Goal: Task Accomplishment & Management: Manage account settings

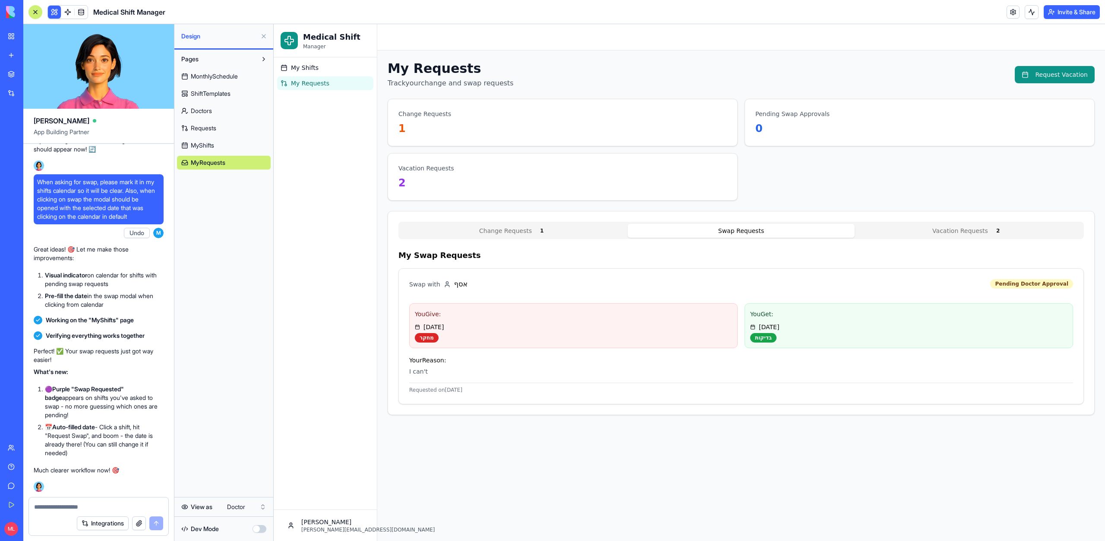
click at [202, 75] on span "MonthlySchedule" at bounding box center [214, 76] width 47 height 9
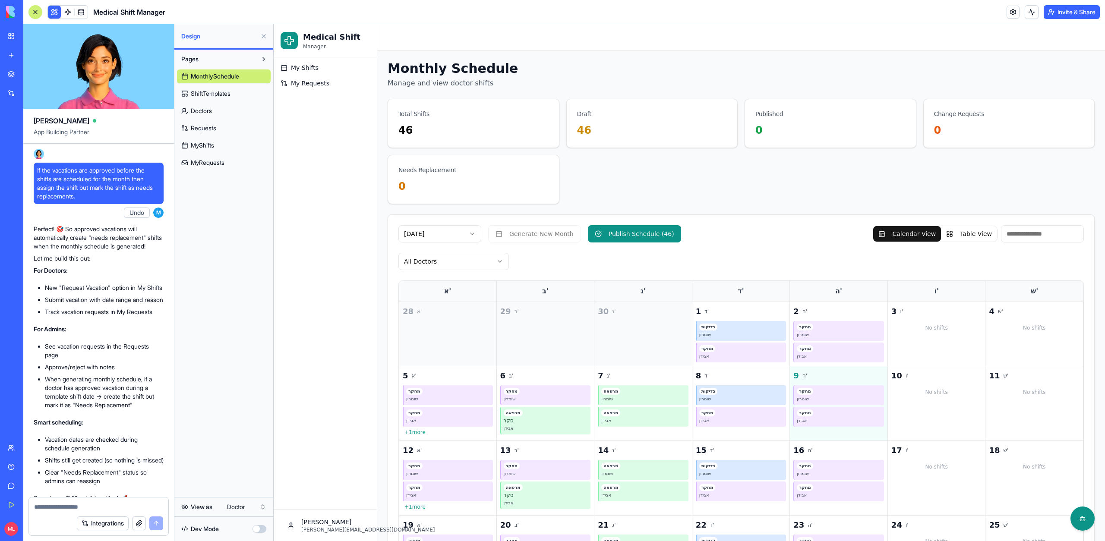
scroll to position [5409, 0]
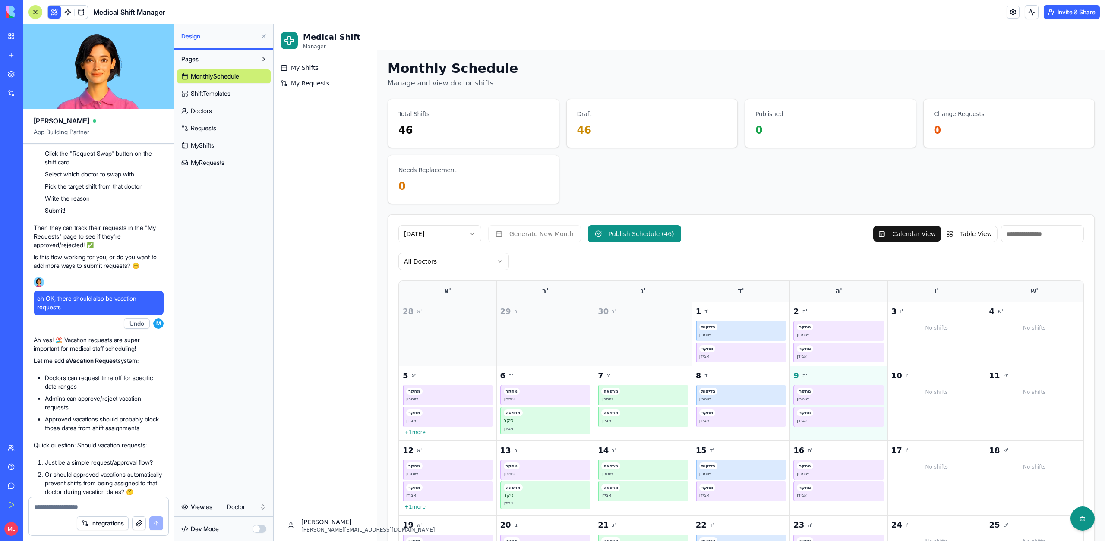
click at [204, 98] on link "ShiftTemplates" at bounding box center [224, 94] width 94 height 14
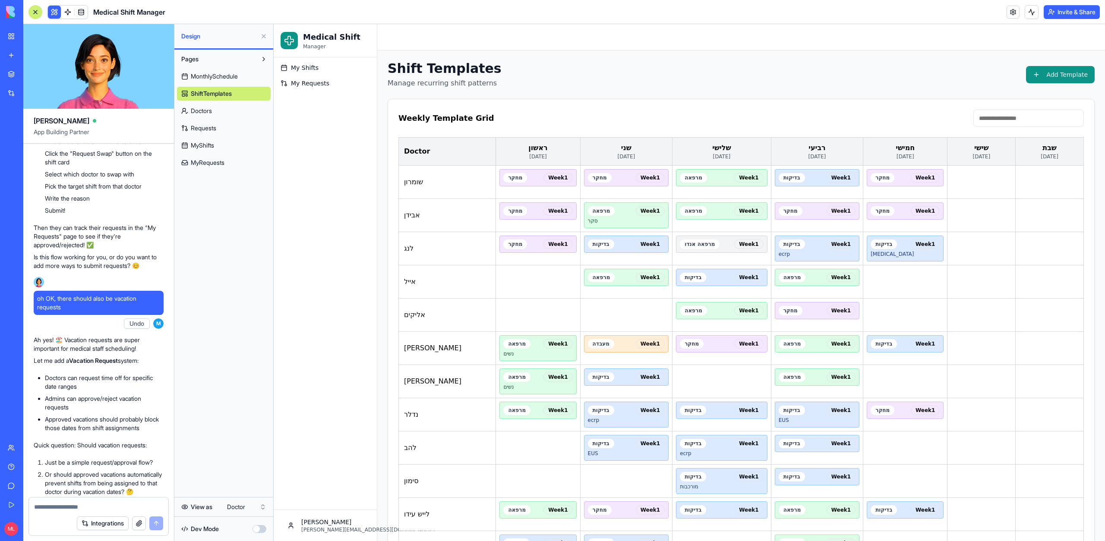
click at [244, 108] on link "Doctors" at bounding box center [224, 111] width 94 height 14
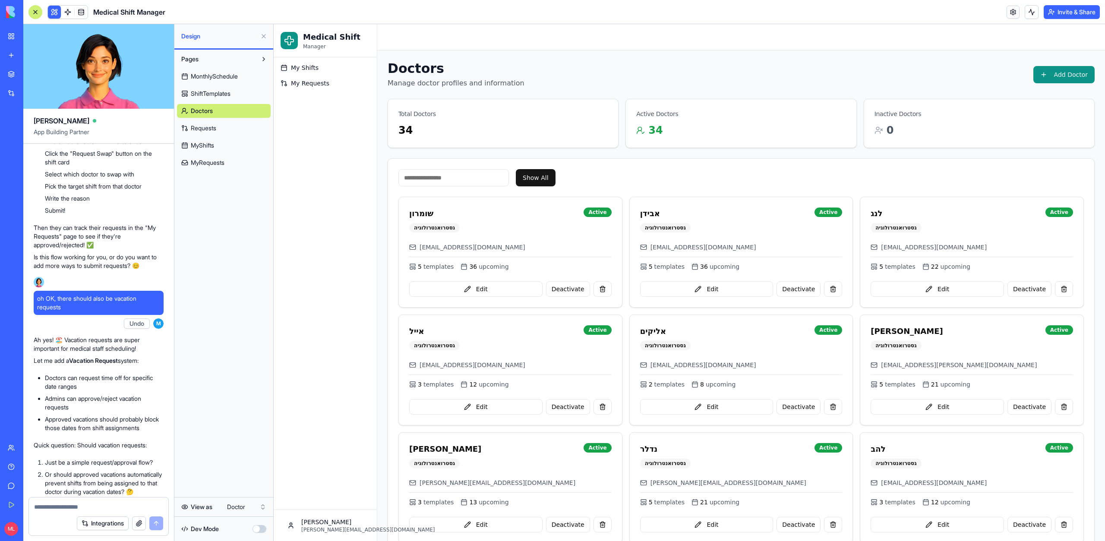
click at [244, 123] on link "Requests" at bounding box center [224, 128] width 94 height 14
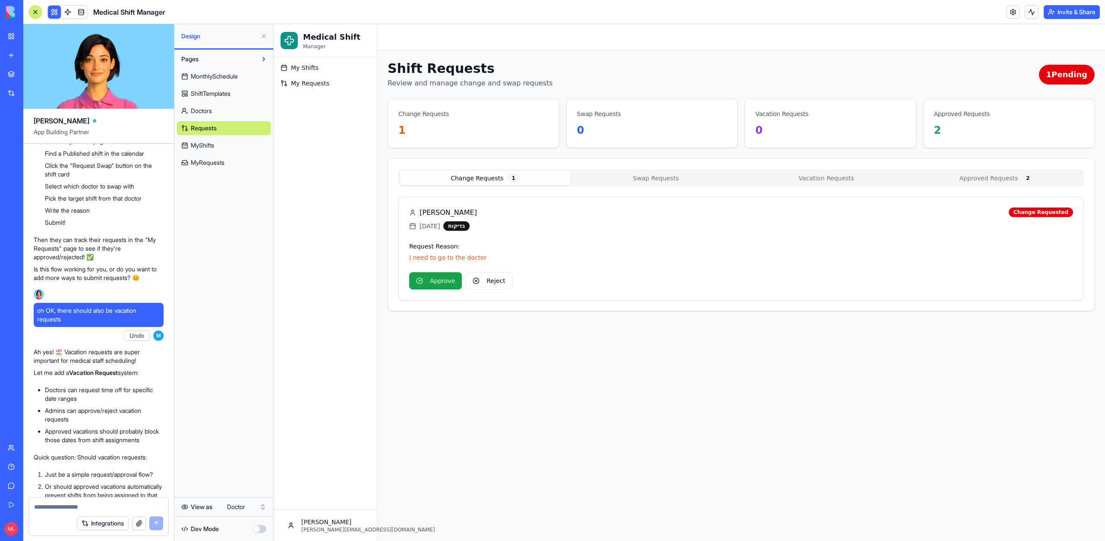
scroll to position [5397, 0]
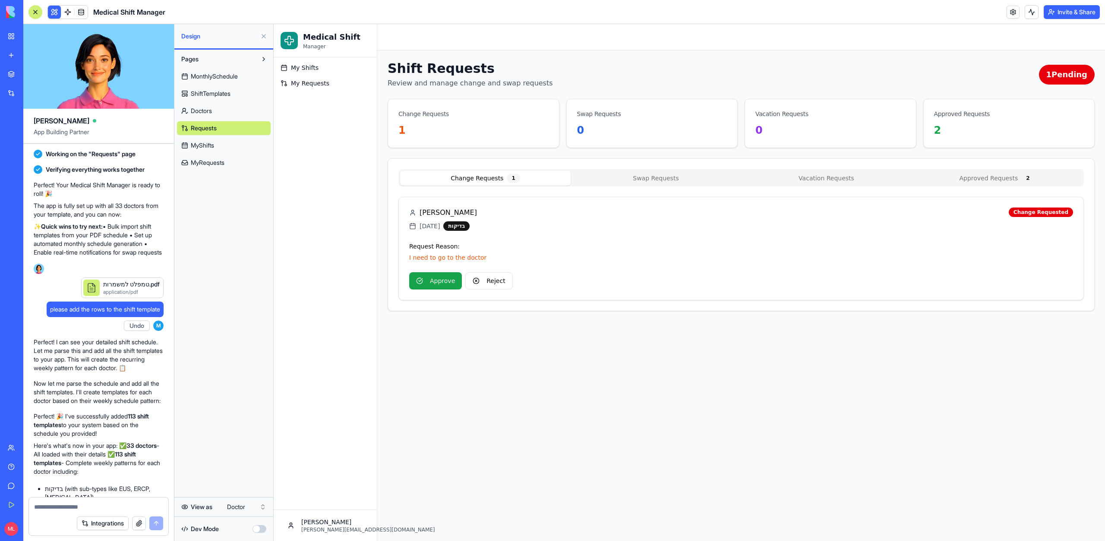
scroll to position [595, 0]
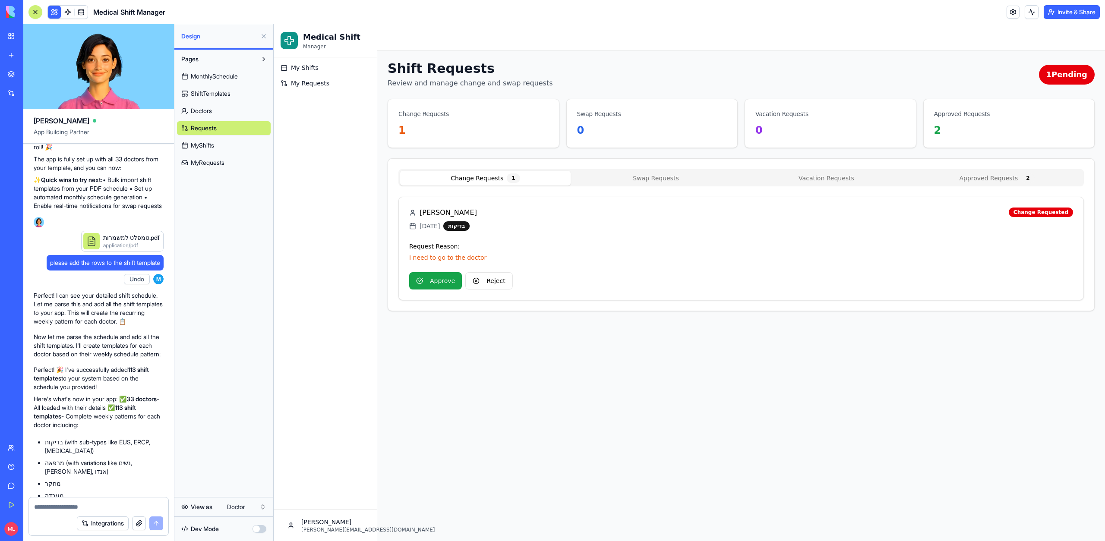
click at [73, 267] on span "please add the rows to the shift template" at bounding box center [105, 263] width 110 height 9
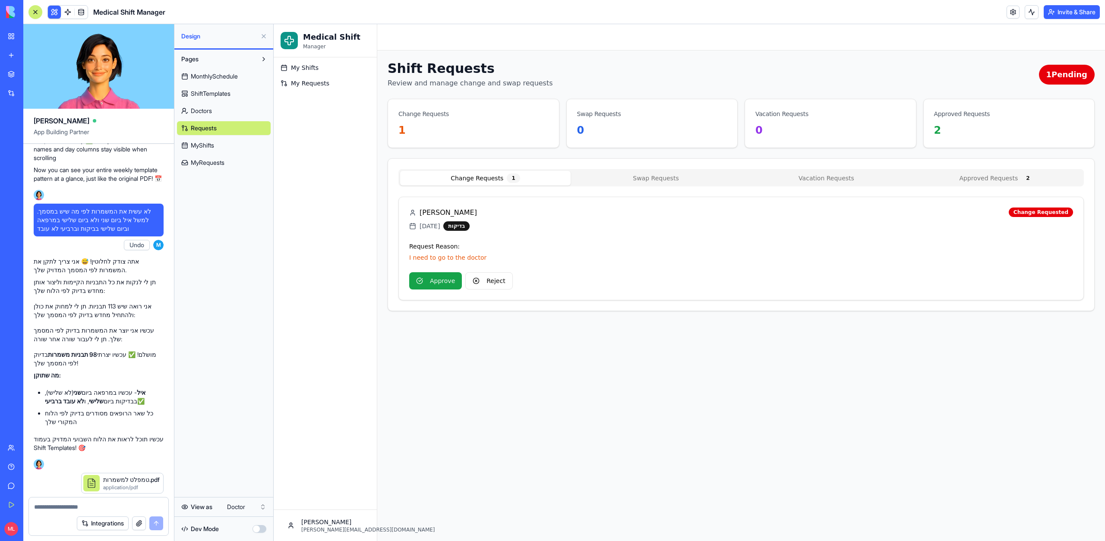
scroll to position [1422, 0]
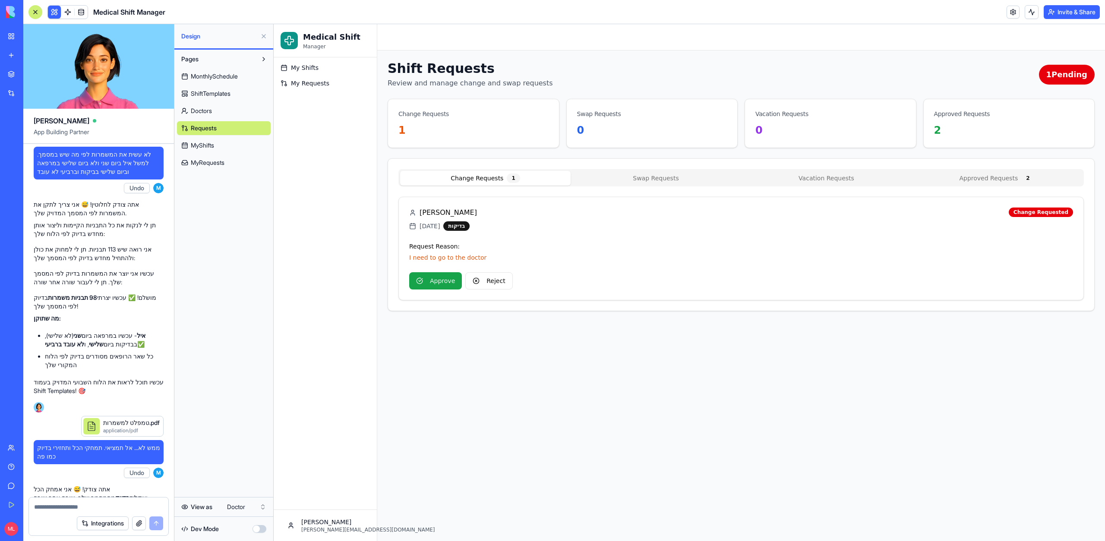
click at [73, 176] on span "לא עשית את המשמרות לפי מה שיש במסמך. למשל איל ביום שני ולא ביום שלישי במרפאה וב…" at bounding box center [98, 163] width 123 height 26
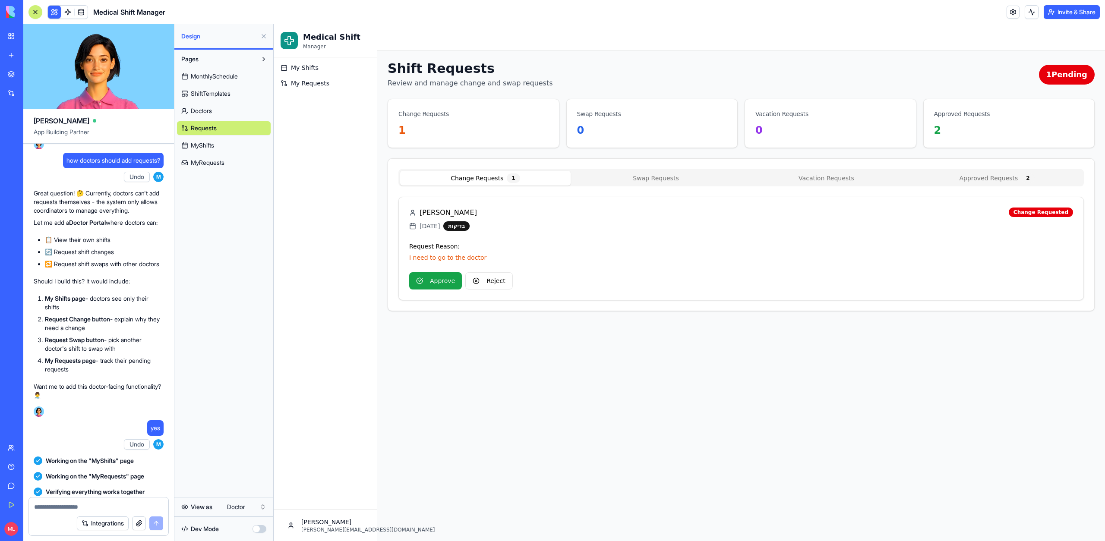
scroll to position [3524, 0]
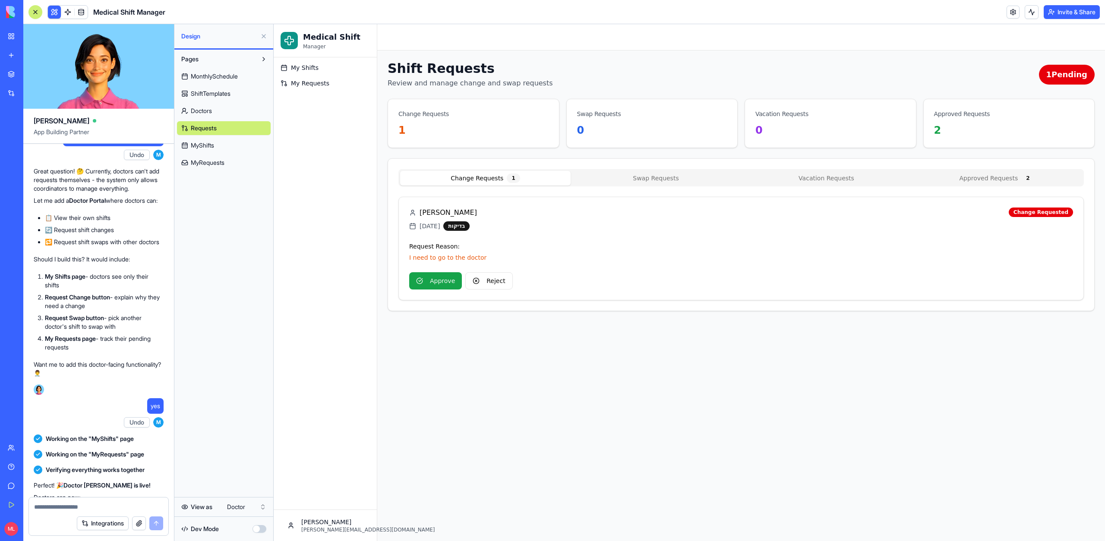
click at [107, 143] on span "how doctors should add requests?" at bounding box center [113, 138] width 94 height 9
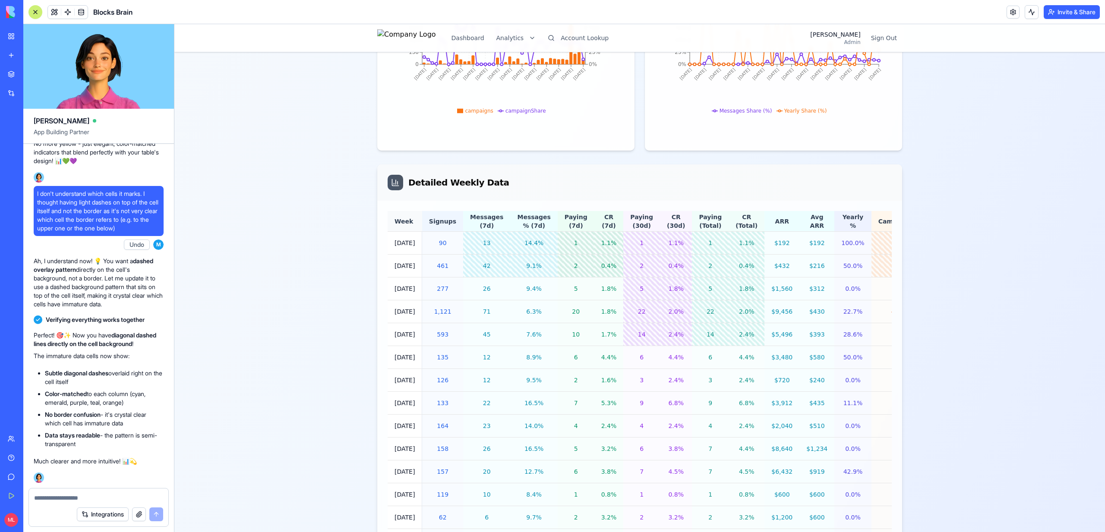
scroll to position [747, 0]
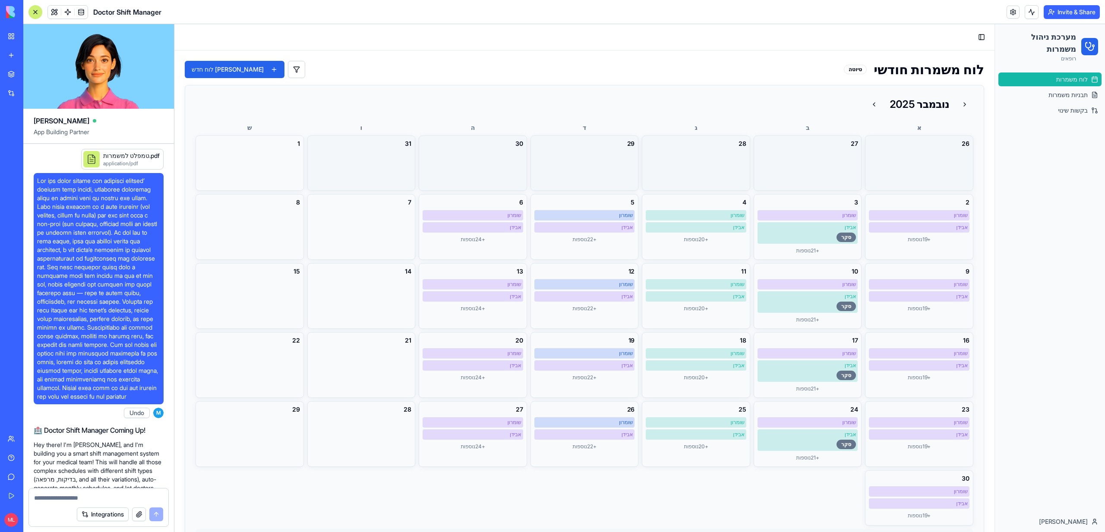
scroll to position [2719, 0]
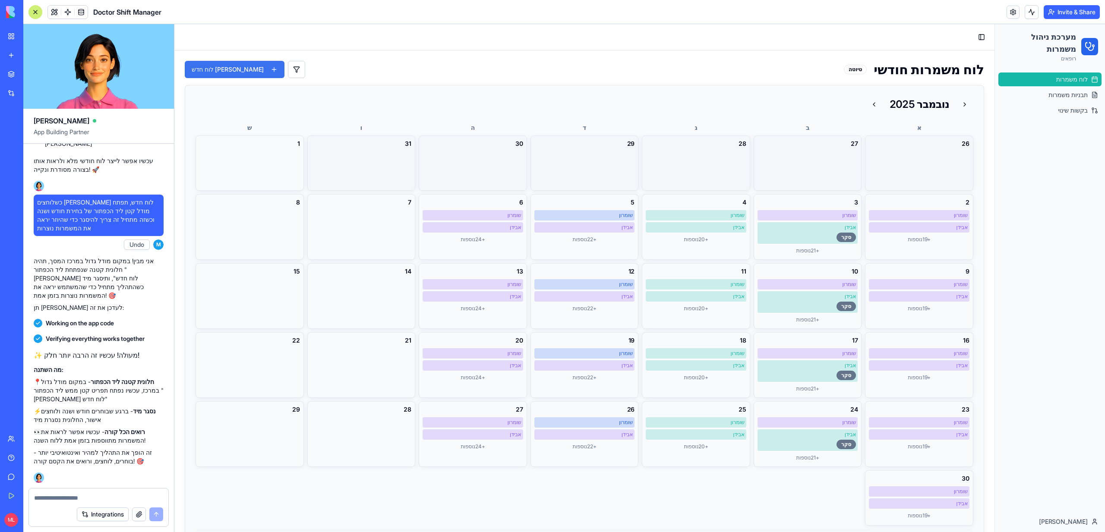
click at [235, 76] on button "צור לוח חדש" at bounding box center [235, 69] width 100 height 17
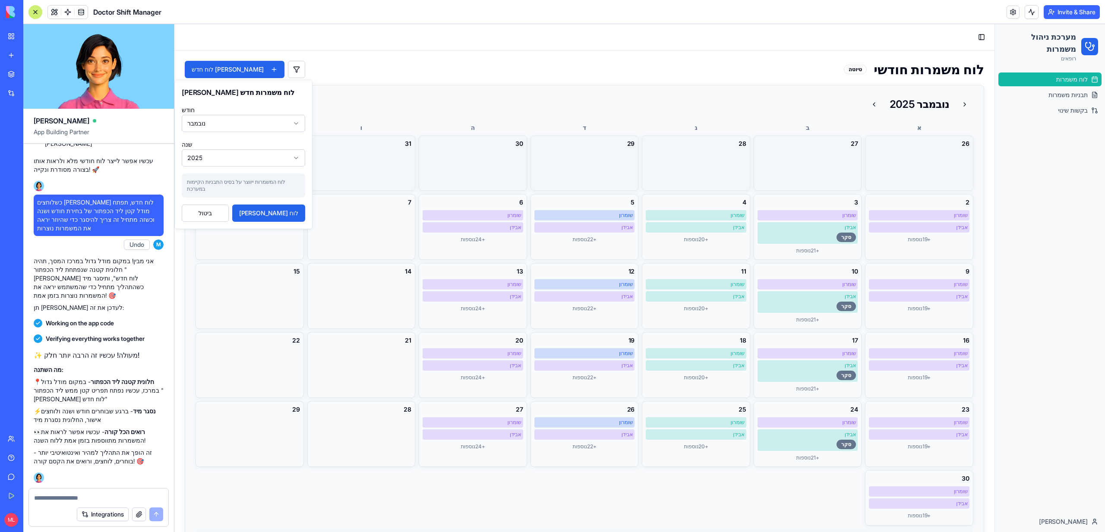
click at [85, 501] on textarea at bounding box center [98, 498] width 129 height 9
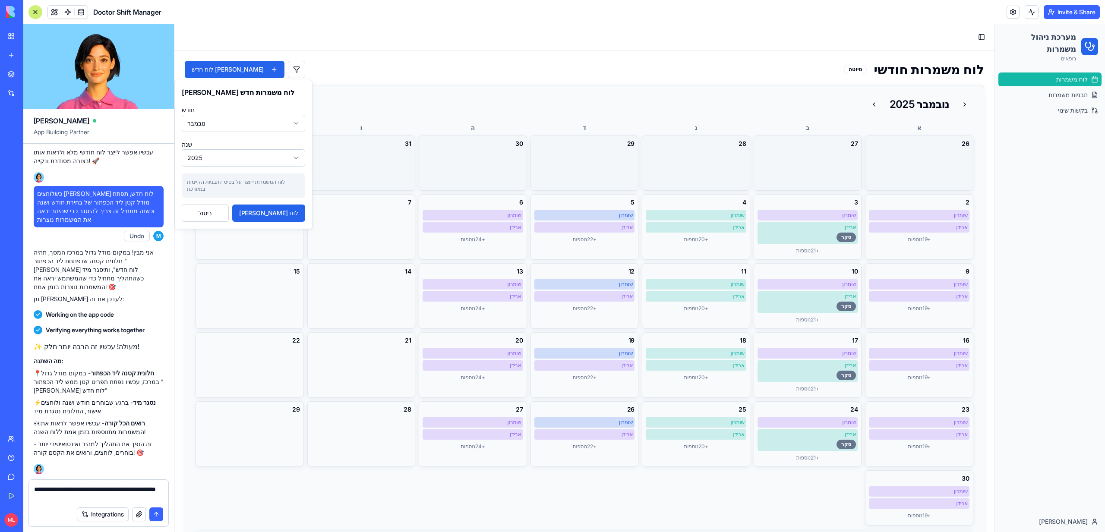
type textarea "**********"
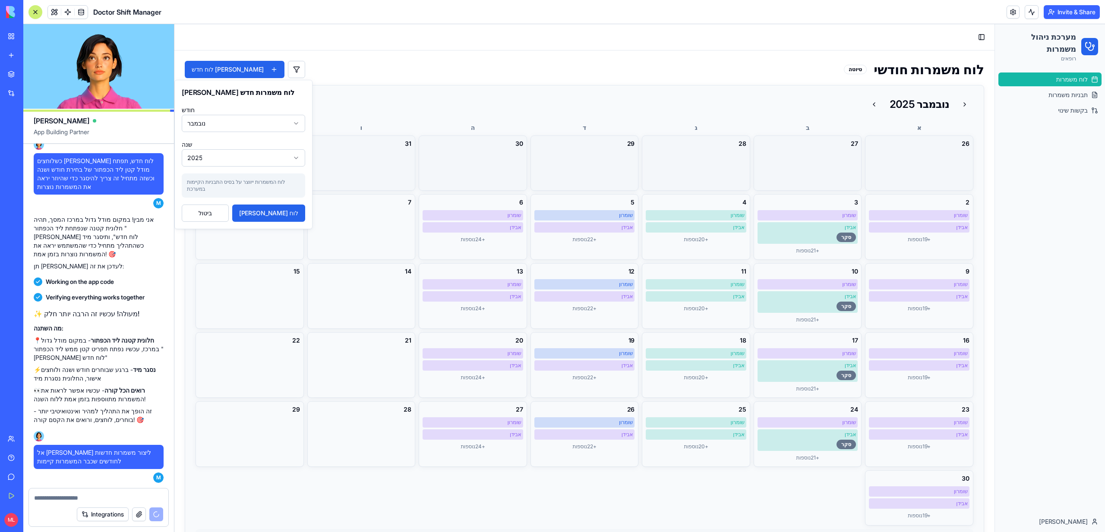
click at [709, 31] on div "Toggle Sidebar" at bounding box center [584, 37] width 820 height 26
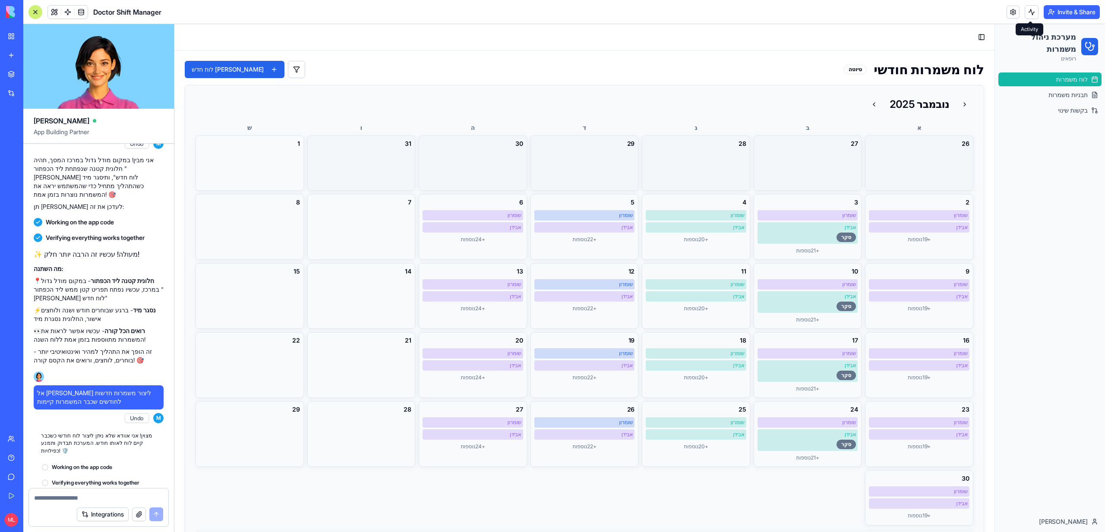
scroll to position [2996, 0]
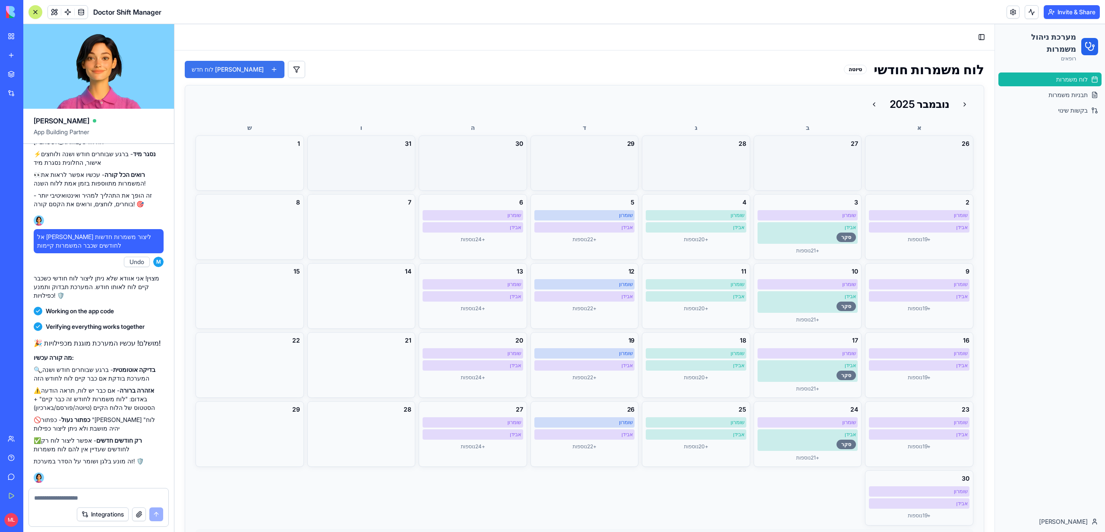
click at [223, 76] on button "צור לוח חדש" at bounding box center [235, 69] width 100 height 17
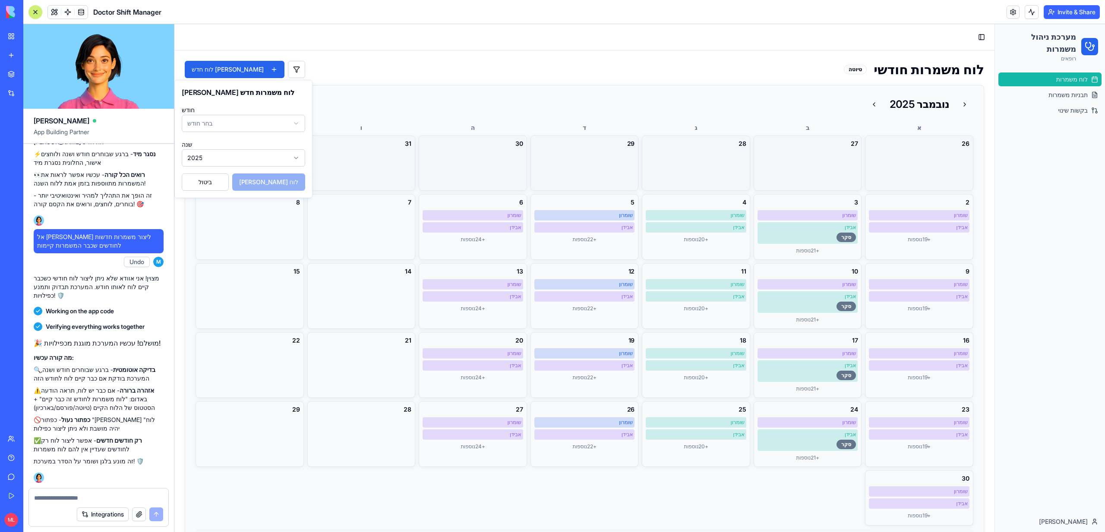
click at [243, 124] on html "מערכת ניהול משמרות רופאים לוח משמרות תבניות משמרות בקשות שינוי Michal Lupu Togg…" at bounding box center [639, 278] width 931 height 508
click at [233, 127] on html "מערכת ניהול משמרות רופאים לוח משמרות תבניות משמרות בקשות שינוי Michal Lupu Togg…" at bounding box center [639, 278] width 931 height 508
drag, startPoint x: 222, startPoint y: 288, endPoint x: 216, endPoint y: 285, distance: 5.8
click at [216, 285] on div "15" at bounding box center [250, 296] width 108 height 66
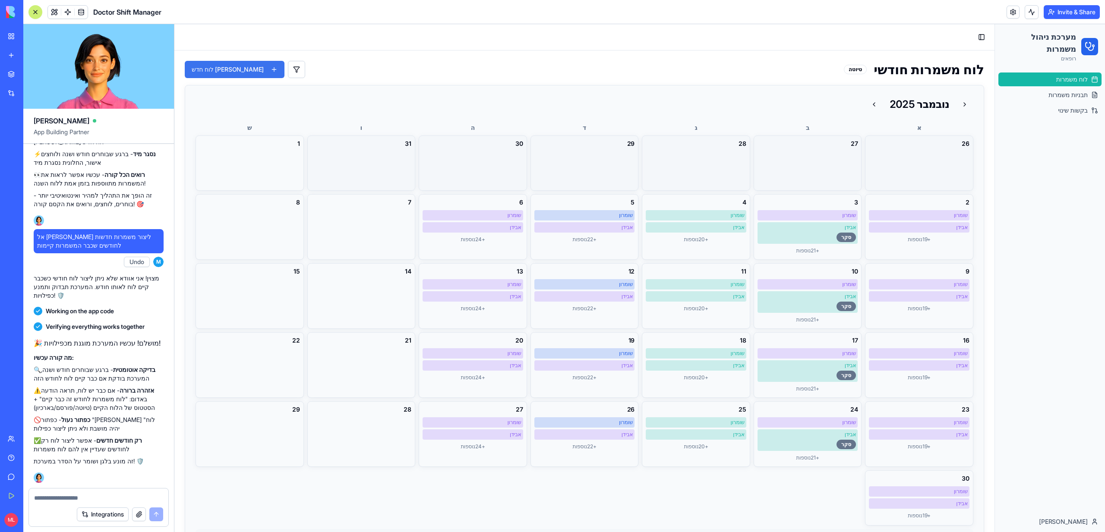
click at [227, 63] on button "צור לוח חדש" at bounding box center [235, 69] width 100 height 17
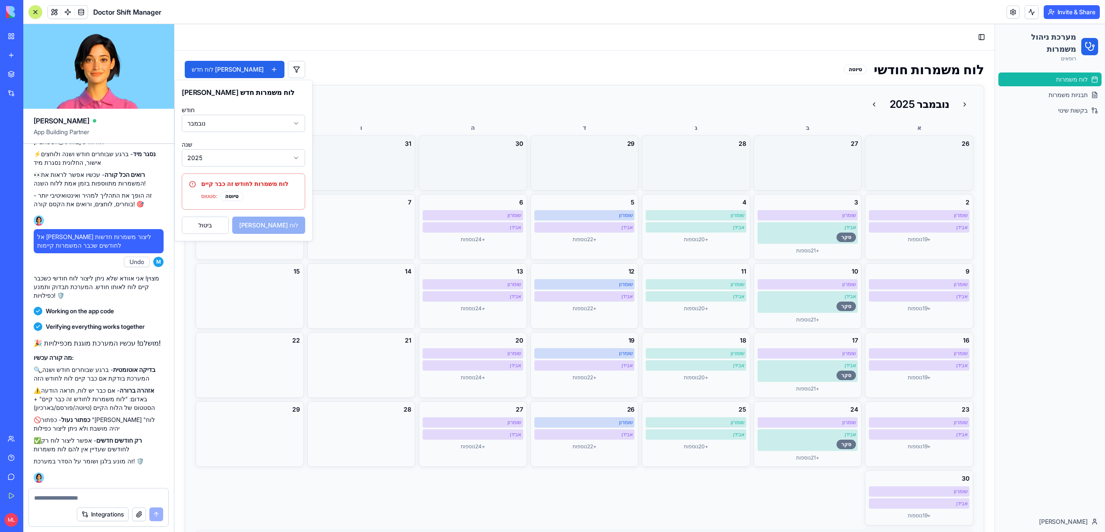
click at [357, 66] on div "לוח משמרות חודשי טיוטה צור לוח חדש" at bounding box center [585, 69] width 800 height 17
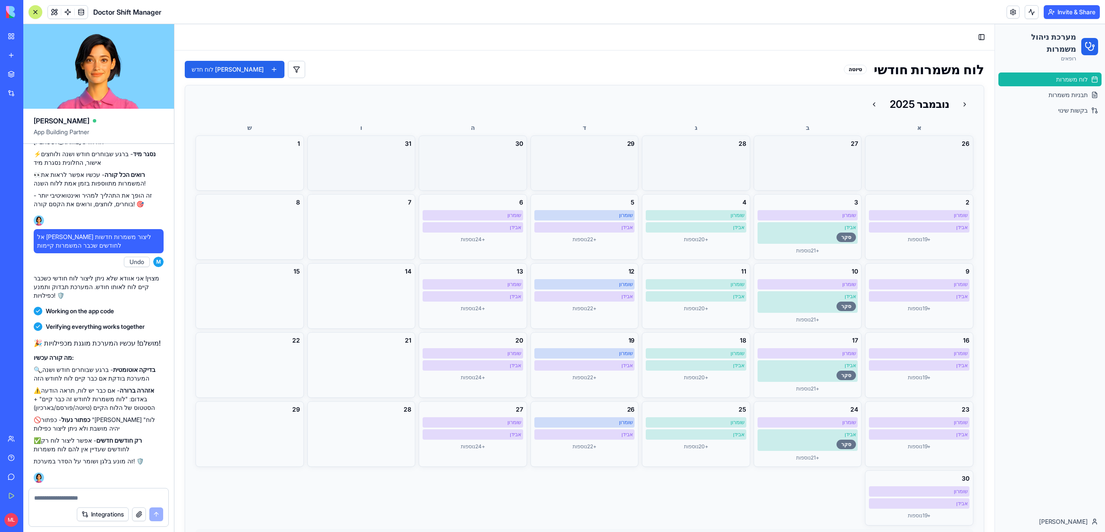
click at [856, 71] on div "טיוטה" at bounding box center [855, 69] width 23 height 9
click at [80, 494] on textarea at bounding box center [98, 498] width 129 height 9
type textarea "**********"
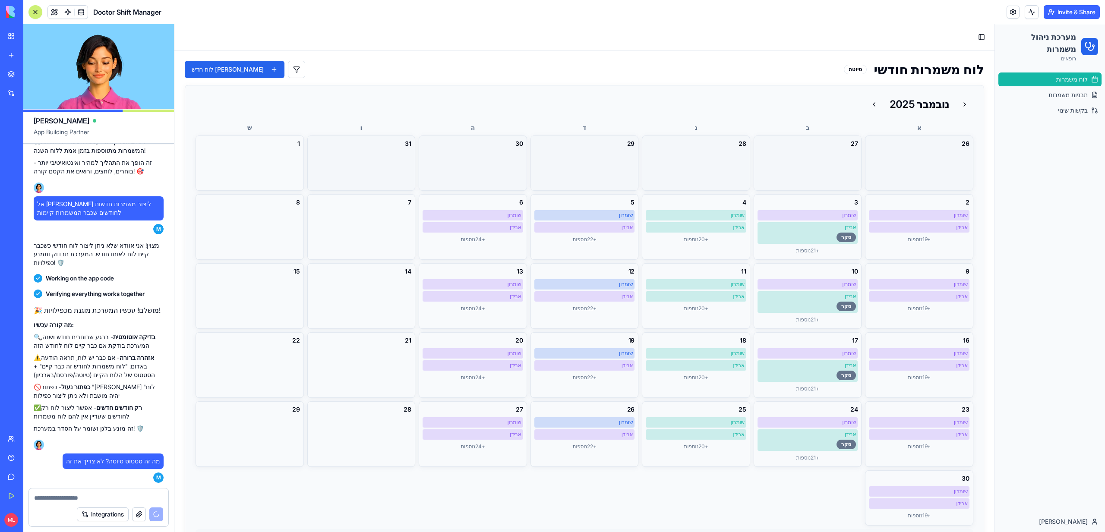
scroll to position [3156, 0]
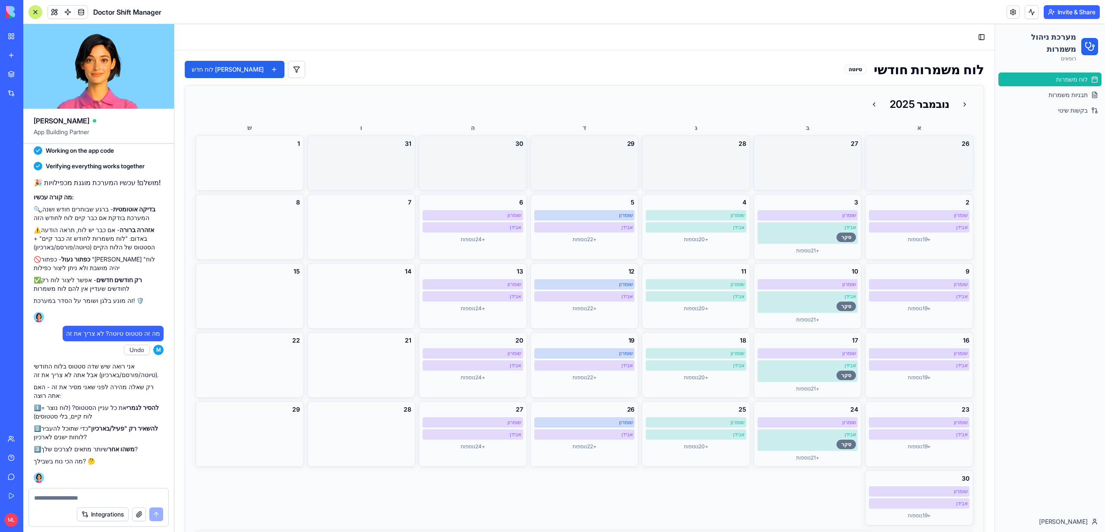
click at [58, 494] on textarea at bounding box center [98, 498] width 129 height 9
type textarea "**********"
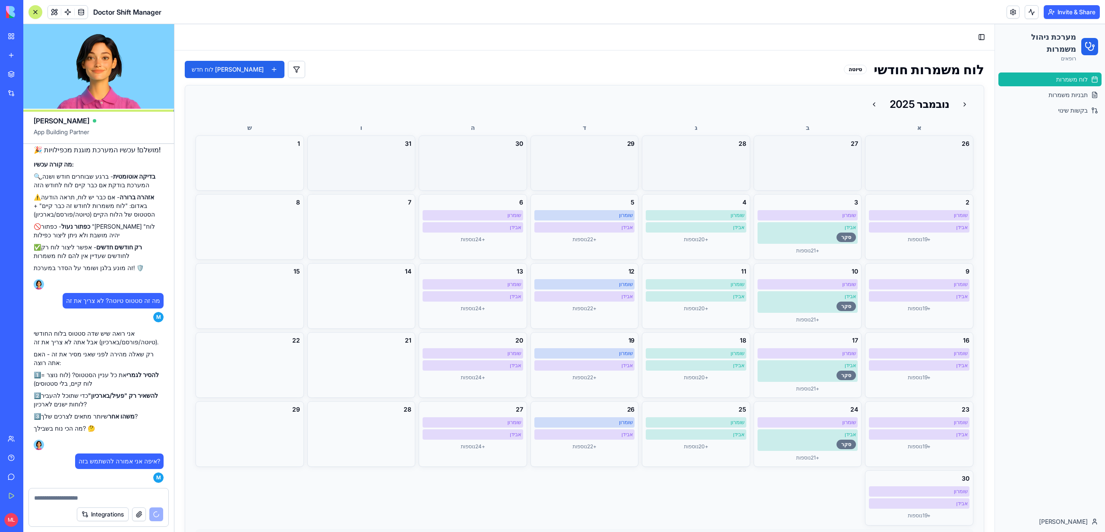
scroll to position [3407, 0]
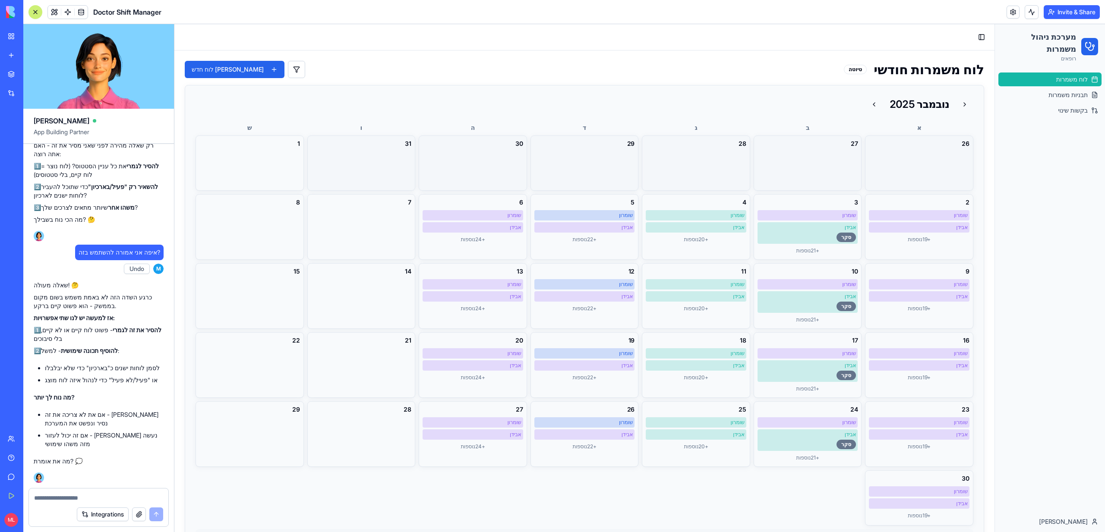
type textarea "*"
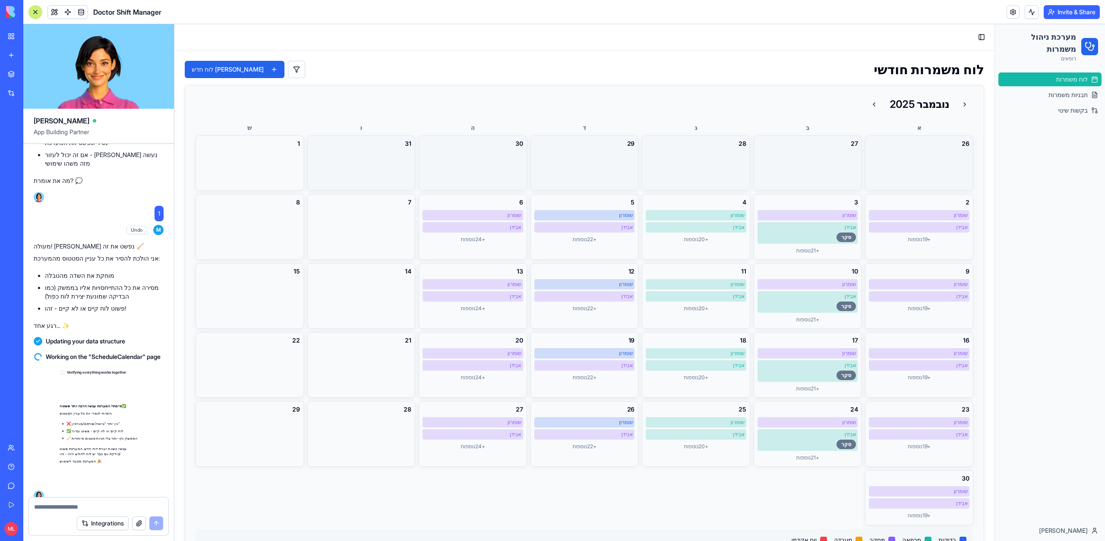
scroll to position [3722, 0]
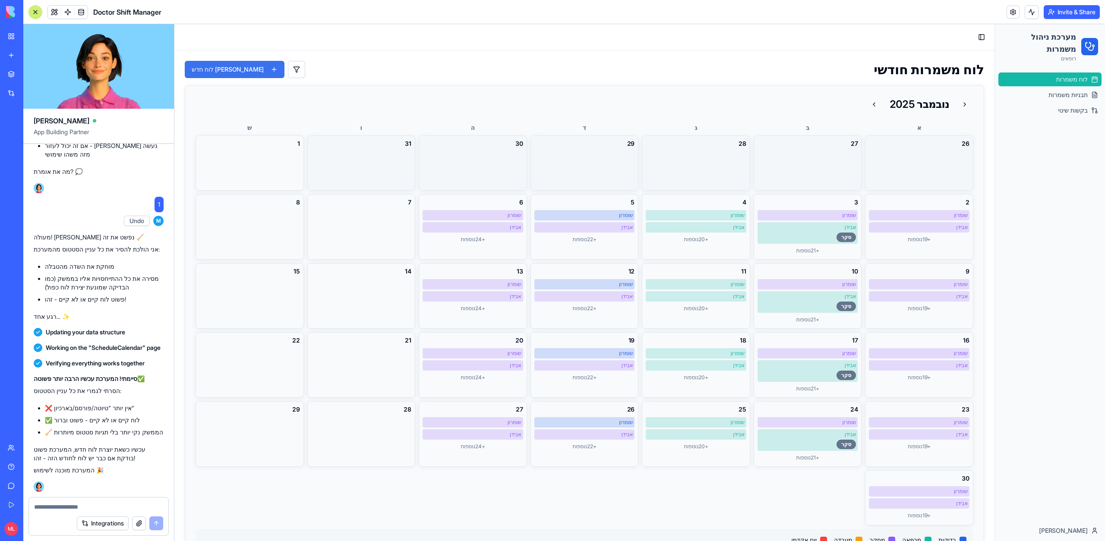
click at [229, 68] on button "צור לוח חדש" at bounding box center [235, 69] width 100 height 17
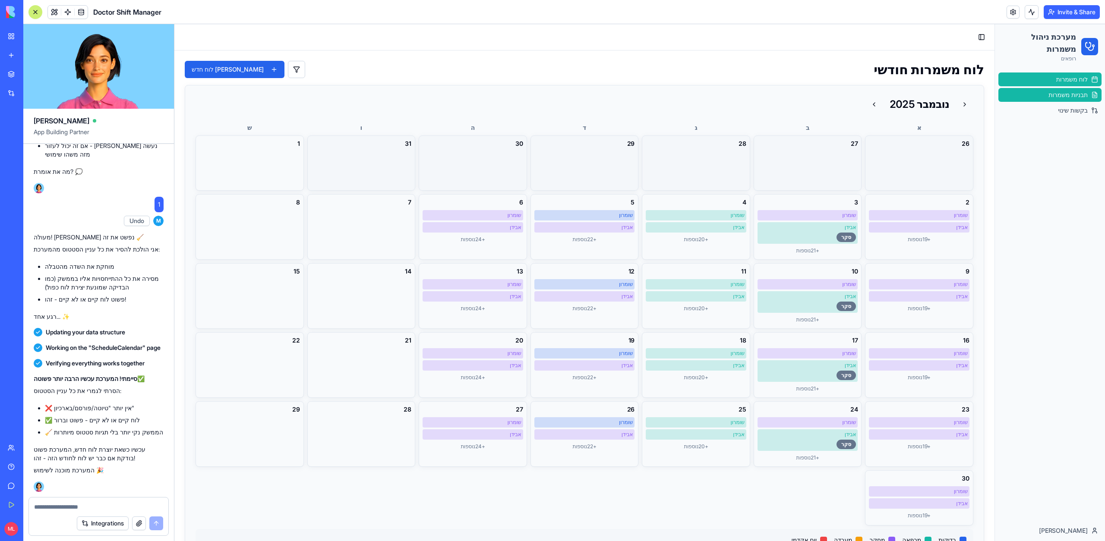
click at [1040, 95] on link "תבניות משמרות" at bounding box center [1050, 95] width 103 height 14
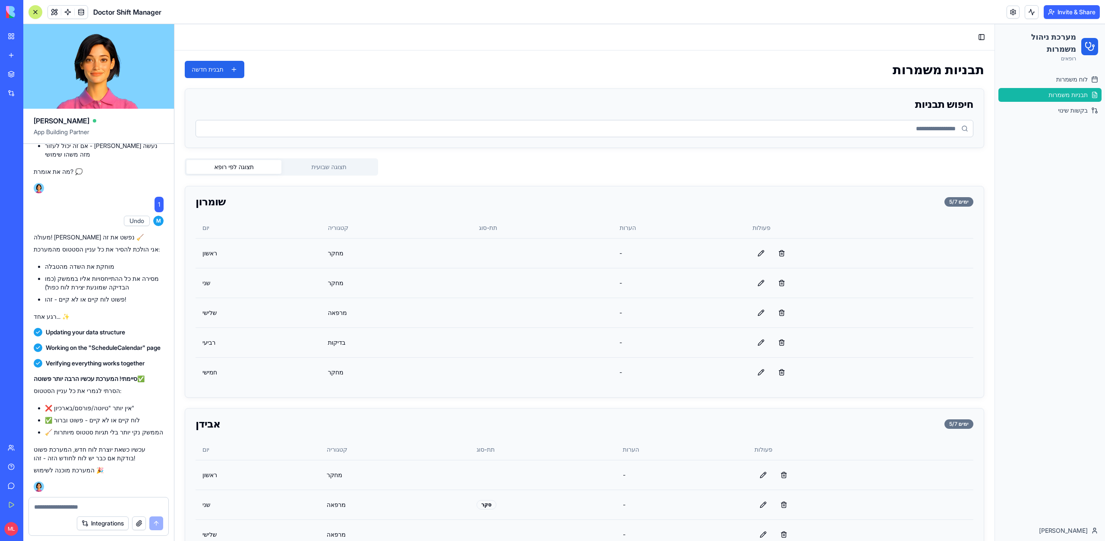
click at [340, 161] on button "תצוגה שבועית" at bounding box center [329, 167] width 95 height 14
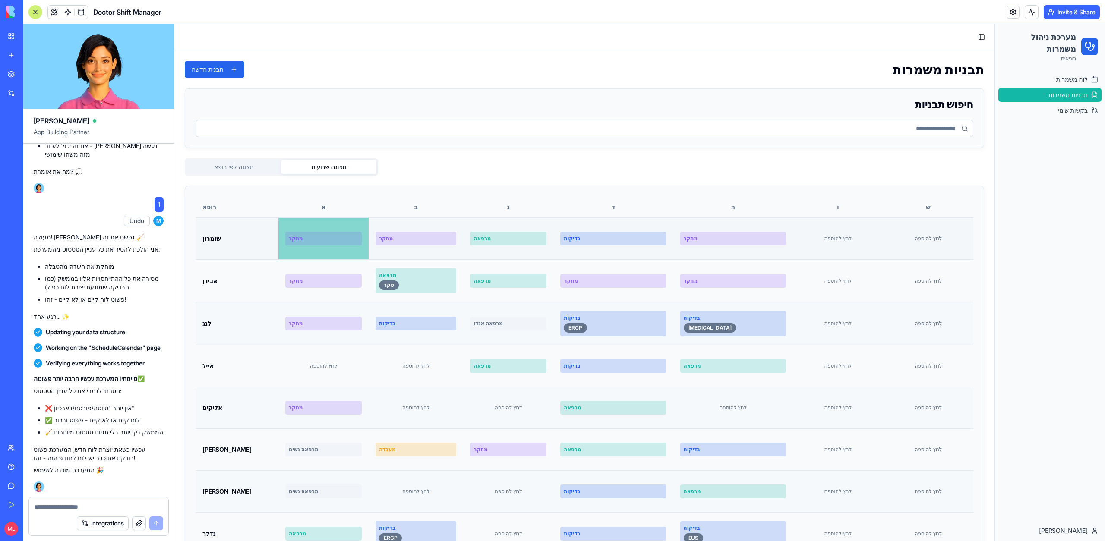
click at [336, 239] on div "מחקר" at bounding box center [324, 238] width 70 height 7
click at [90, 504] on textarea at bounding box center [98, 507] width 129 height 9
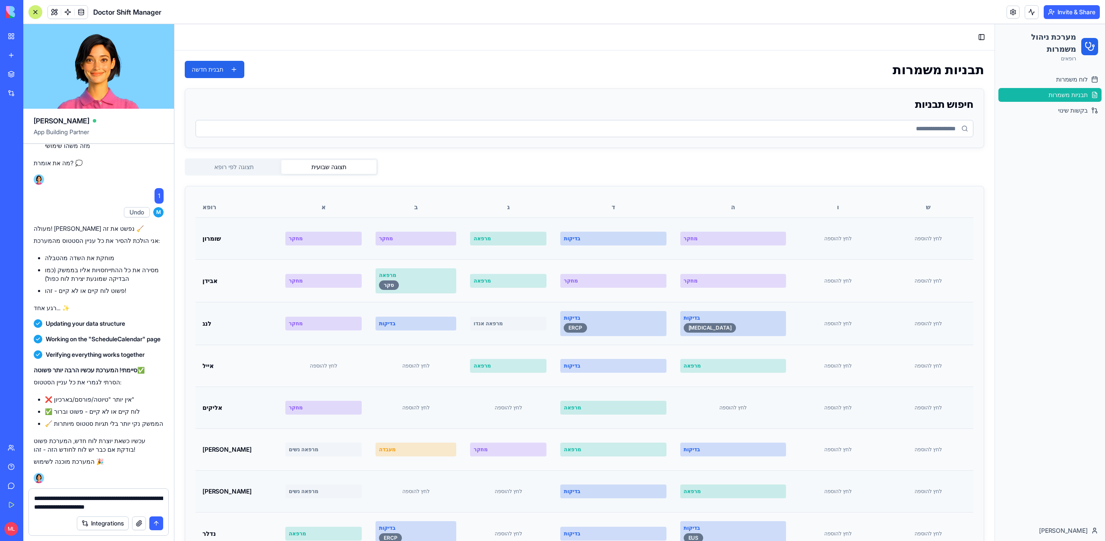
scroll to position [3732, 0]
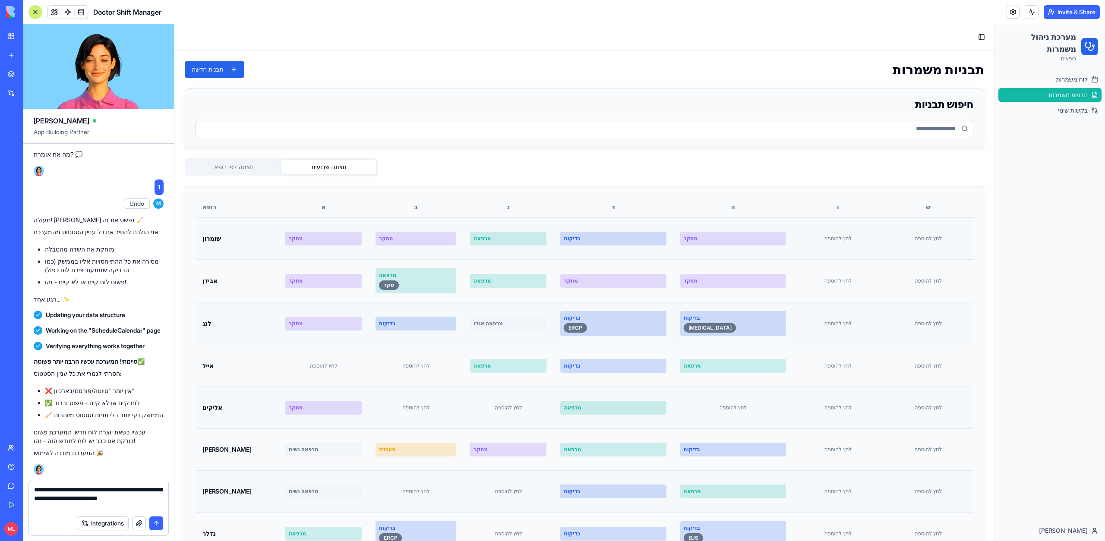
type textarea "**********"
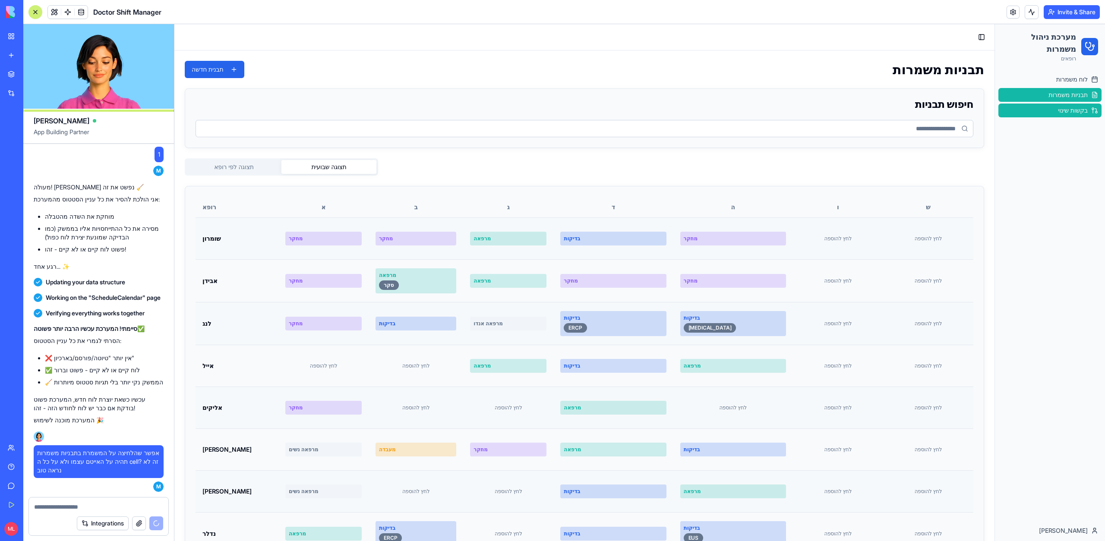
click at [1065, 104] on link "בקשות שינוי" at bounding box center [1050, 111] width 103 height 14
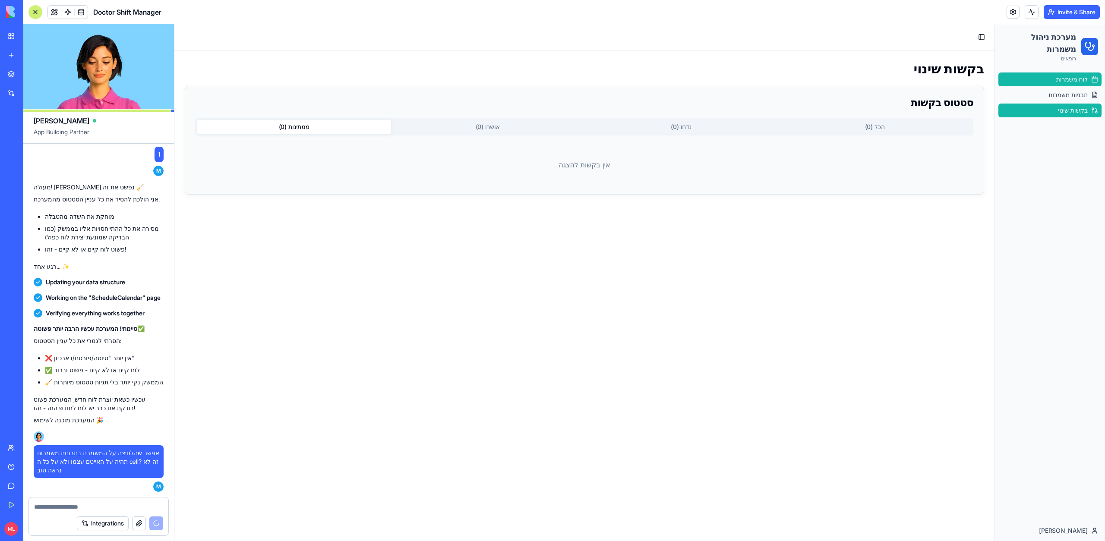
click at [1060, 76] on span "לוח משמרות" at bounding box center [1073, 79] width 32 height 9
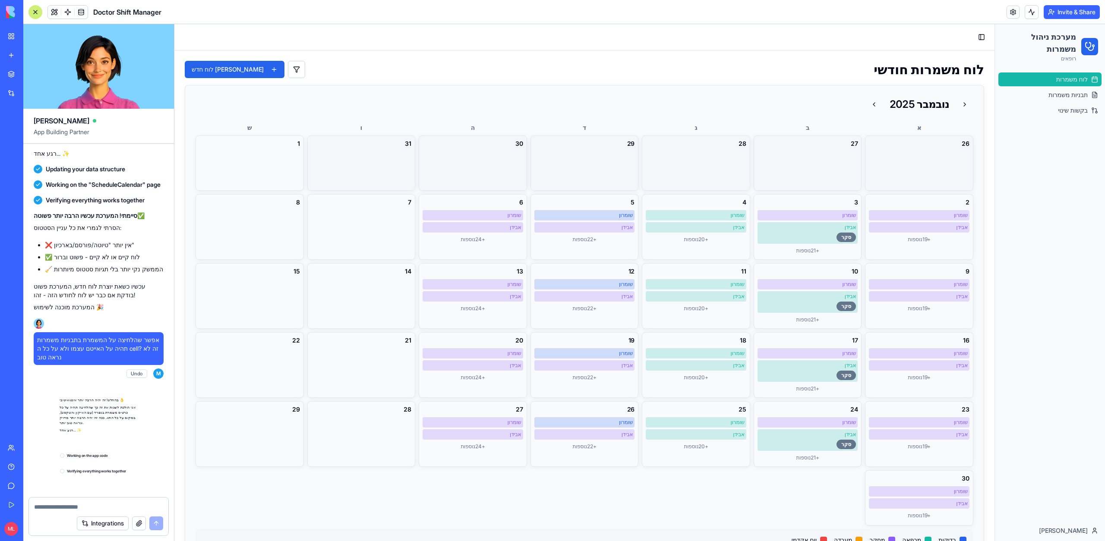
scroll to position [4028, 0]
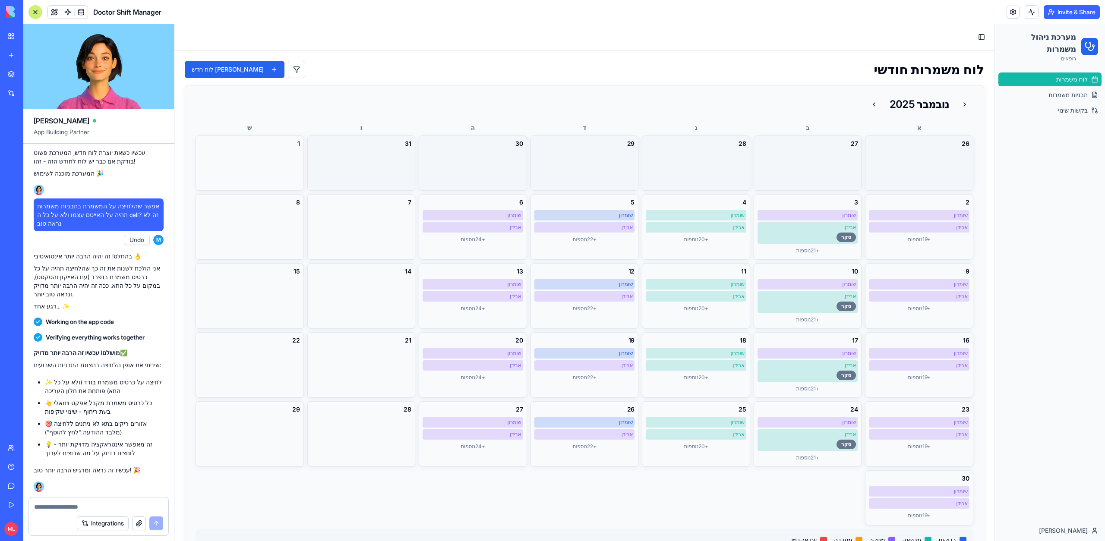
click at [53, 505] on textarea at bounding box center [98, 507] width 129 height 9
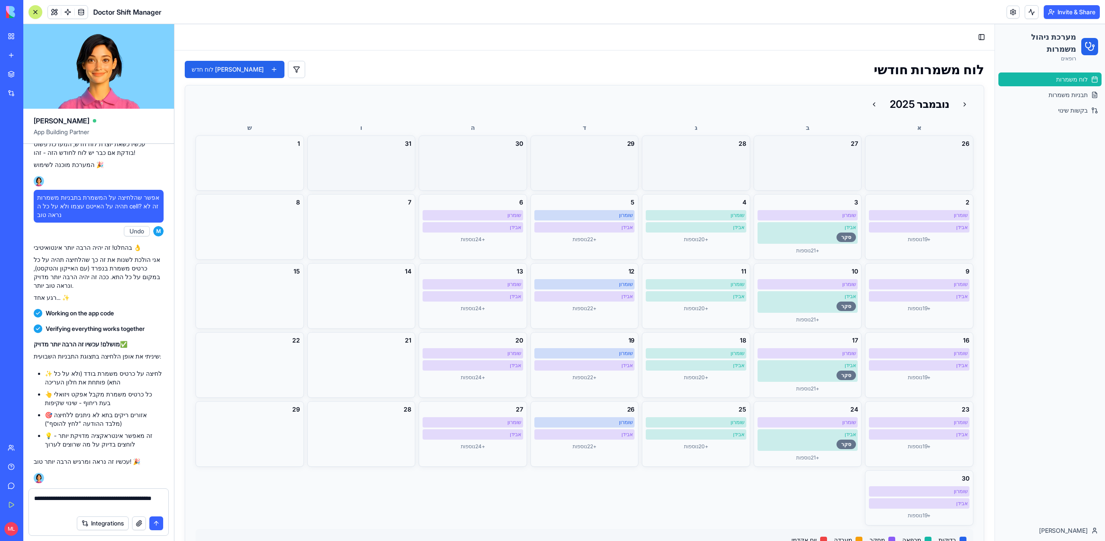
type textarea "**********"
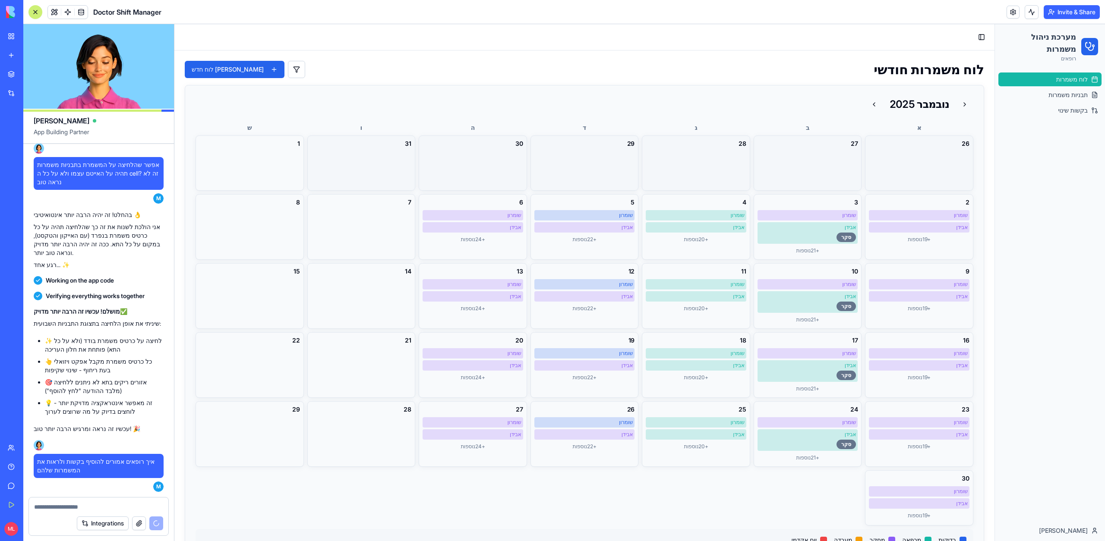
scroll to position [4249, 0]
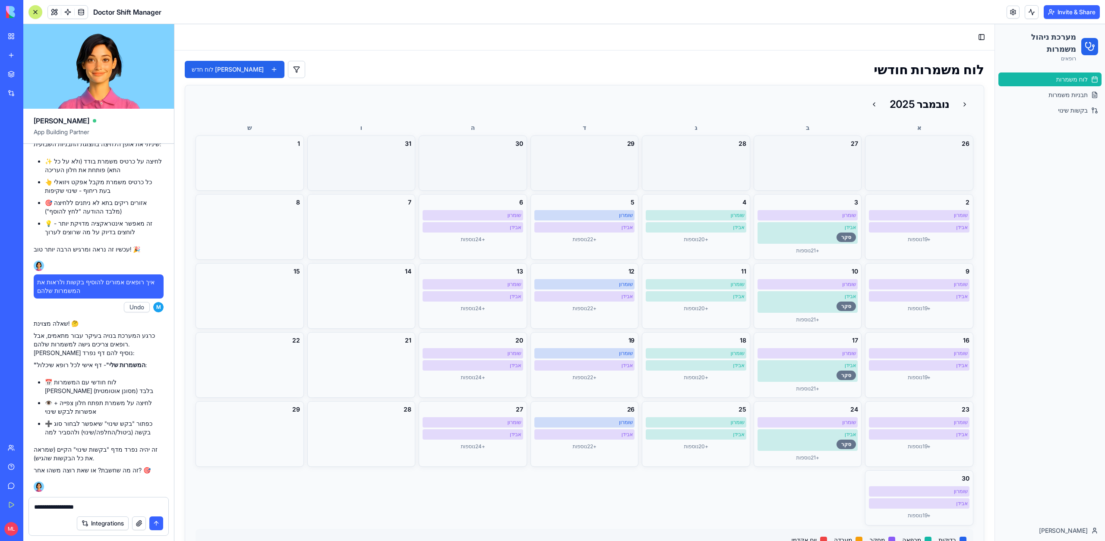
type textarea "**********"
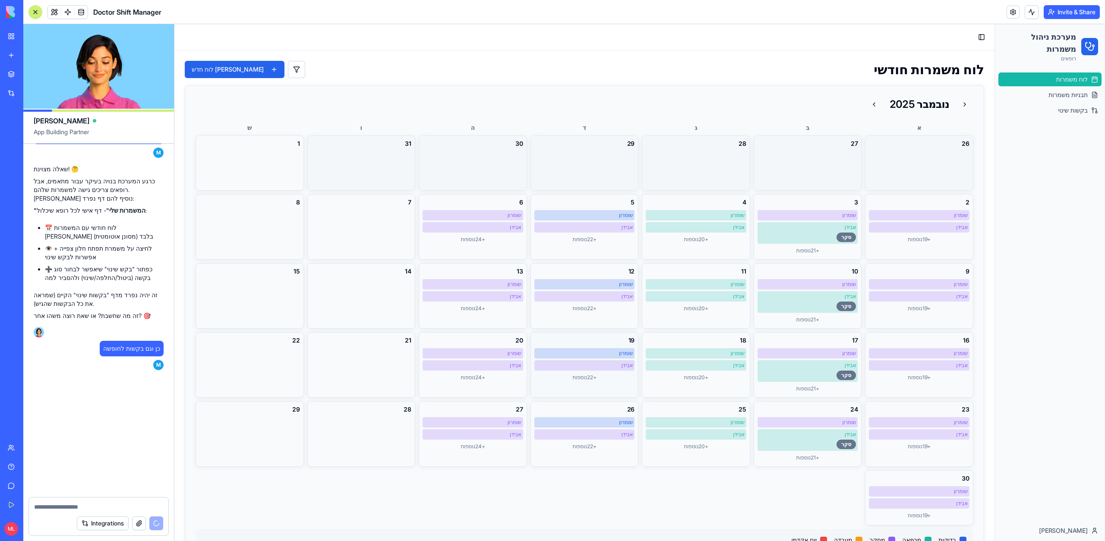
scroll to position [4484, 0]
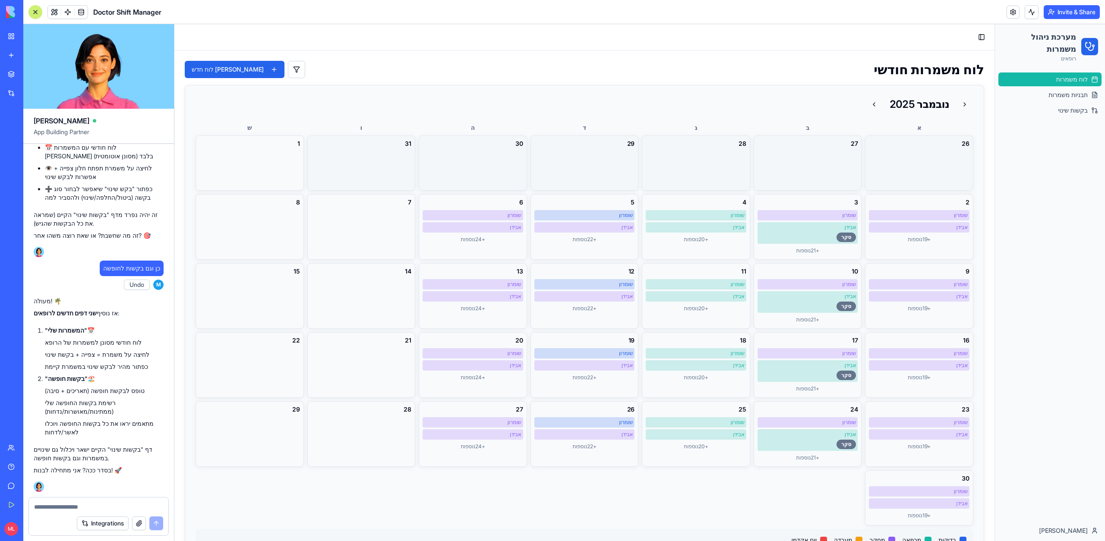
click at [75, 506] on textarea at bounding box center [98, 507] width 129 height 9
type textarea "*****"
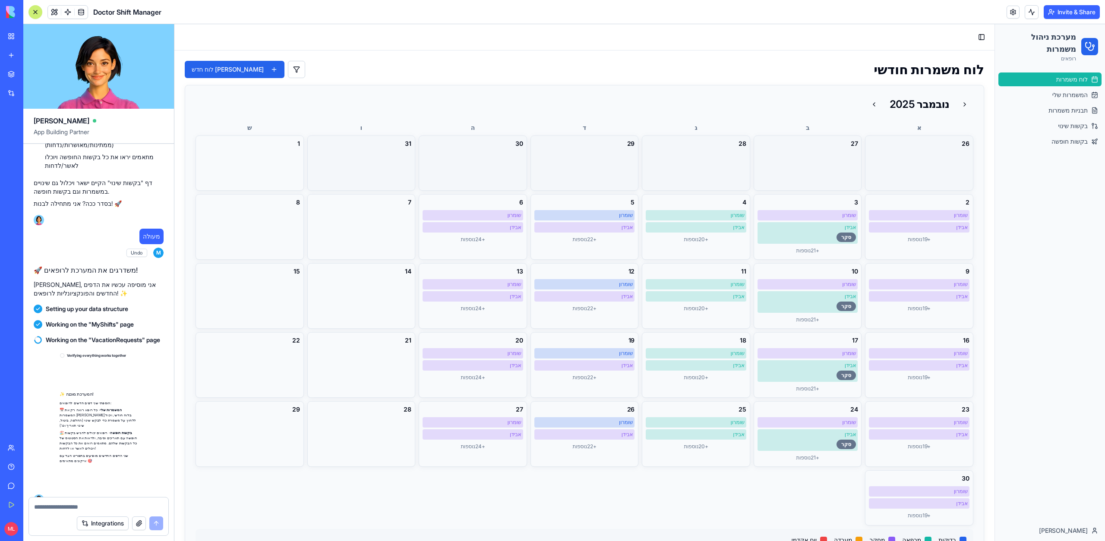
scroll to position [4773, 0]
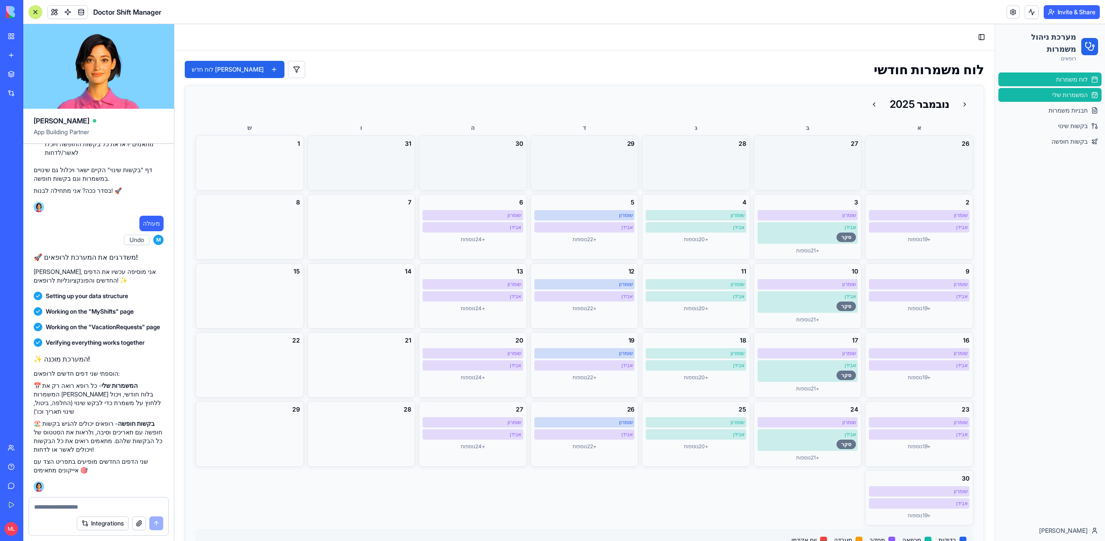
click at [1077, 95] on span "המשמרות שלי" at bounding box center [1070, 95] width 35 height 9
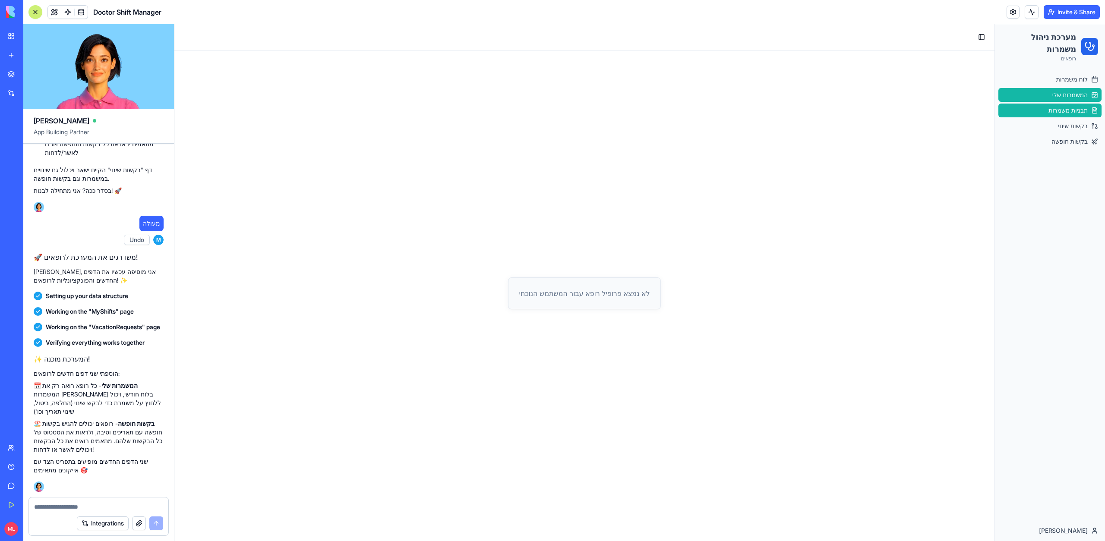
click at [1079, 116] on link "תבניות משמרות" at bounding box center [1050, 111] width 103 height 14
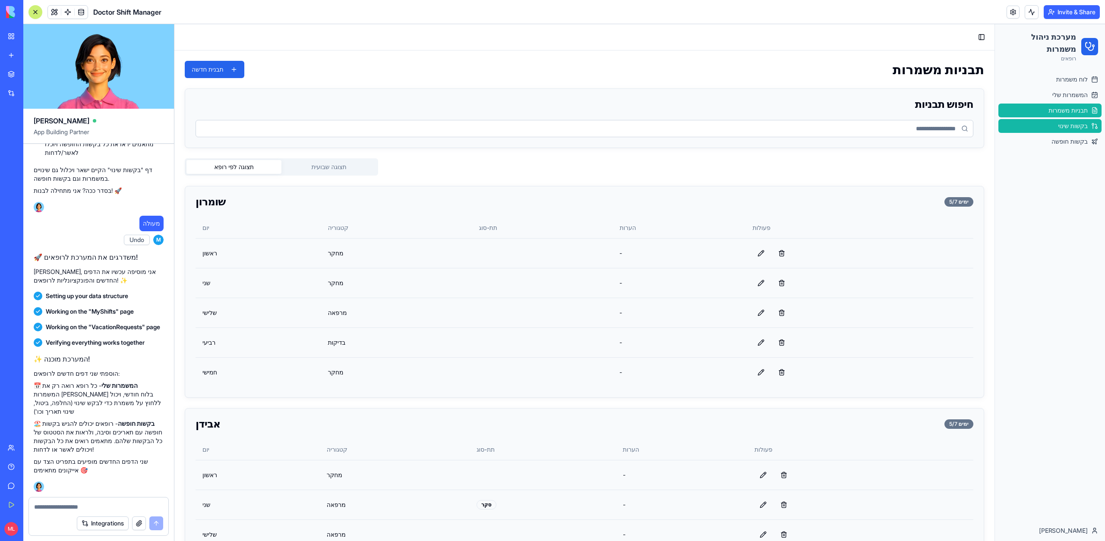
click at [1077, 123] on span "בקשות שינוי" at bounding box center [1073, 126] width 30 height 9
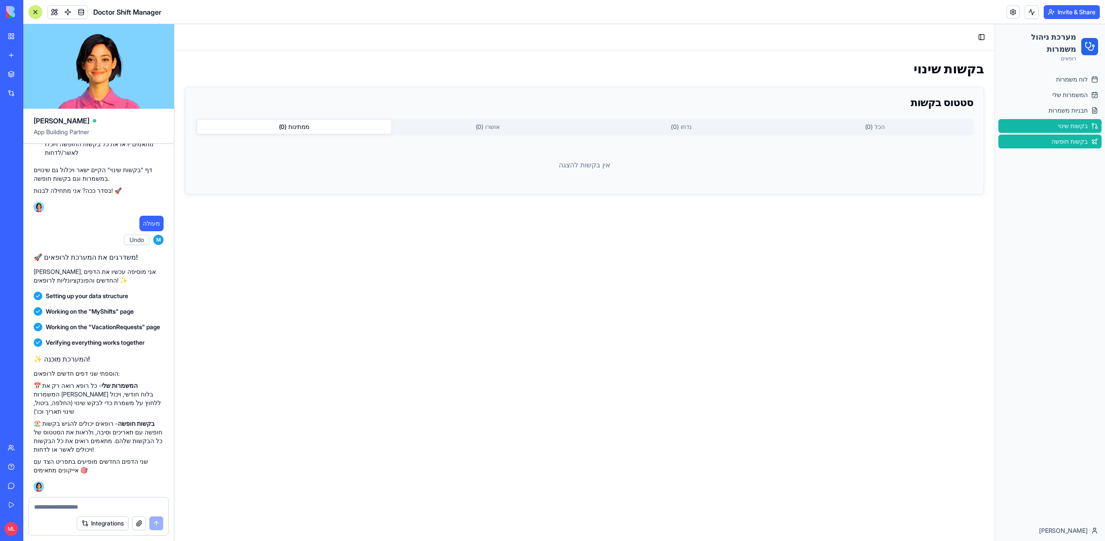
click at [1074, 148] on link "בקשות חופשה" at bounding box center [1050, 142] width 103 height 14
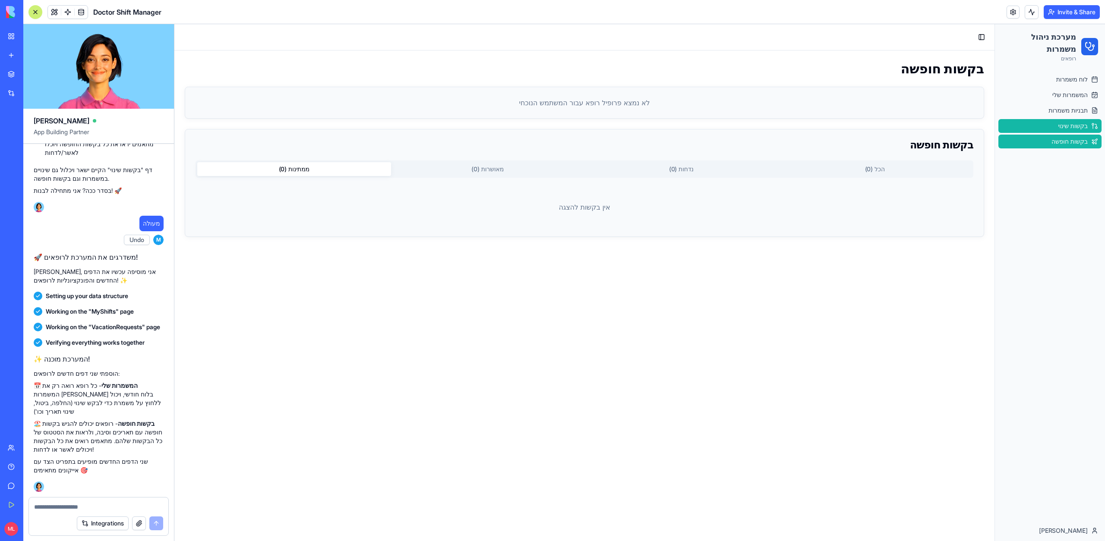
click at [1060, 125] on span "בקשות שינוי" at bounding box center [1073, 126] width 30 height 9
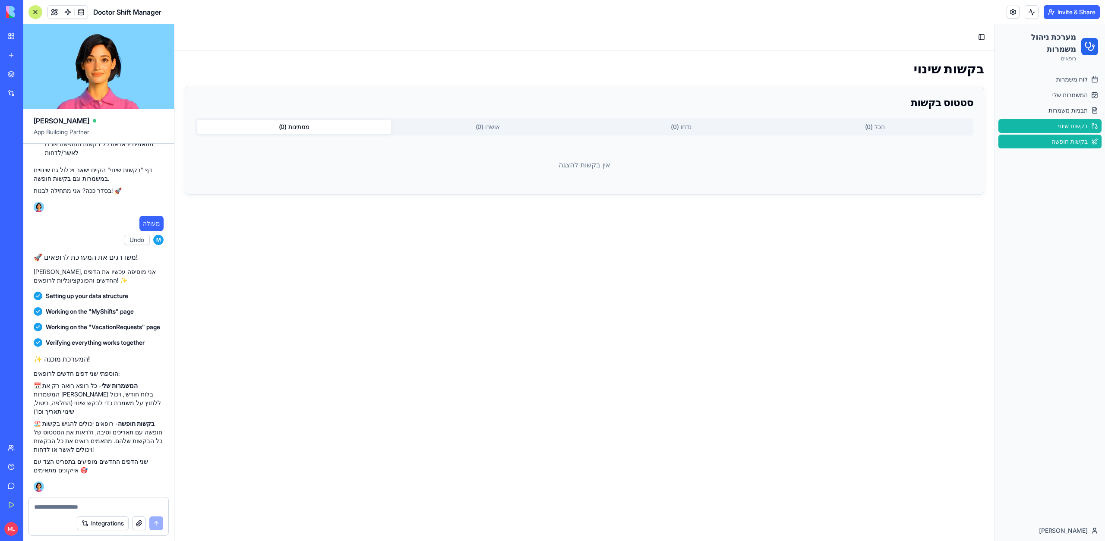
click at [1062, 138] on span "בקשות חופשה" at bounding box center [1070, 141] width 36 height 9
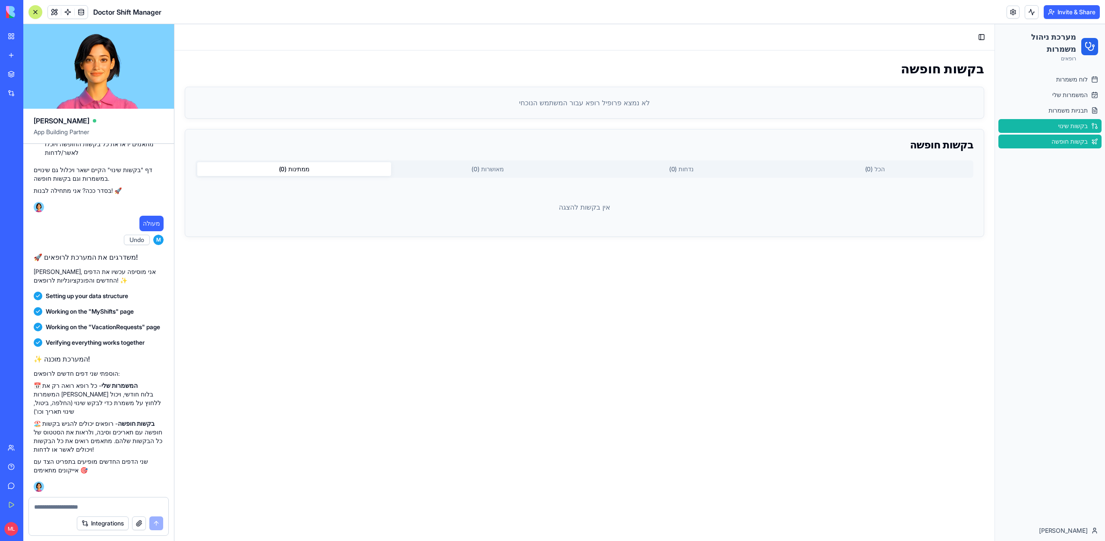
click at [1066, 128] on span "בקשות שינוי" at bounding box center [1073, 126] width 30 height 9
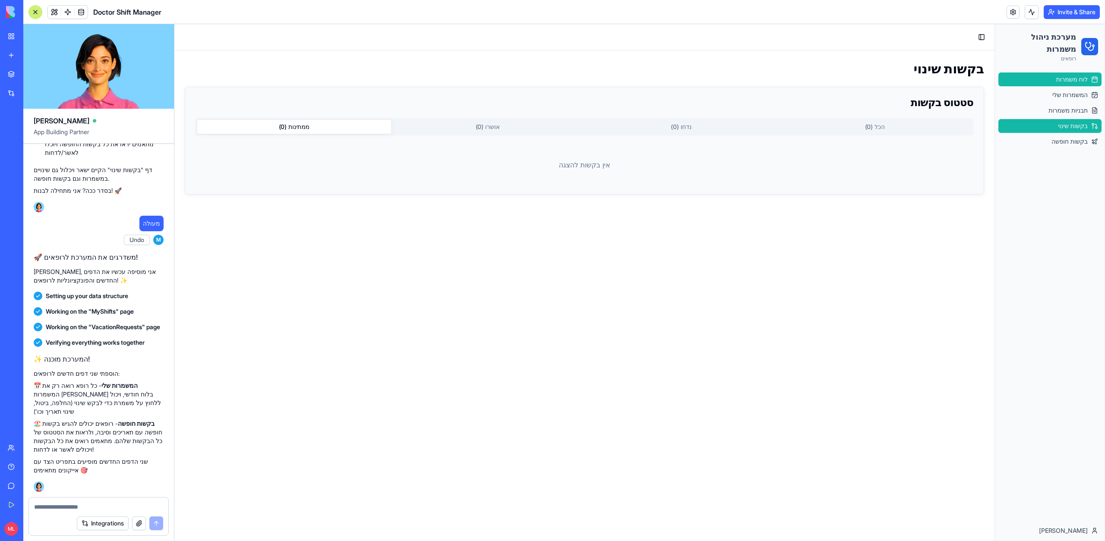
click at [1066, 83] on span "לוח משמרות" at bounding box center [1073, 79] width 32 height 9
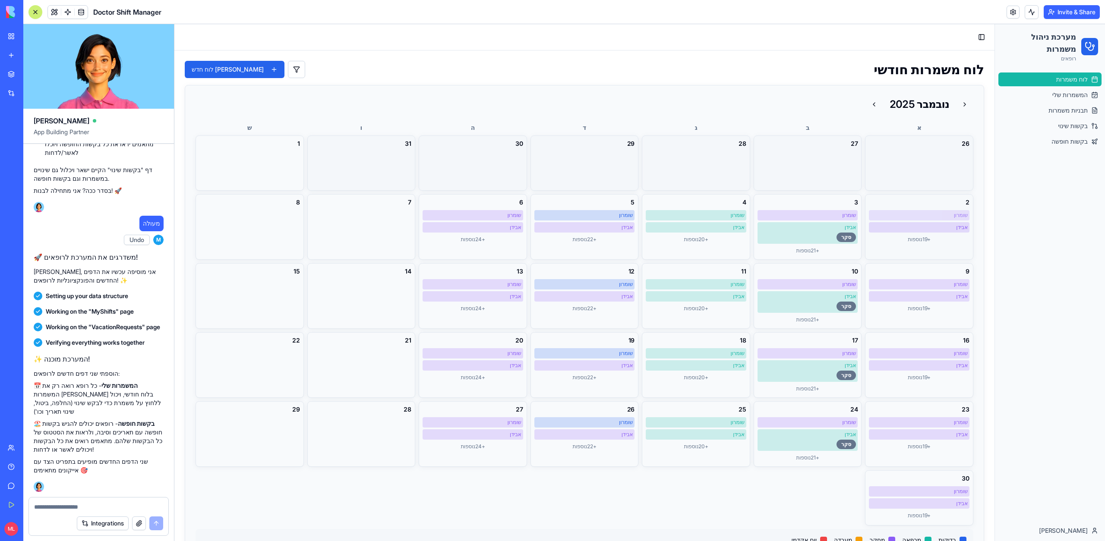
click at [944, 212] on div "שומרון" at bounding box center [919, 215] width 97 height 7
click at [955, 228] on div "אבידן" at bounding box center [919, 227] width 97 height 7
click at [1040, 112] on link "תבניות משמרות" at bounding box center [1050, 111] width 103 height 14
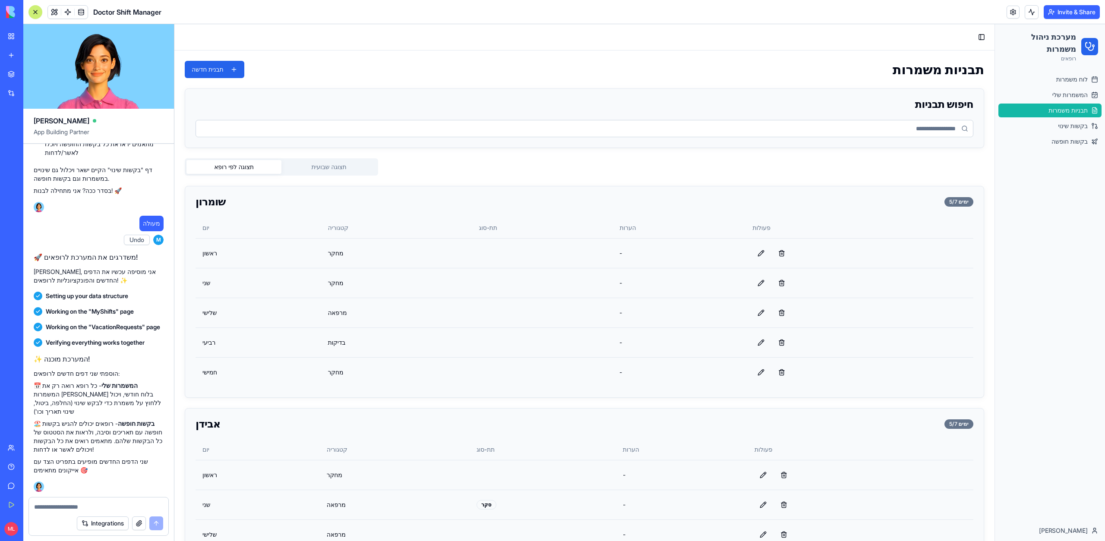
click at [333, 172] on button "תצוגה שבועית" at bounding box center [329, 167] width 95 height 14
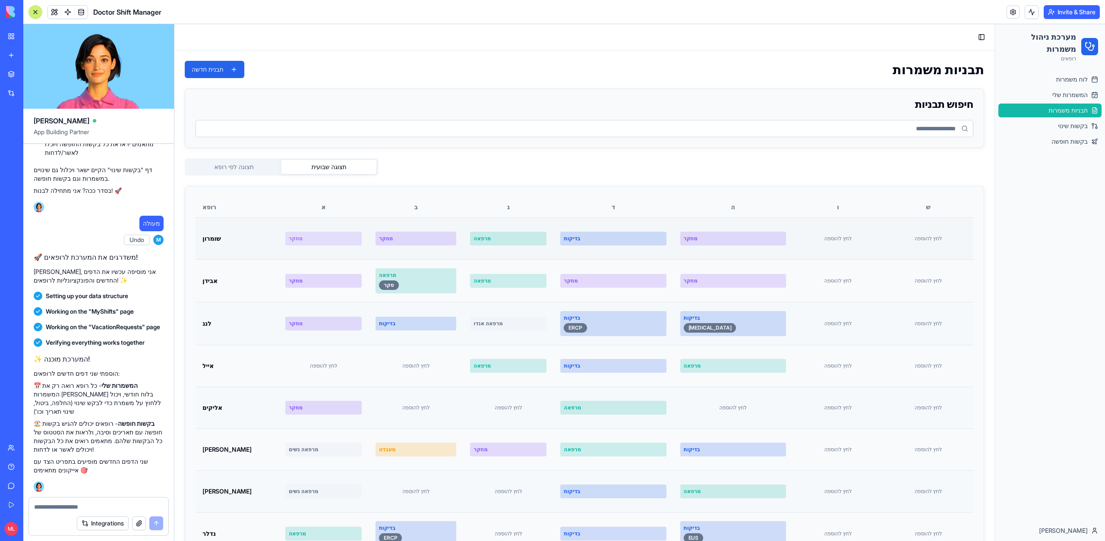
click at [338, 239] on div "מחקר" at bounding box center [324, 238] width 70 height 7
click at [1068, 131] on link "בקשות שינוי" at bounding box center [1050, 126] width 103 height 14
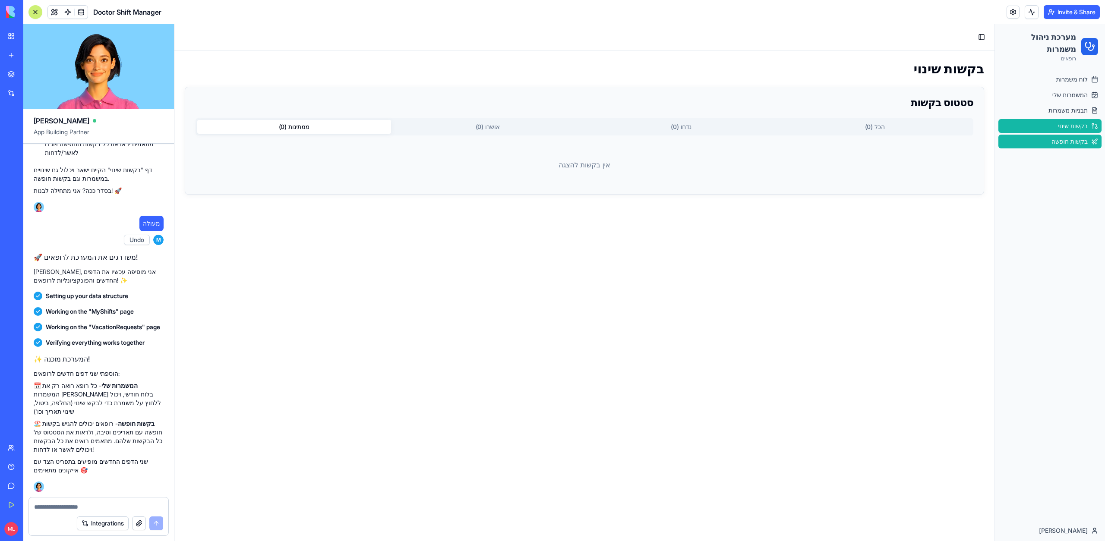
click at [1068, 138] on span "בקשות חופשה" at bounding box center [1070, 141] width 36 height 9
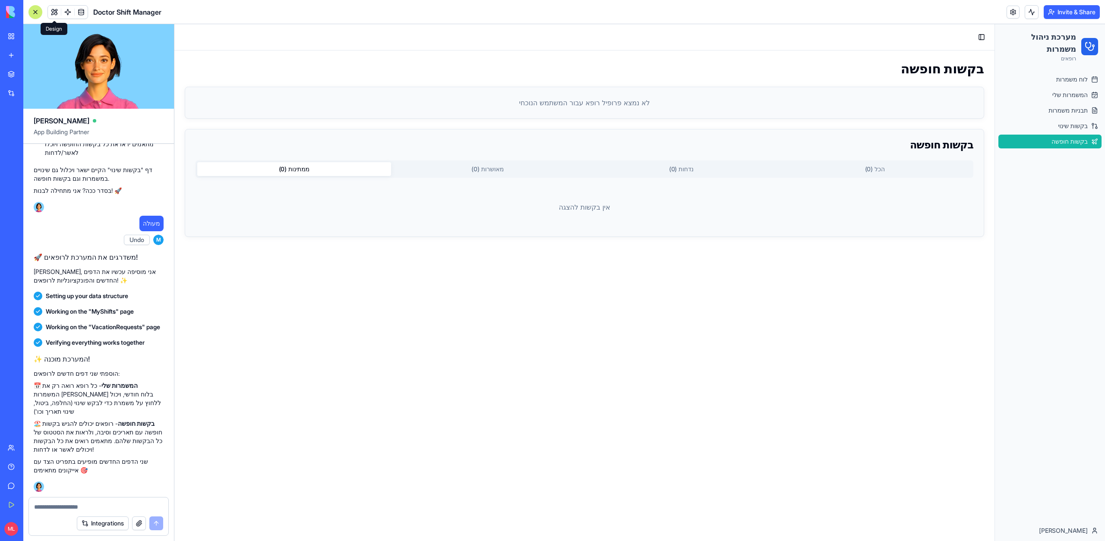
click at [51, 15] on span at bounding box center [54, 12] width 24 height 24
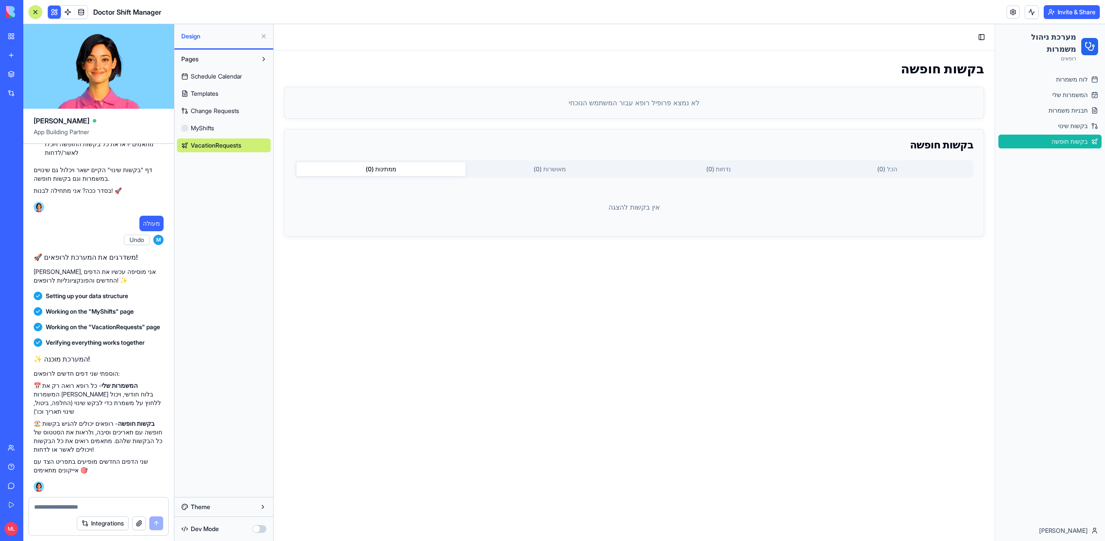
click at [51, 14] on button at bounding box center [54, 12] width 13 height 13
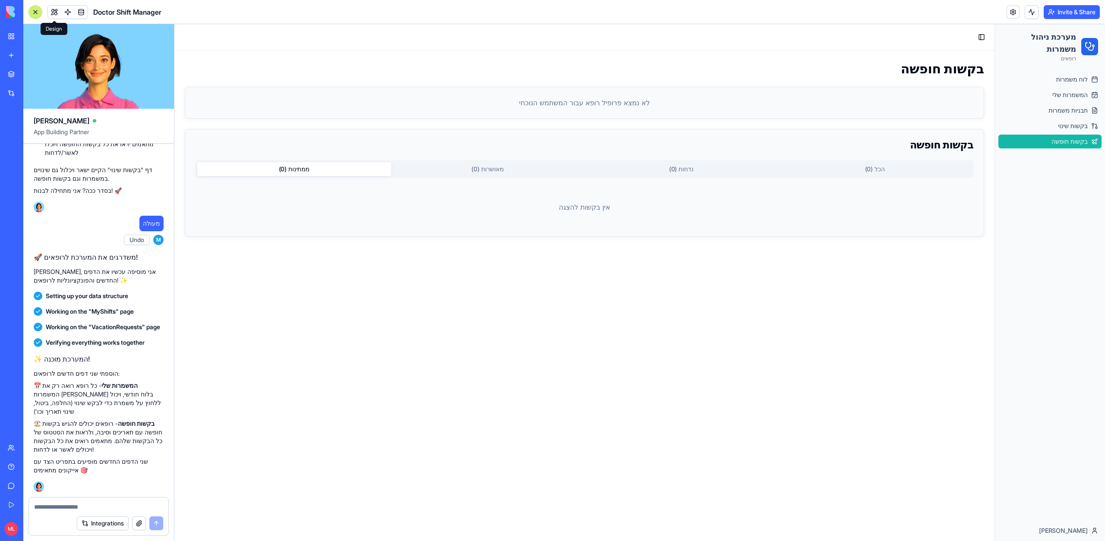
click at [71, 509] on textarea at bounding box center [98, 507] width 129 height 9
type textarea "*"
click at [1064, 125] on span "בקשות שינוי" at bounding box center [1073, 126] width 30 height 9
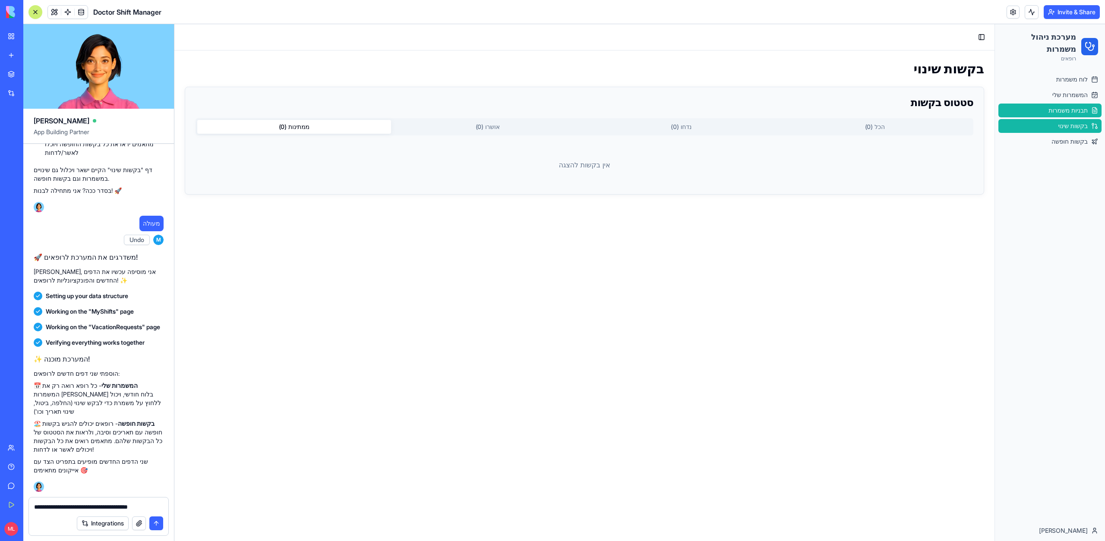
click at [1070, 111] on span "תבניות משמרות" at bounding box center [1068, 110] width 39 height 9
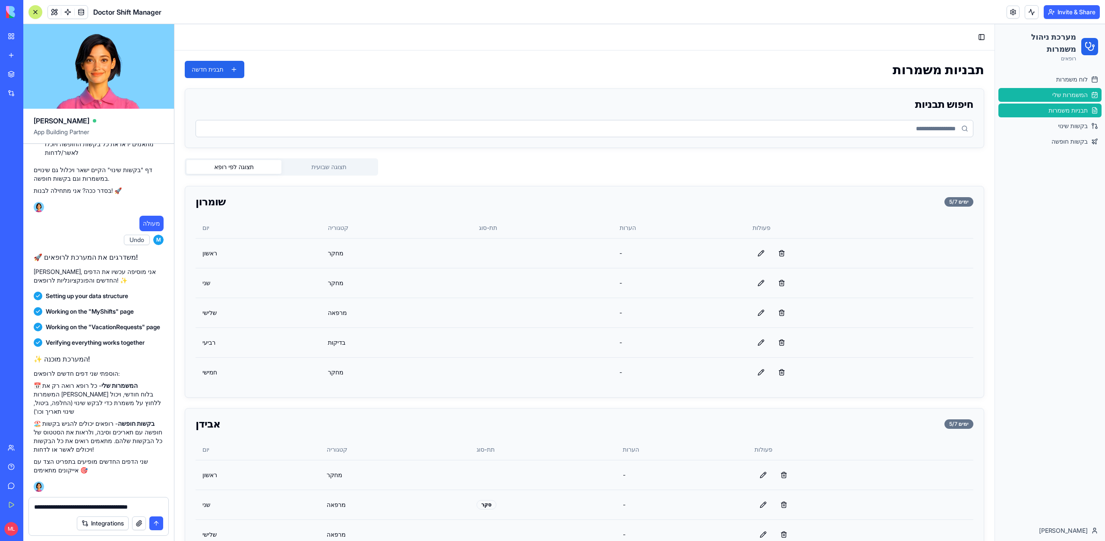
click at [1069, 95] on span "המשמרות שלי" at bounding box center [1070, 95] width 35 height 9
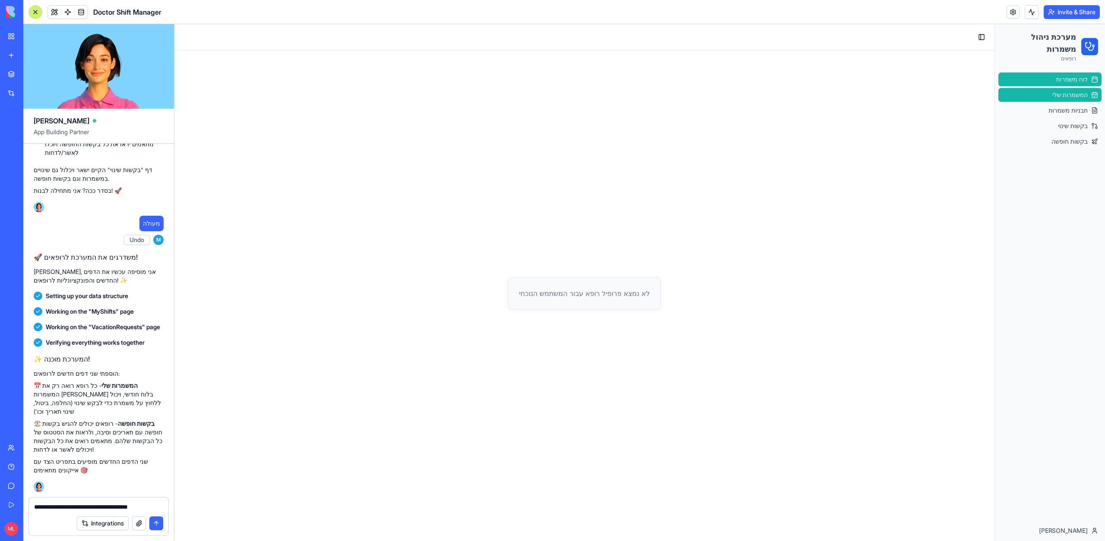
click at [1066, 81] on span "לוח משמרות" at bounding box center [1073, 79] width 32 height 9
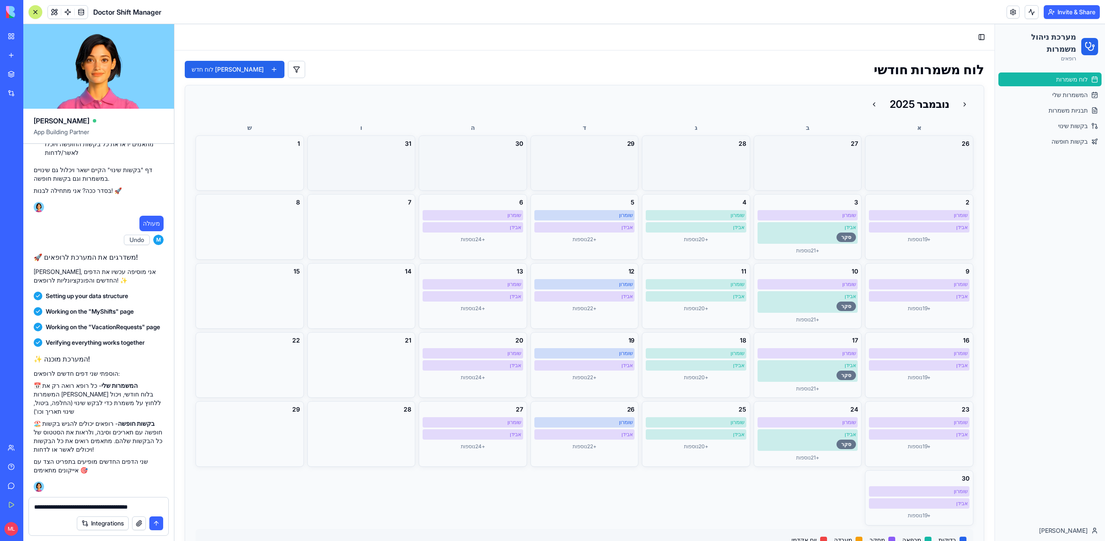
click at [78, 511] on form "**********" at bounding box center [98, 516] width 140 height 39
click at [78, 511] on textarea "**********" at bounding box center [98, 507] width 129 height 9
type textarea "**********"
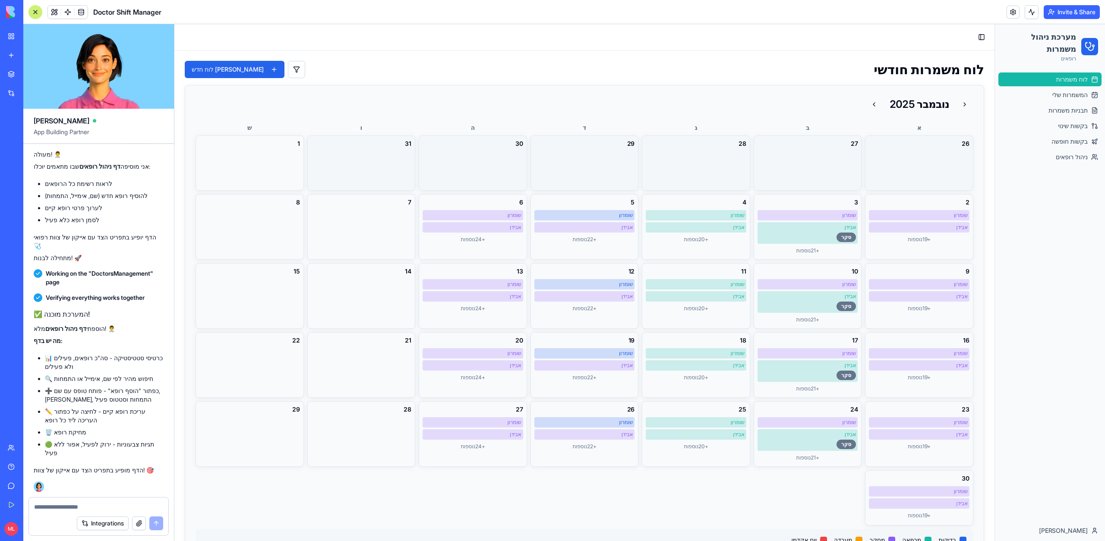
scroll to position [5154, 0]
click at [1057, 161] on span "ניהול רופאים" at bounding box center [1072, 157] width 32 height 9
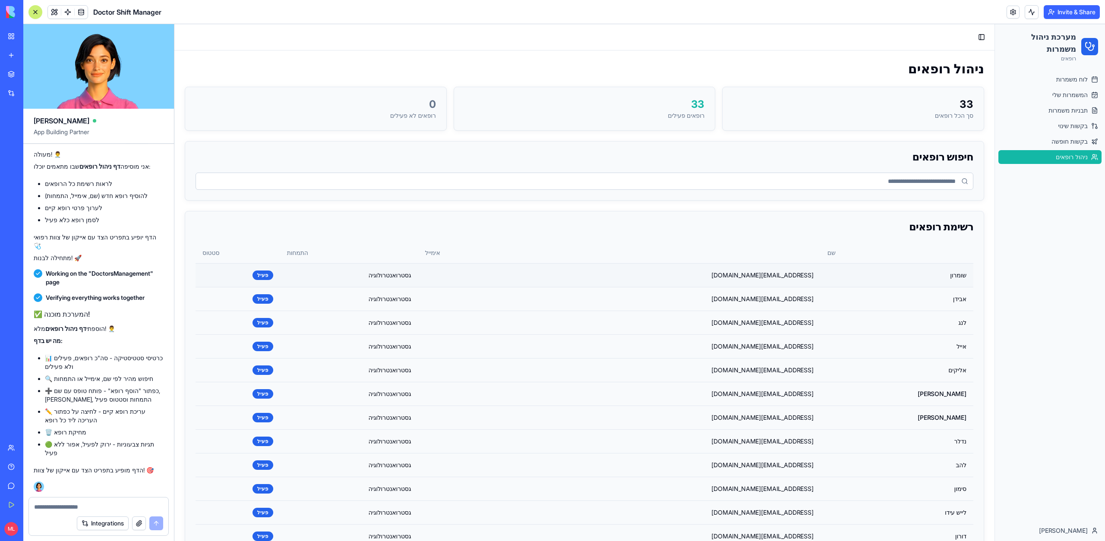
click at [924, 276] on td "שומרון" at bounding box center [897, 275] width 153 height 24
click at [961, 276] on td "שומרון" at bounding box center [897, 275] width 153 height 24
drag, startPoint x: 276, startPoint y: 286, endPoint x: 294, endPoint y: 286, distance: 18.6
click at [280, 286] on td "פעיל" at bounding box center [238, 275] width 85 height 24
drag, startPoint x: 40, startPoint y: 450, endPoint x: 162, endPoint y: 406, distance: 129.5
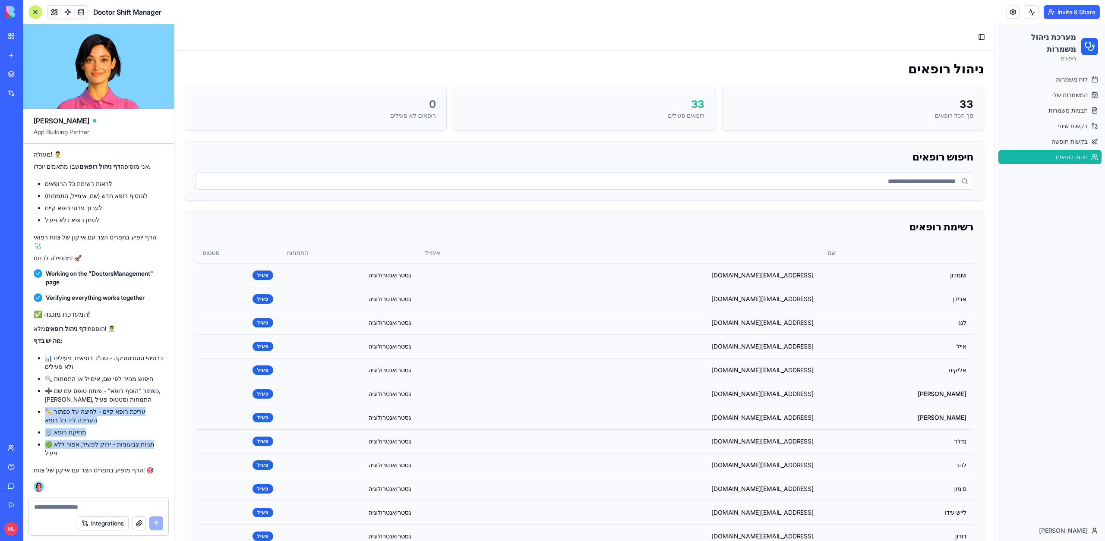
click at [162, 406] on ul "📊 כרטיסי סטטיסטיקה - סה"כ רופאים, פעילים ולא פעילים 🔍 חיפוש מהיר לפי שם, אימייל…" at bounding box center [99, 406] width 130 height 104
copy ul "✏️ עריכת רופא קיים - לחיצה על כפתור העריכה ליד כל רופא 🗑️ מחיקת רופא 🟢 תגיות צב…"
click at [63, 428] on ul "📊 כרטיסי סטטיסטיקה - סה"כ רופאים, פעילים ולא פעילים 🔍 חיפוש מהיר לפי שם, אימייל…" at bounding box center [99, 406] width 130 height 104
drag, startPoint x: 43, startPoint y: 453, endPoint x: 167, endPoint y: 372, distance: 148.5
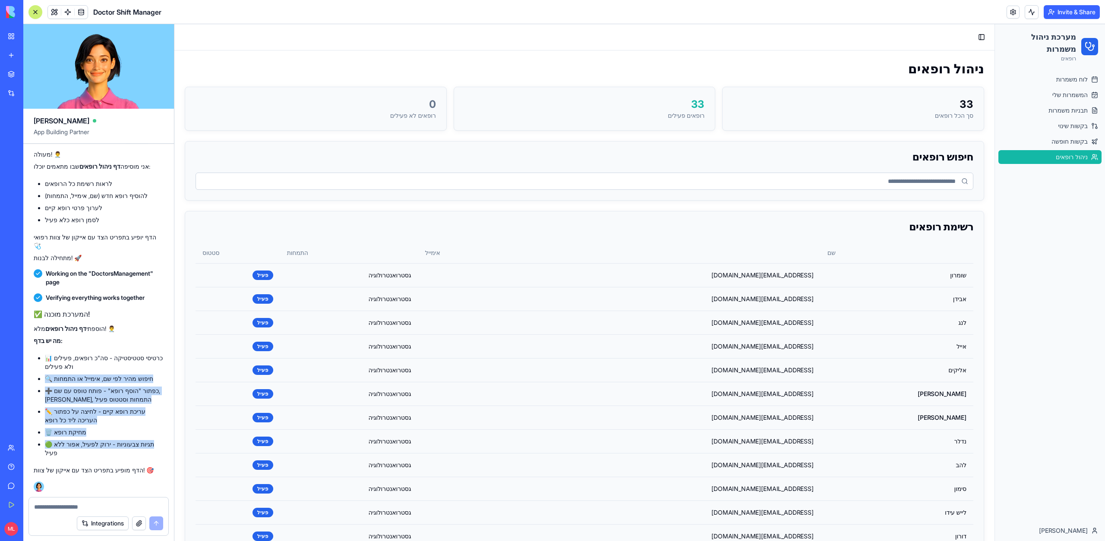
copy ul "🔍 חיפוש מהיר לפי שם, אימייל או התמחות ➕ כפתור "הוסף רופא" - פותח טופס עם שם, אי…"
click at [70, 505] on textarea at bounding box center [98, 507] width 129 height 9
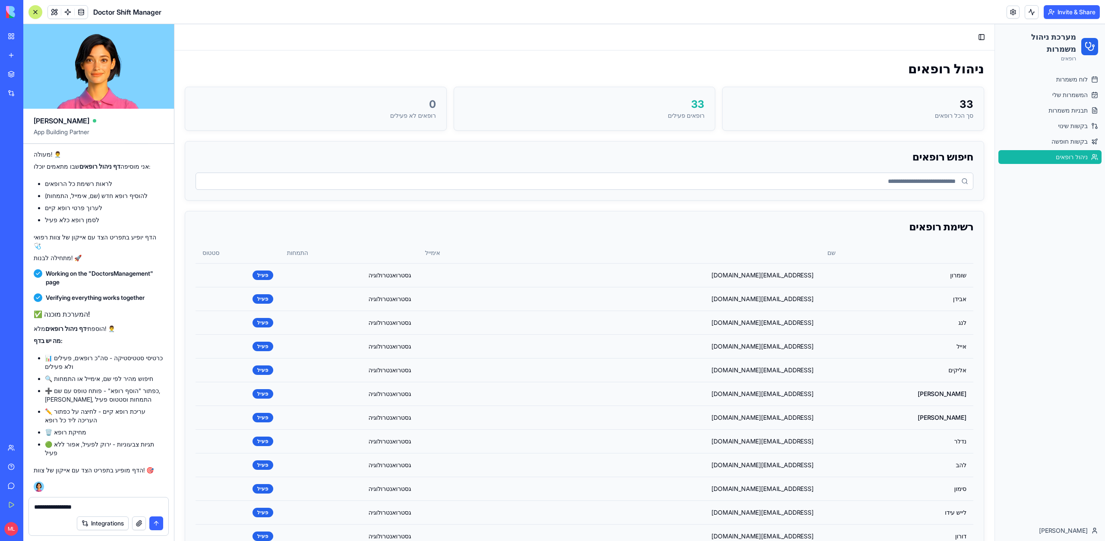
paste textarea "**********"
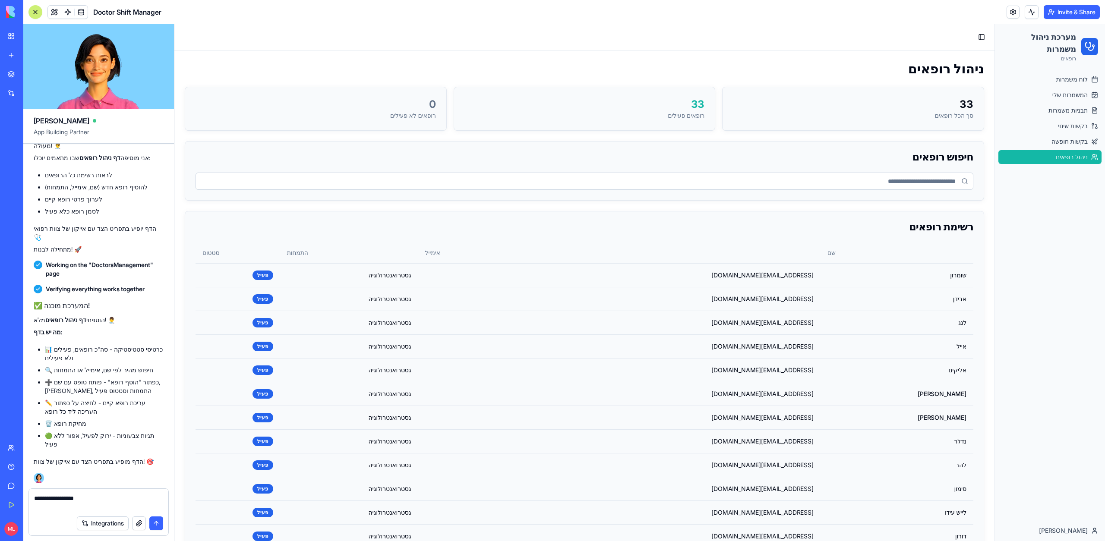
paste textarea "**********"
type textarea "**********"
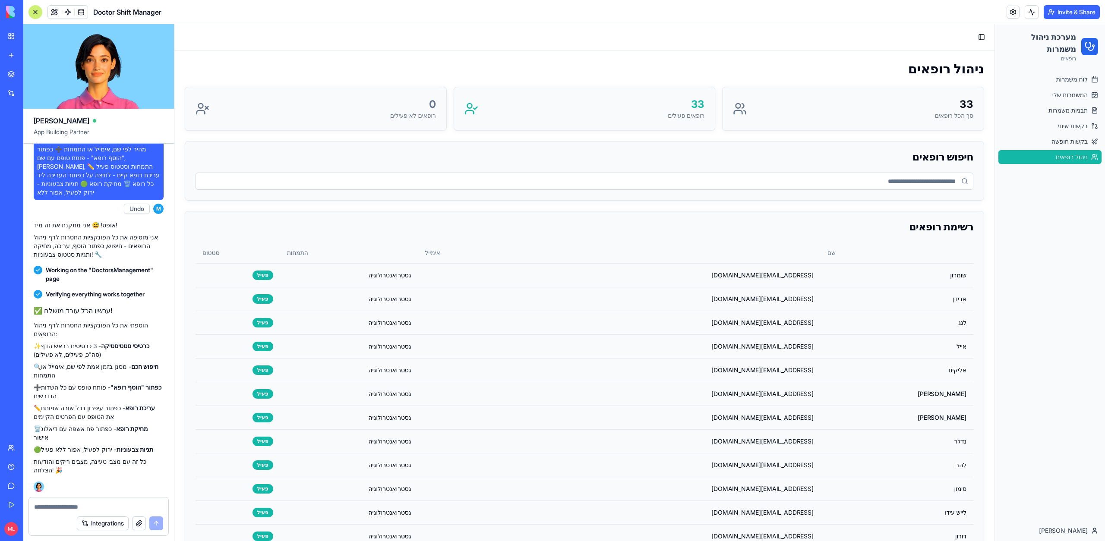
click at [390, 107] on div "0" at bounding box center [413, 105] width 46 height 14
click at [731, 121] on div "33 סך הכל רופאים" at bounding box center [853, 108] width 261 height 43
click at [900, 121] on div "33 סך הכל רופאים" at bounding box center [853, 108] width 261 height 43
click at [1069, 148] on ul "לוח משמרות המשמרות שלי תבניות משמרות בקשות שינוי בקשות חופשה ניהול רופאים" at bounding box center [1050, 119] width 103 height 92
click at [1067, 139] on span "בקשות חופשה" at bounding box center [1070, 141] width 36 height 9
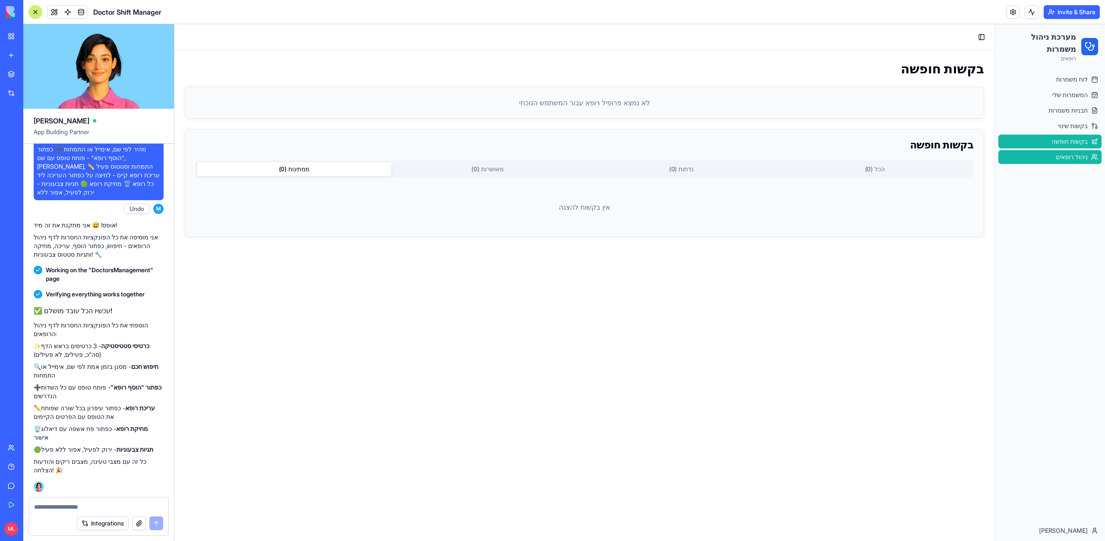
click at [1067, 151] on link "ניהול רופאים" at bounding box center [1050, 157] width 103 height 14
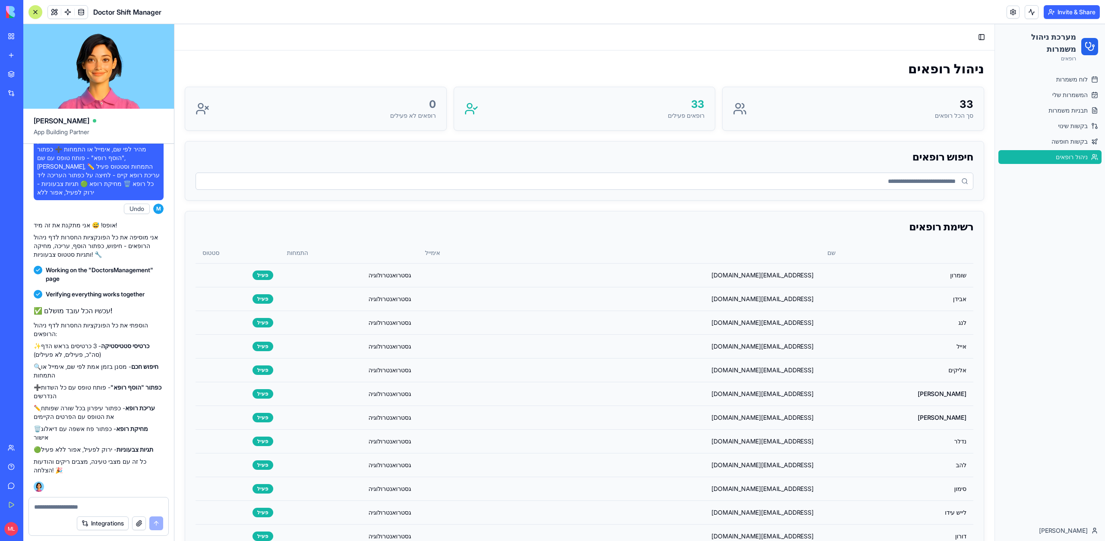
click at [814, 186] on input at bounding box center [585, 181] width 778 height 17
click at [693, 265] on td "[EMAIL_ADDRESS][DOMAIN_NAME]" at bounding box center [619, 275] width 402 height 24
click at [692, 280] on td "[EMAIL_ADDRESS][DOMAIN_NAME]" at bounding box center [619, 275] width 402 height 24
click at [692, 317] on td "[EMAIL_ADDRESS][DOMAIN_NAME]" at bounding box center [619, 323] width 402 height 24
click at [693, 402] on td "[EMAIL_ADDRESS][DOMAIN_NAME]" at bounding box center [619, 394] width 402 height 24
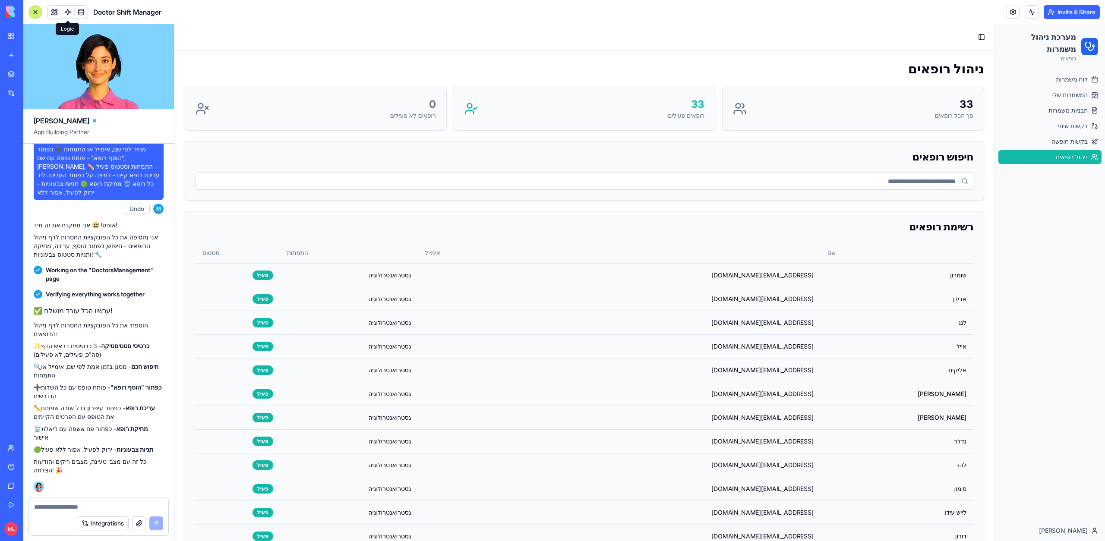
click at [54, 12] on span at bounding box center [54, 12] width 24 height 24
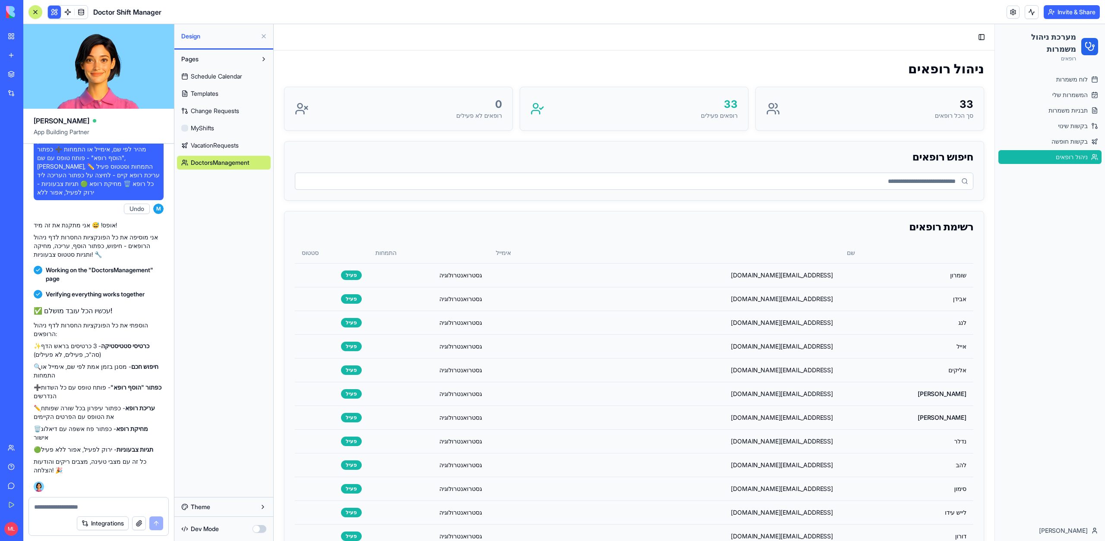
click at [56, 509] on textarea at bounding box center [98, 507] width 129 height 9
type textarea "*****"
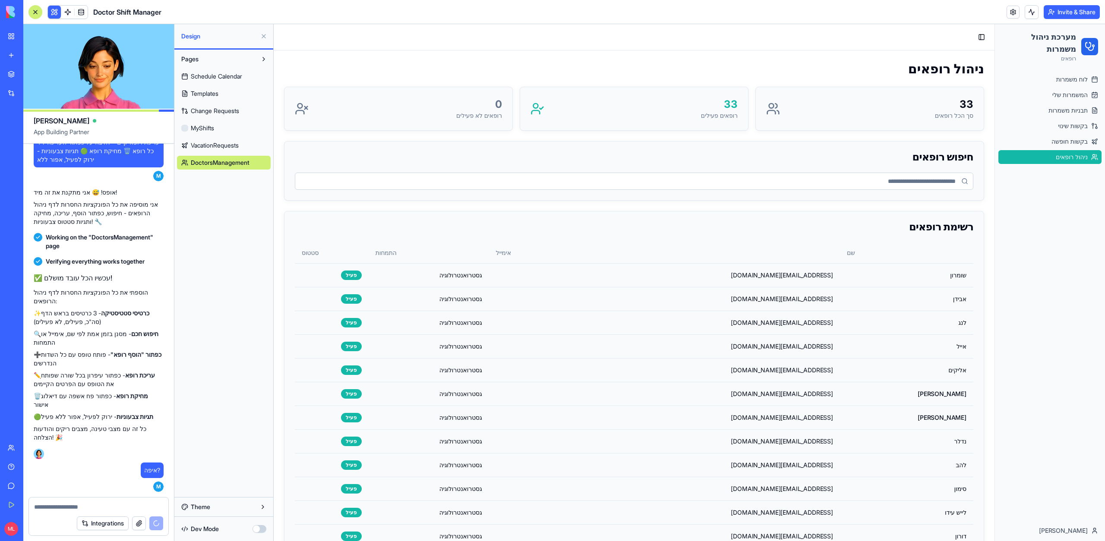
click at [266, 37] on button at bounding box center [264, 36] width 14 height 14
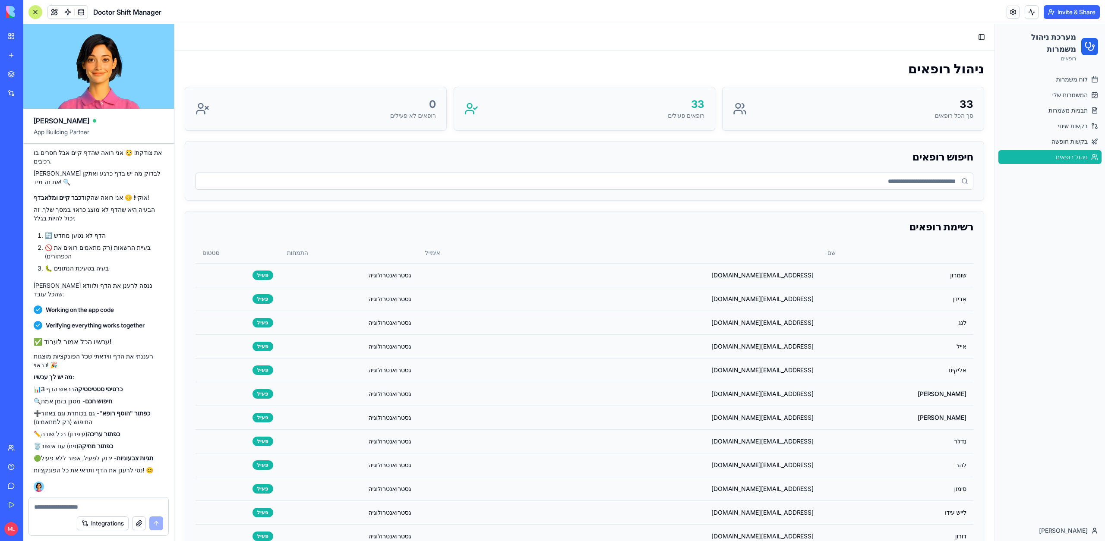
scroll to position [5883, 0]
click at [1056, 158] on span "ניהול רופאים" at bounding box center [1072, 157] width 32 height 9
click at [54, 13] on button at bounding box center [54, 12] width 13 height 13
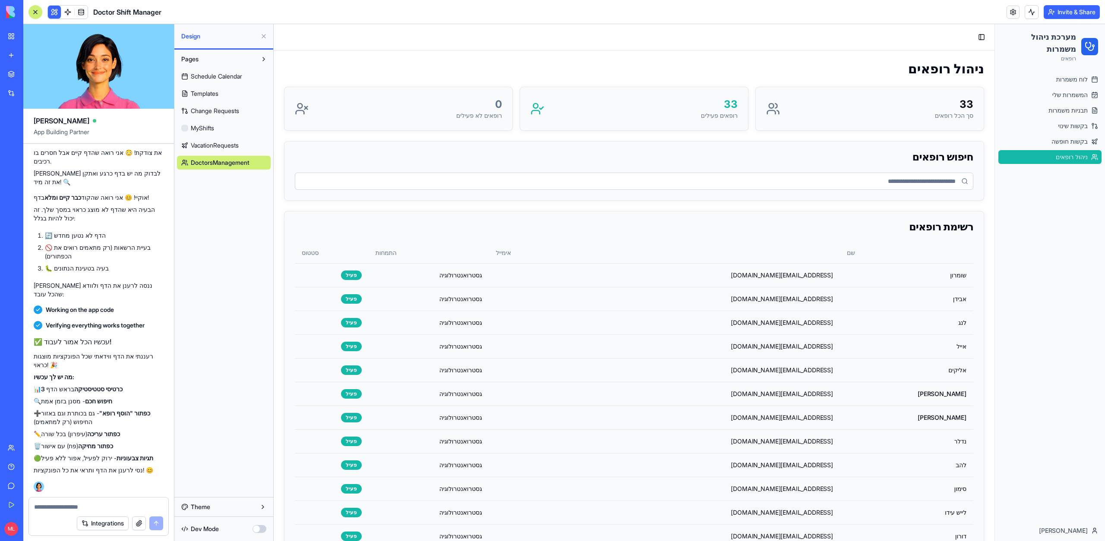
click at [54, 13] on button at bounding box center [54, 12] width 13 height 13
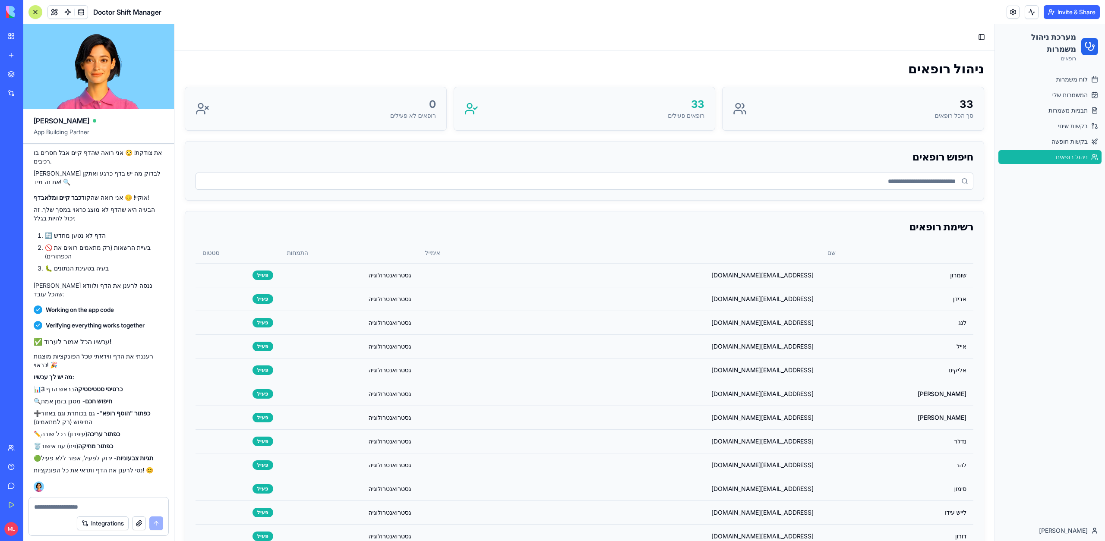
click at [97, 506] on textarea at bounding box center [98, 507] width 129 height 9
paste textarea "*"
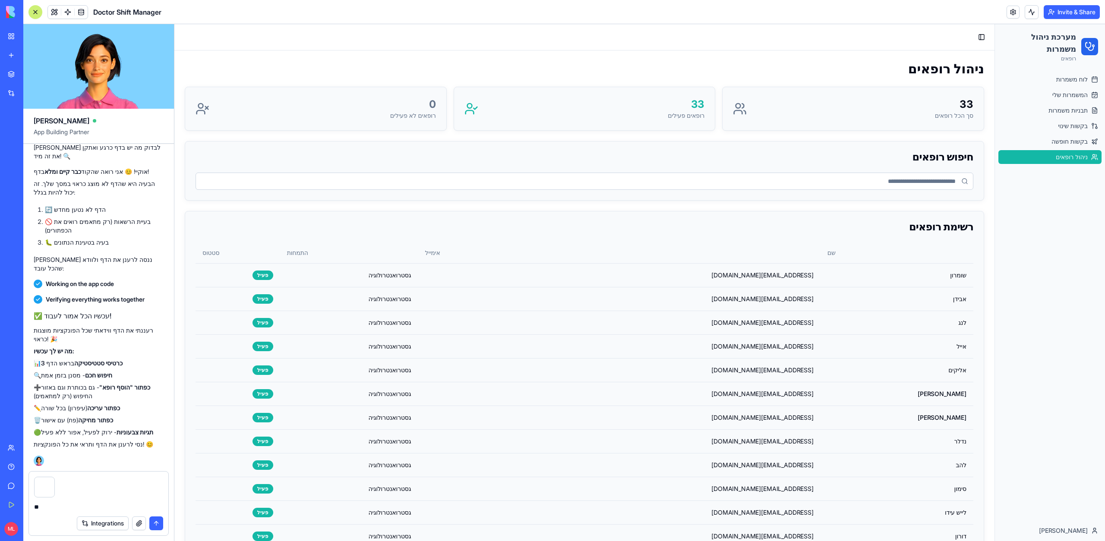
type textarea "*"
type textarea "*****"
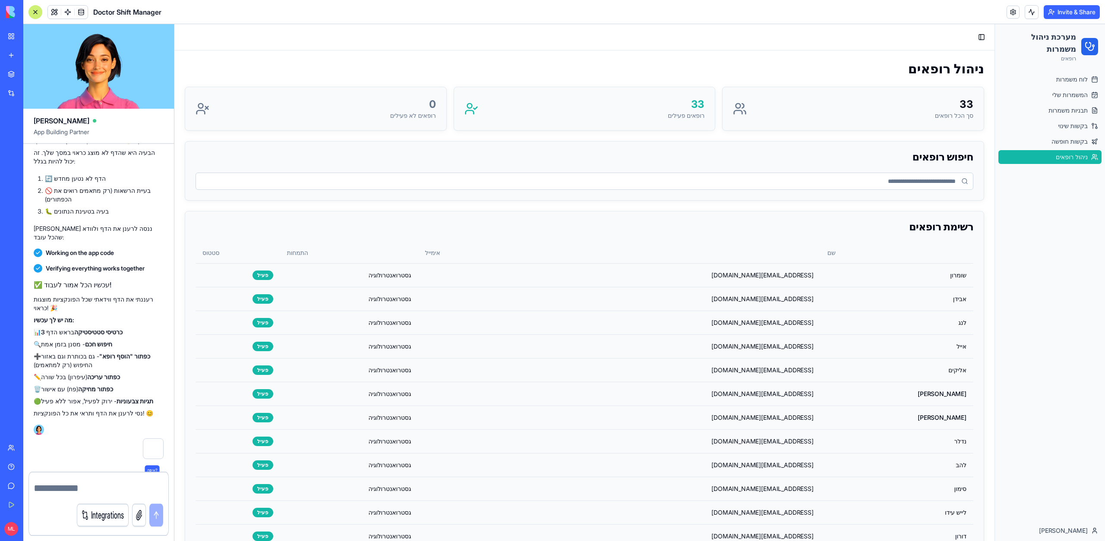
scroll to position [5940, 0]
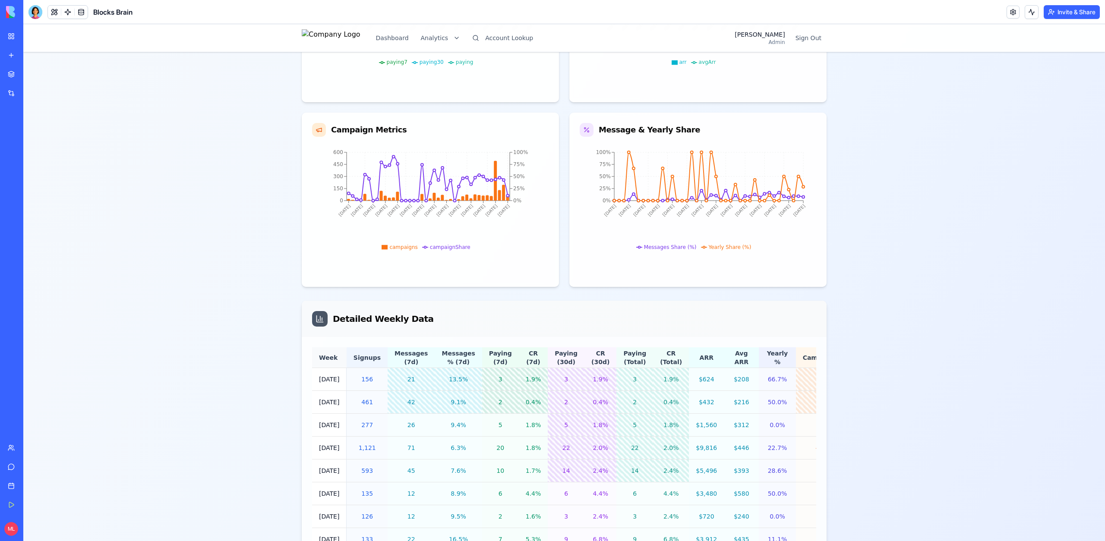
scroll to position [666, 0]
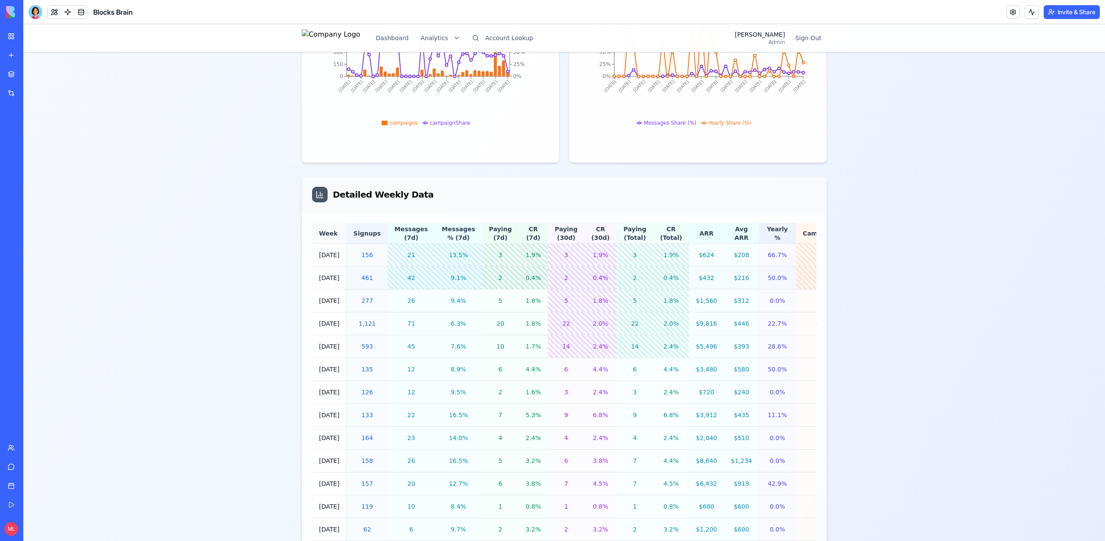
click at [464, 276] on div "9.1%" at bounding box center [458, 278] width 33 height 9
click at [464, 258] on div "13.5%" at bounding box center [458, 255] width 33 height 9
click at [496, 257] on div "3" at bounding box center [500, 255] width 23 height 9
drag, startPoint x: 514, startPoint y: 258, endPoint x: 549, endPoint y: 258, distance: 35.4
click at [549, 258] on tr "10/6/25 156 21 13.5% 3 1.9% 3 1.9% 3 1.9% $624 $208 66.7% 84 53.9%" at bounding box center [603, 255] width 583 height 23
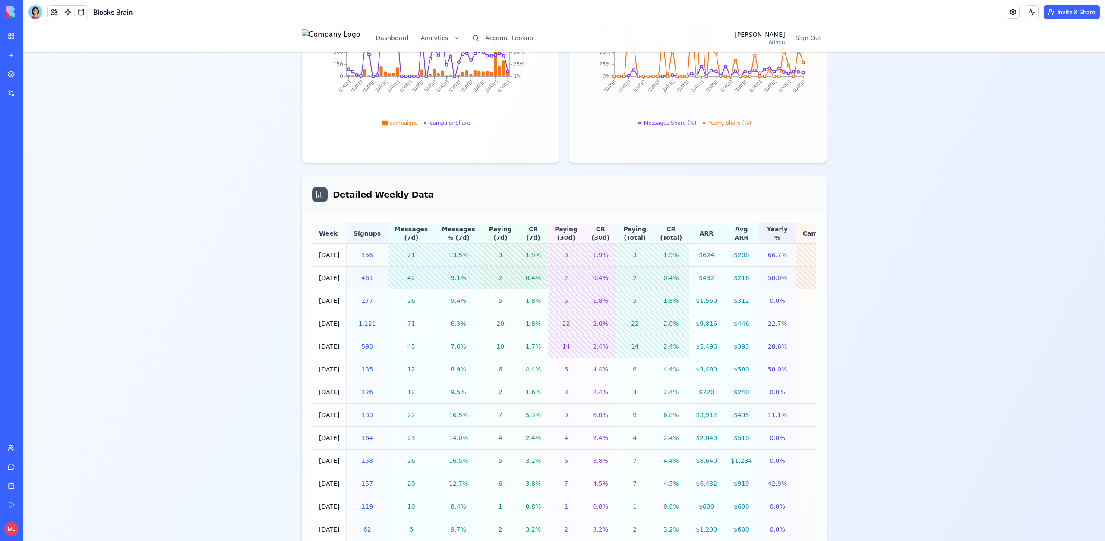
click at [463, 281] on div "9.1%" at bounding box center [458, 278] width 33 height 9
drag, startPoint x: 807, startPoint y: 278, endPoint x: 317, endPoint y: 277, distance: 490.5
click at [317, 277] on tr "9/29/25 461 42 9.1% 2 0.4% 2 0.4% 2 0.4% $432 $216 50.0% 197 42.7%" at bounding box center [603, 278] width 583 height 23
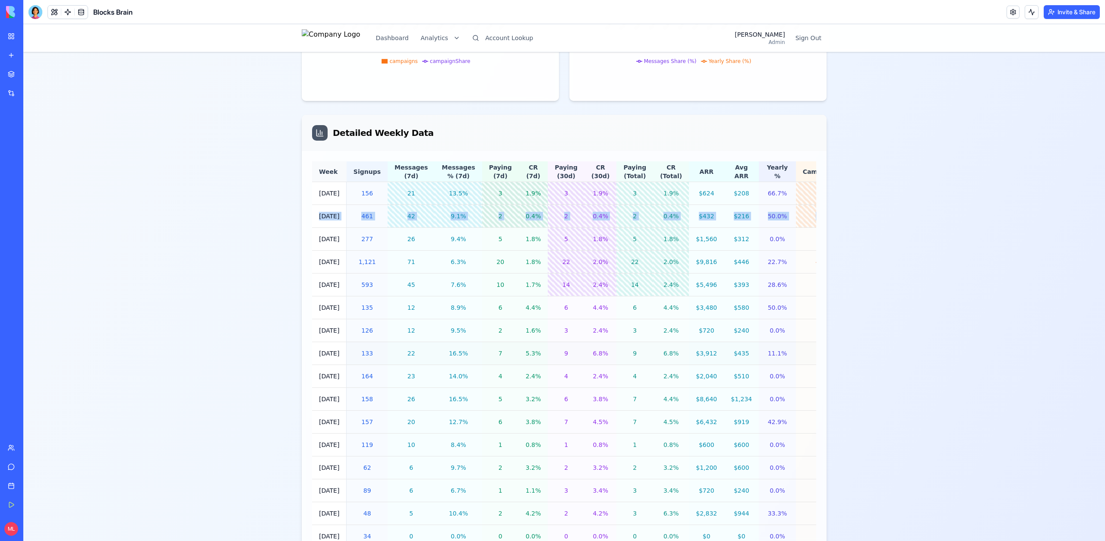
scroll to position [741, 0]
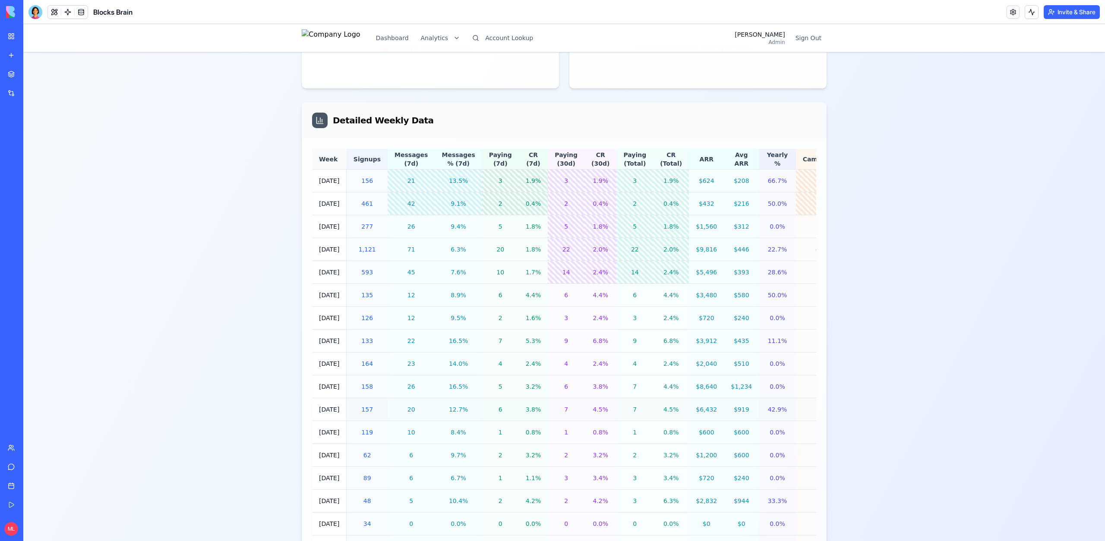
click at [555, 415] on td "7" at bounding box center [566, 410] width 37 height 23
click at [554, 392] on td "6" at bounding box center [566, 387] width 37 height 23
click at [559, 347] on td "9" at bounding box center [566, 341] width 37 height 23
click at [555, 273] on div "14" at bounding box center [566, 272] width 23 height 9
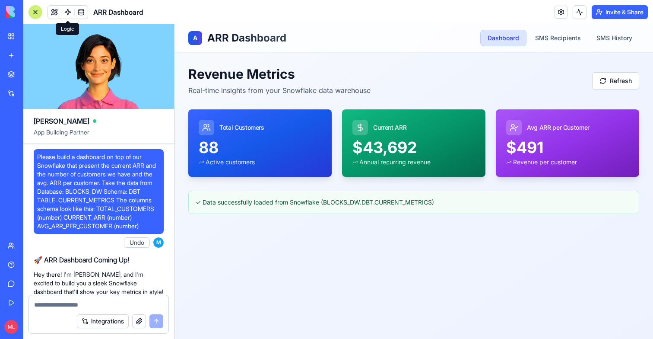
scroll to position [3714, 0]
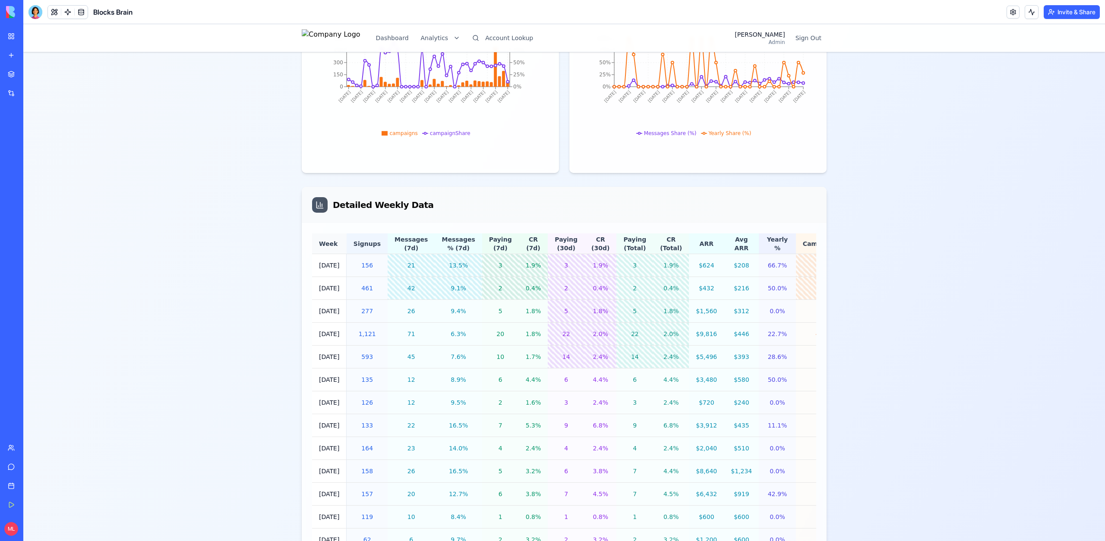
scroll to position [686, 0]
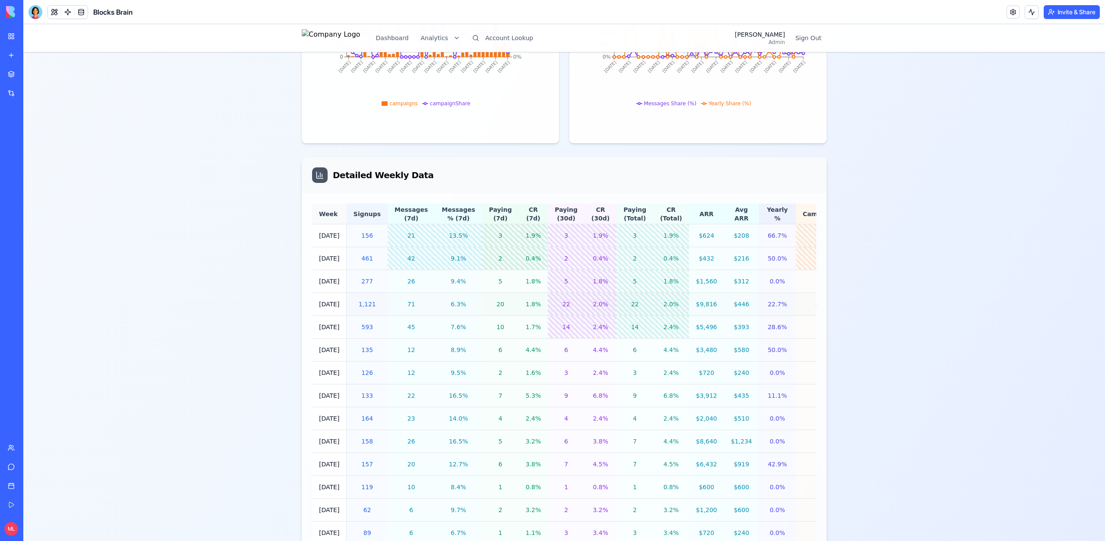
click at [494, 306] on div "20" at bounding box center [500, 304] width 23 height 9
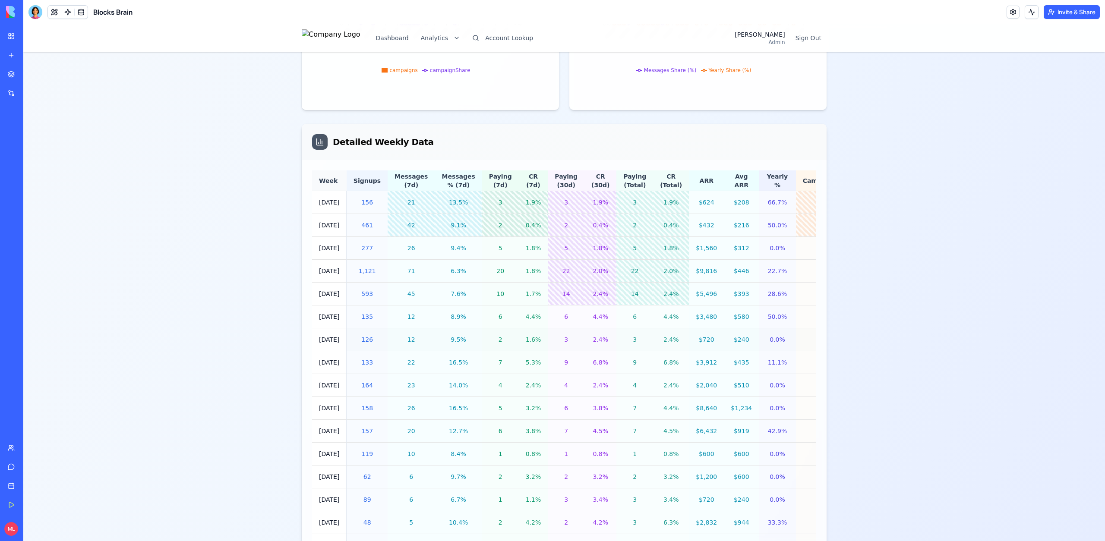
scroll to position [721, 0]
click at [555, 271] on div "22" at bounding box center [566, 269] width 23 height 9
click at [555, 293] on div "14" at bounding box center [566, 292] width 23 height 9
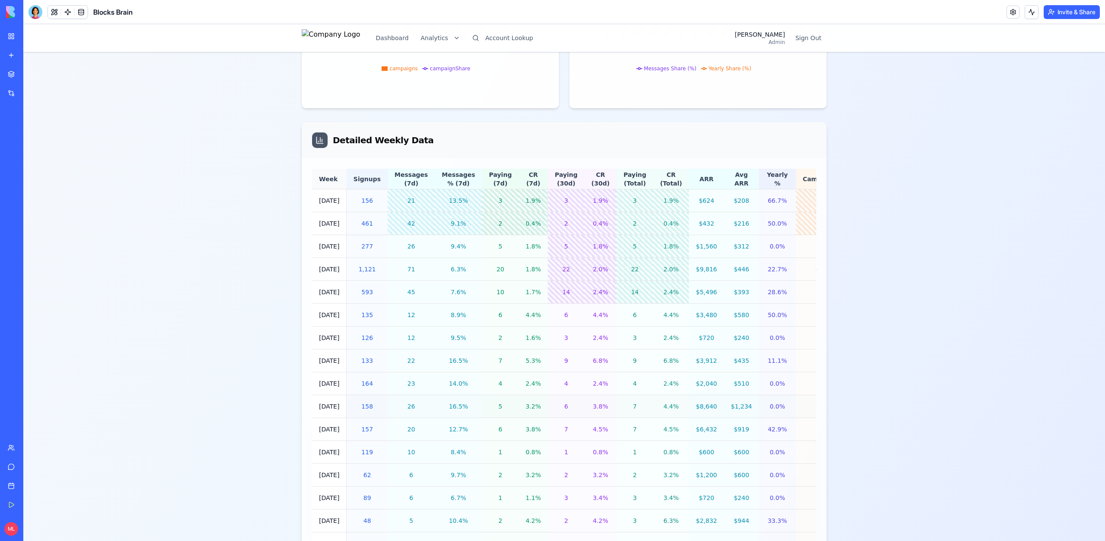
click at [726, 400] on td "$1,234" at bounding box center [741, 407] width 35 height 23
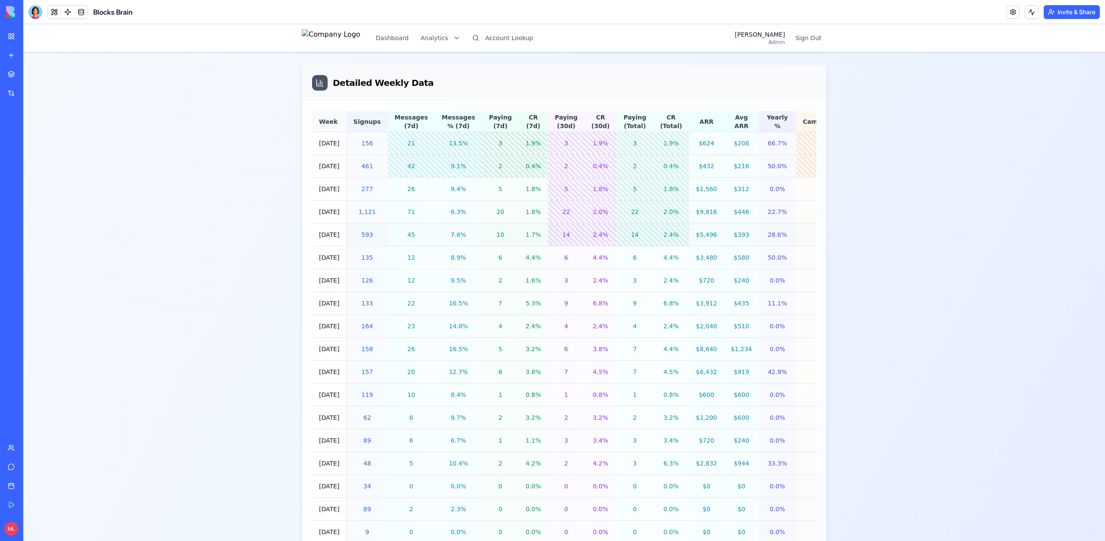
scroll to position [692, 0]
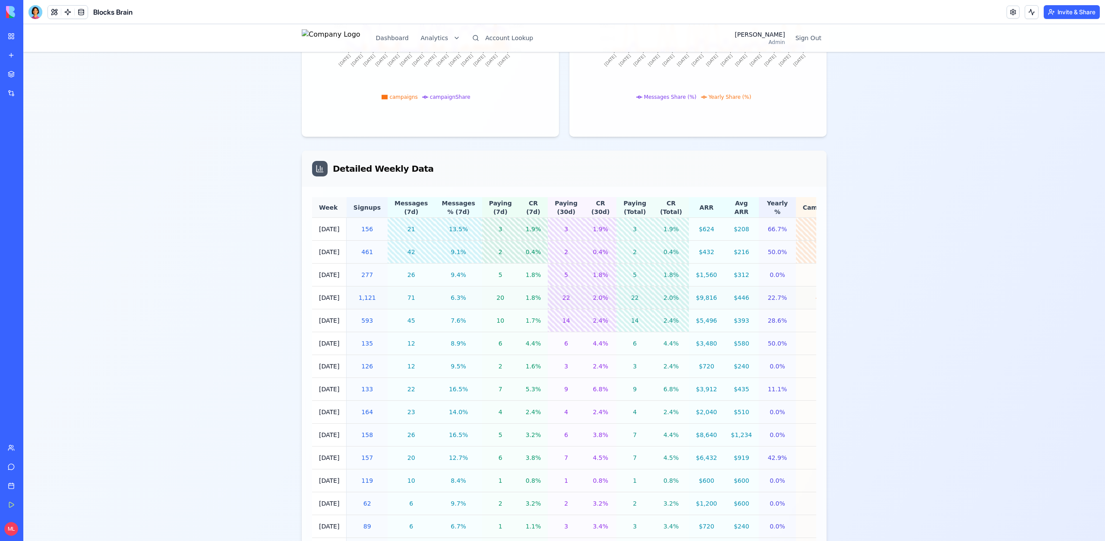
click at [369, 302] on div "1,121" at bounding box center [367, 298] width 27 height 9
click at [451, 391] on div "16.5%" at bounding box center [458, 389] width 33 height 9
click at [454, 423] on td "14.0%" at bounding box center [458, 412] width 47 height 23
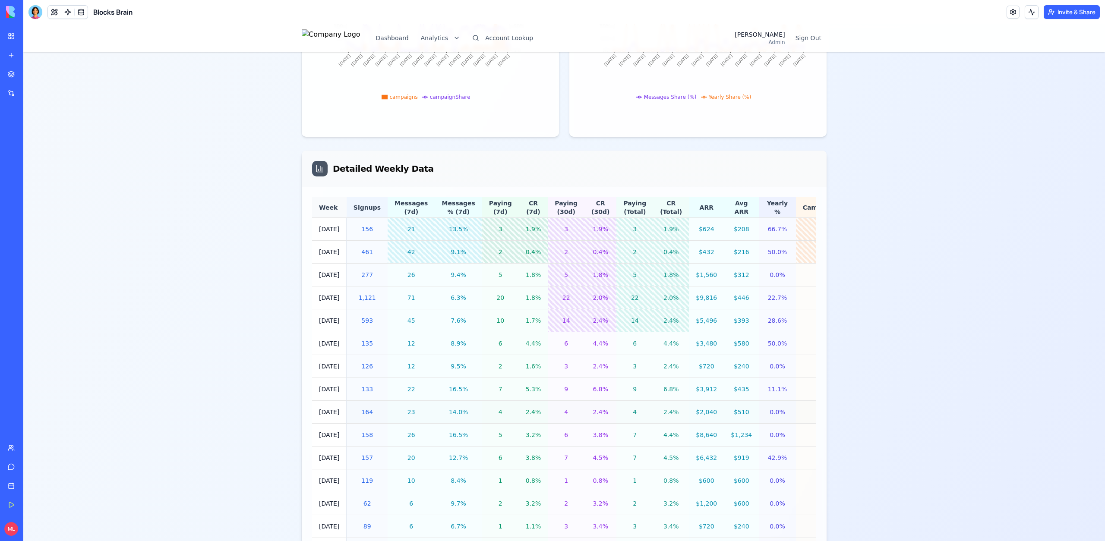
click at [526, 408] on div "2.4%" at bounding box center [534, 412] width 16 height 9
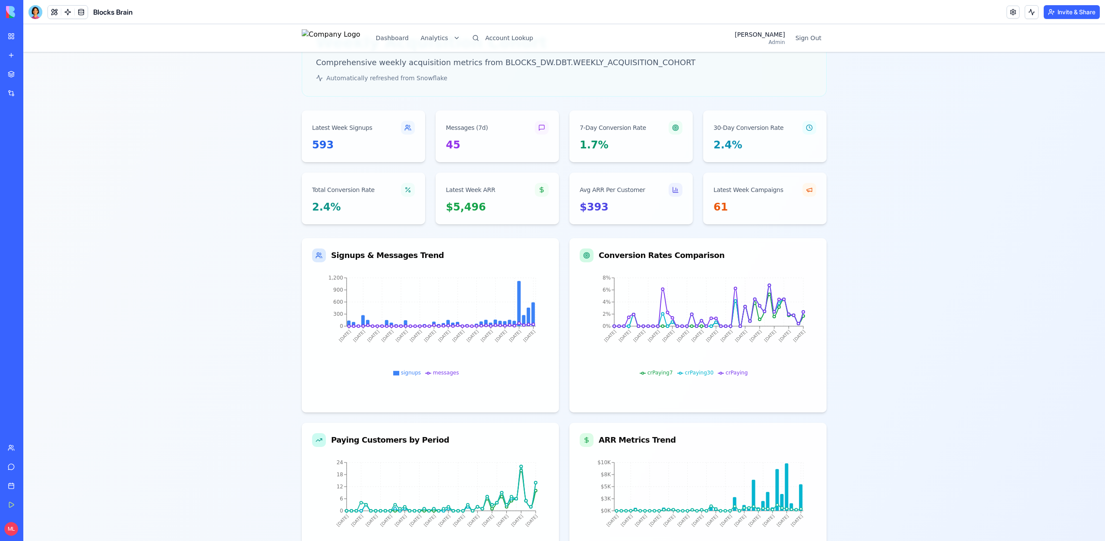
scroll to position [0, 0]
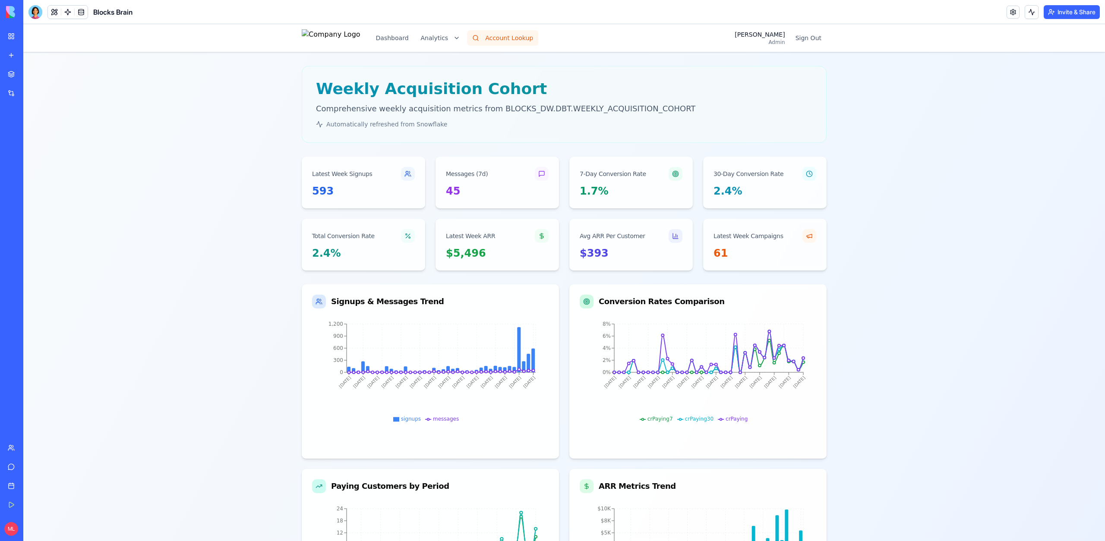
click at [518, 34] on button "Account Lookup" at bounding box center [502, 38] width 71 height 16
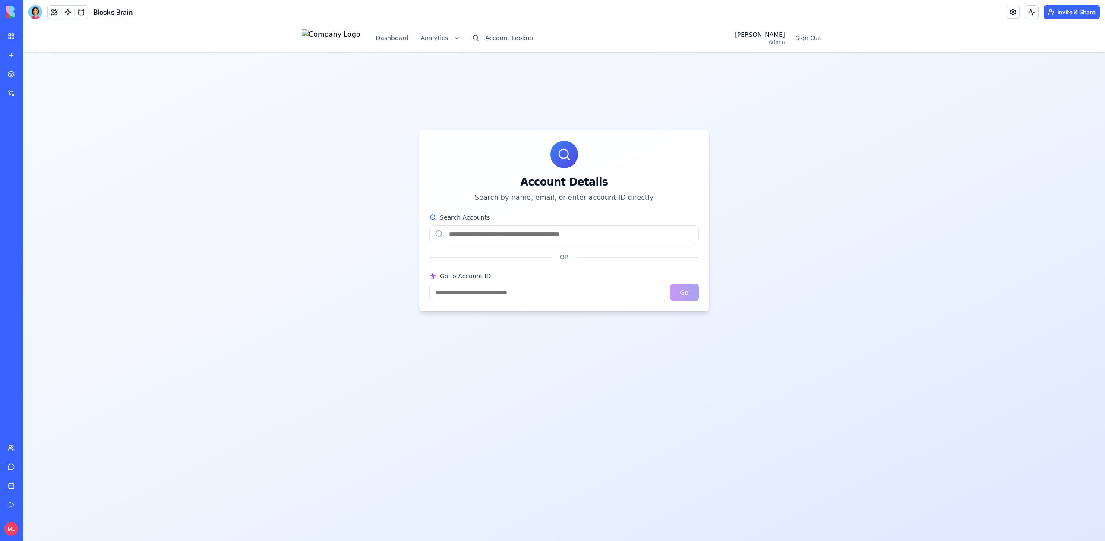
click at [526, 236] on input "Search Accounts" at bounding box center [564, 233] width 269 height 17
paste input "**********"
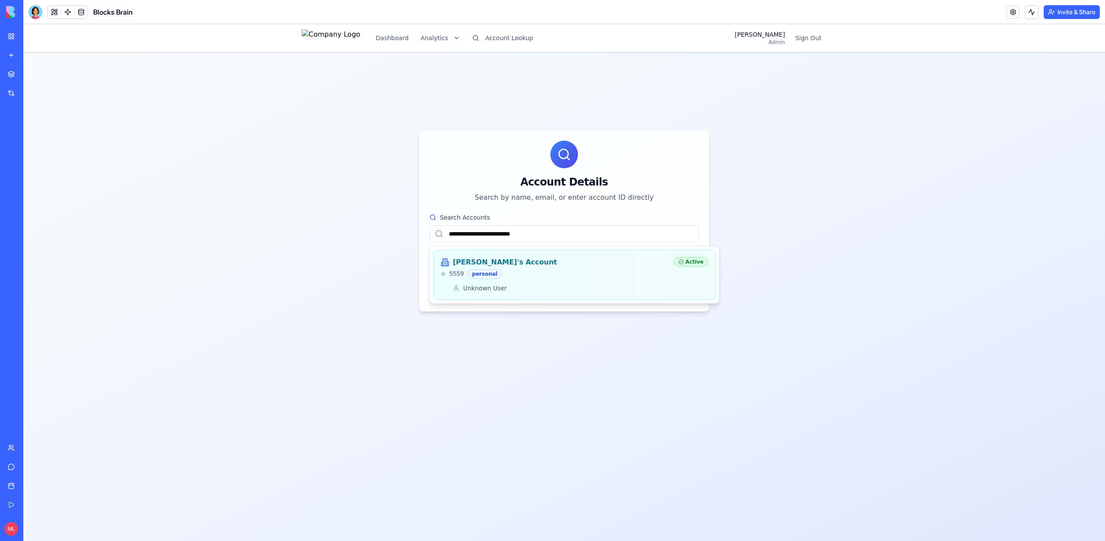
type input "**********"
click at [546, 267] on div "Klara's Account" at bounding box center [554, 262] width 226 height 10
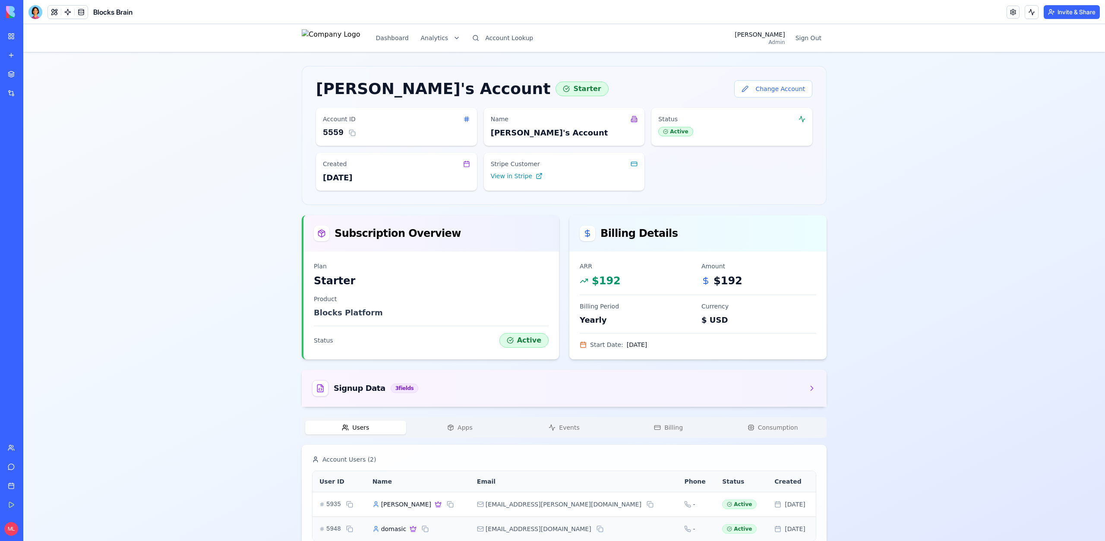
drag, startPoint x: 635, startPoint y: 345, endPoint x: 698, endPoint y: 345, distance: 63.5
click at [697, 345] on div "Start Date: October 8, 2025" at bounding box center [698, 345] width 237 height 9
click at [698, 345] on div "Start Date: October 8, 2025" at bounding box center [698, 345] width 237 height 9
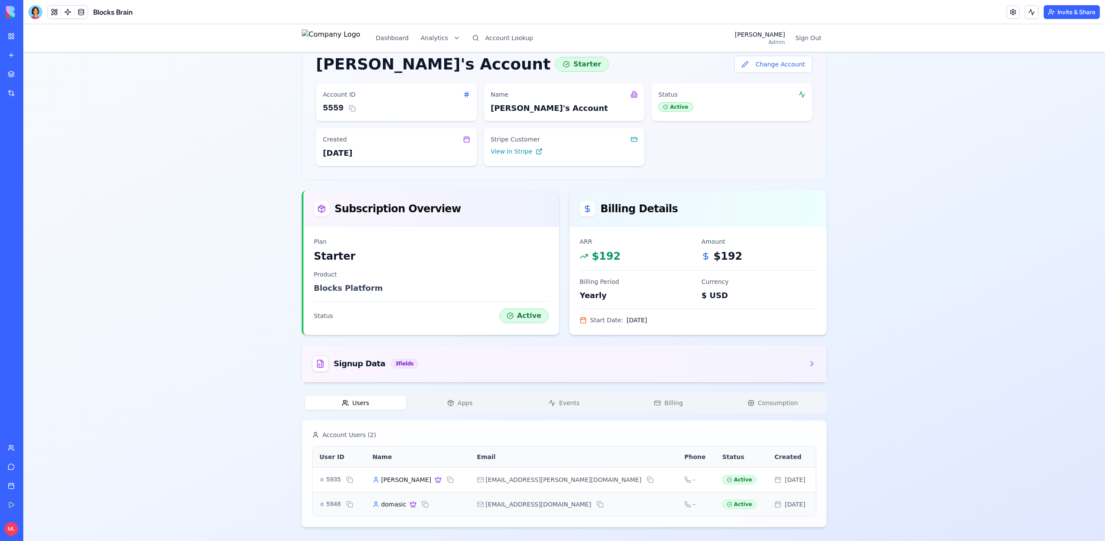
click at [613, 403] on button "Events" at bounding box center [564, 403] width 101 height 14
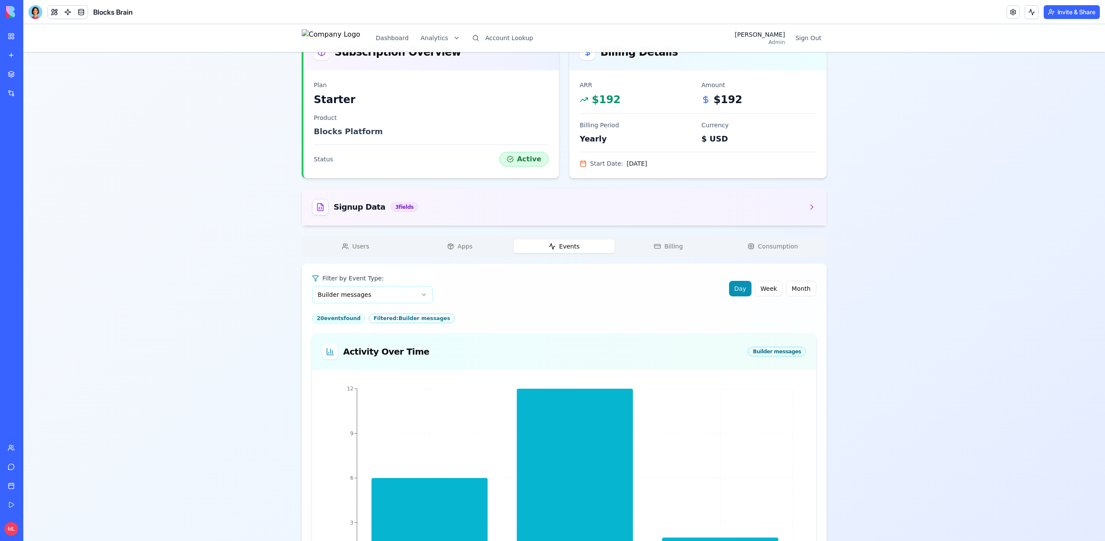
scroll to position [250, 0]
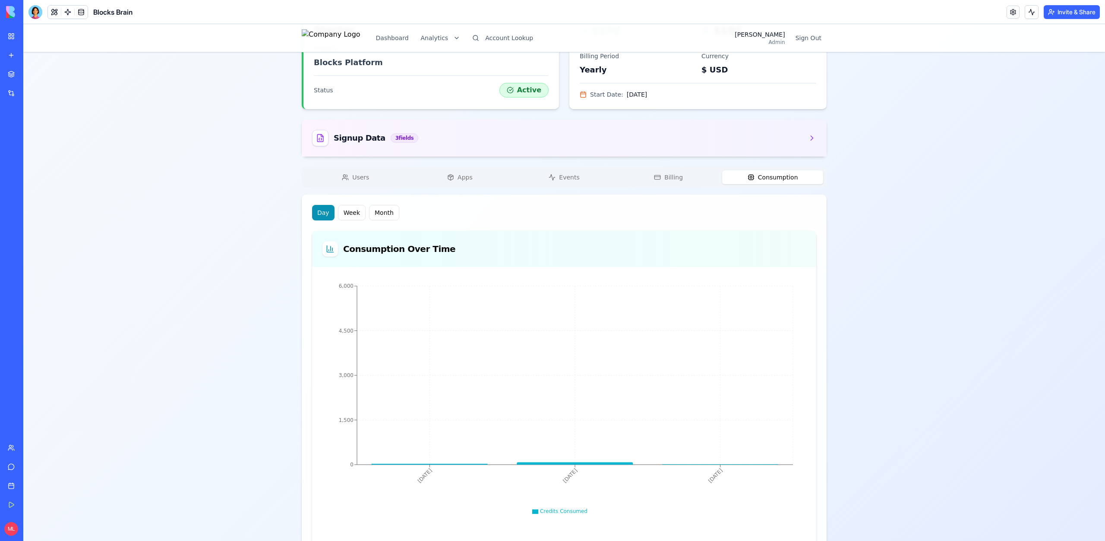
click at [785, 171] on button "Consumption" at bounding box center [772, 178] width 101 height 14
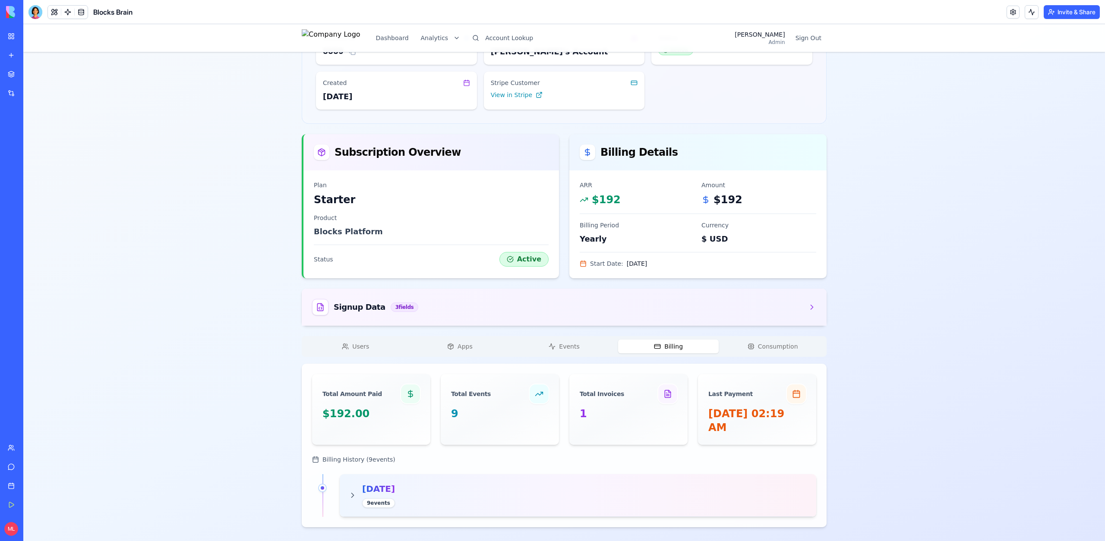
scroll to position [81, 0]
click at [703, 171] on div "Klara's Account Starter Change Account Account ID 5559 Name Klara's Account Sta…" at bounding box center [564, 256] width 525 height 543
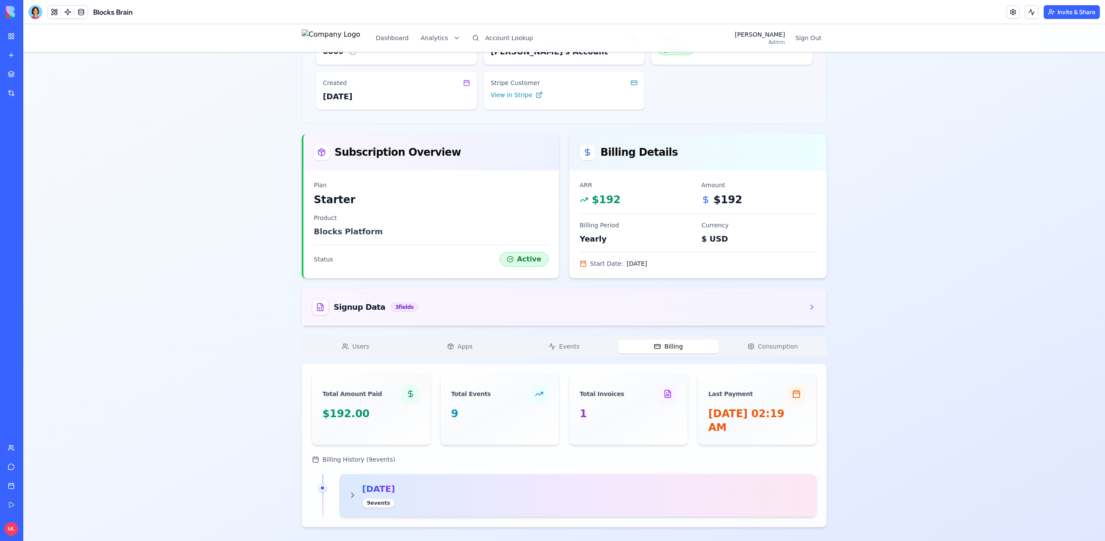
click at [447, 515] on div "October 2025 9 event s" at bounding box center [578, 496] width 477 height 43
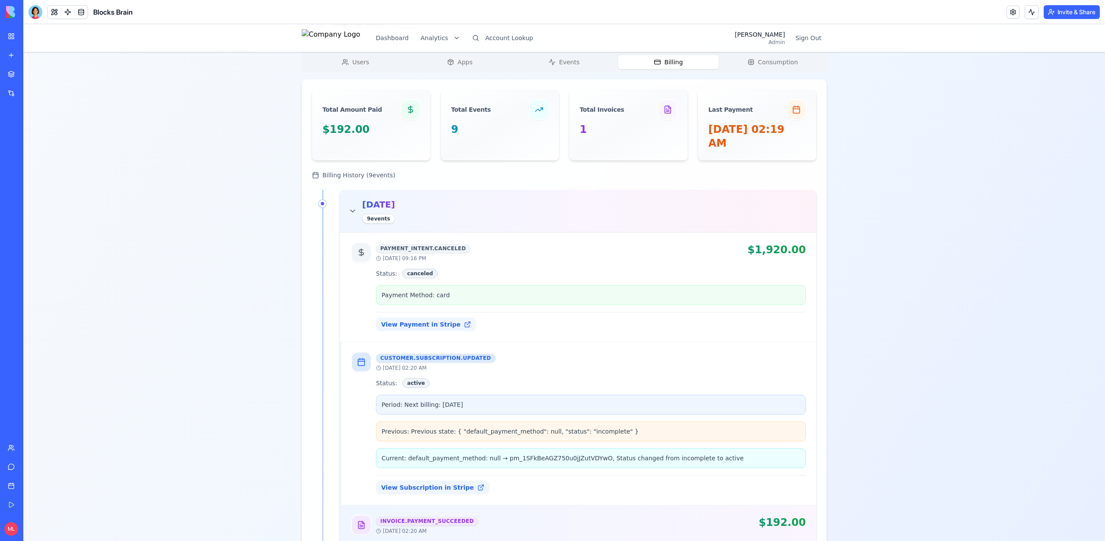
scroll to position [430, 0]
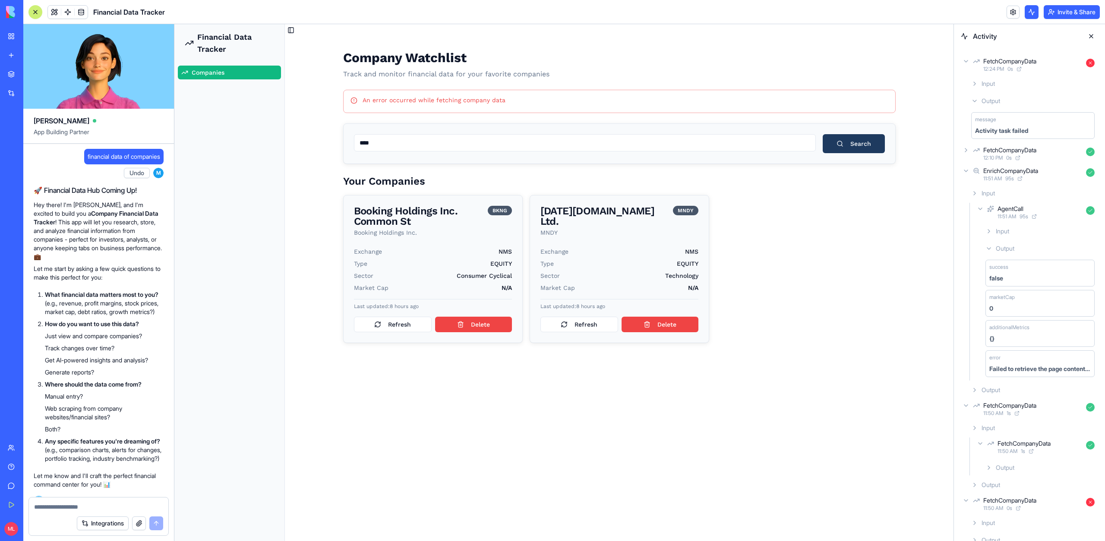
scroll to position [3147, 0]
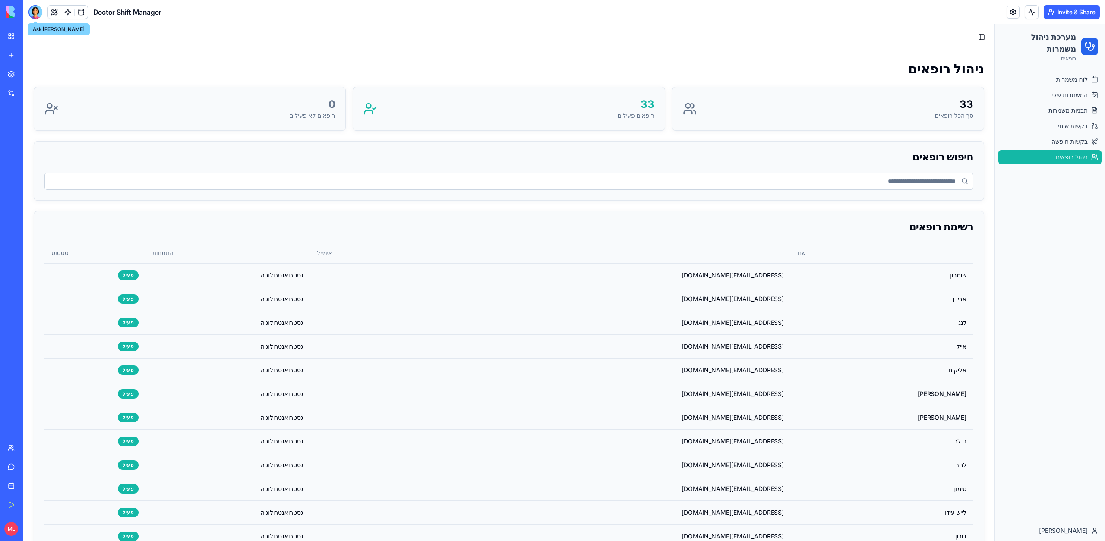
click at [28, 6] on div at bounding box center [35, 12] width 14 height 14
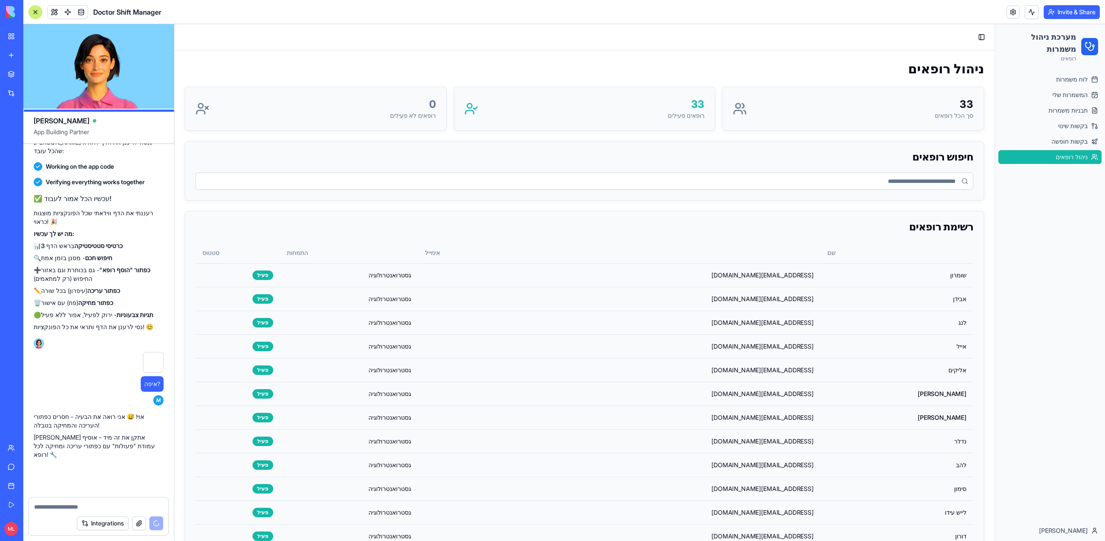
scroll to position [6018, 0]
click at [261, 310] on td "פעיל" at bounding box center [238, 299] width 85 height 24
click at [215, 277] on td "פעיל" at bounding box center [238, 275] width 85 height 24
click at [198, 277] on td "פעיל" at bounding box center [238, 275] width 85 height 24
click at [209, 276] on td "פעיל" at bounding box center [238, 275] width 85 height 24
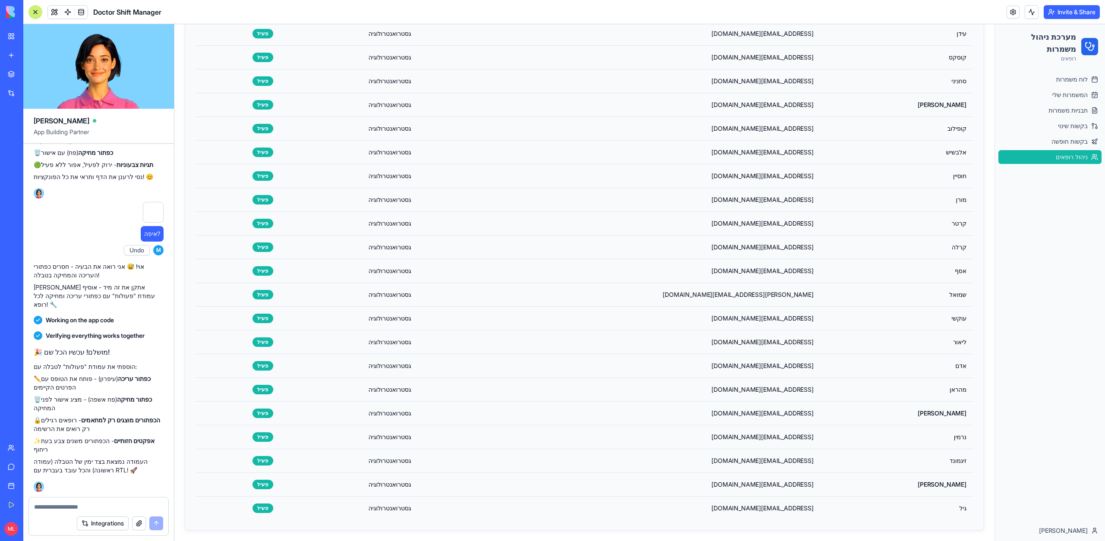
scroll to position [0, 0]
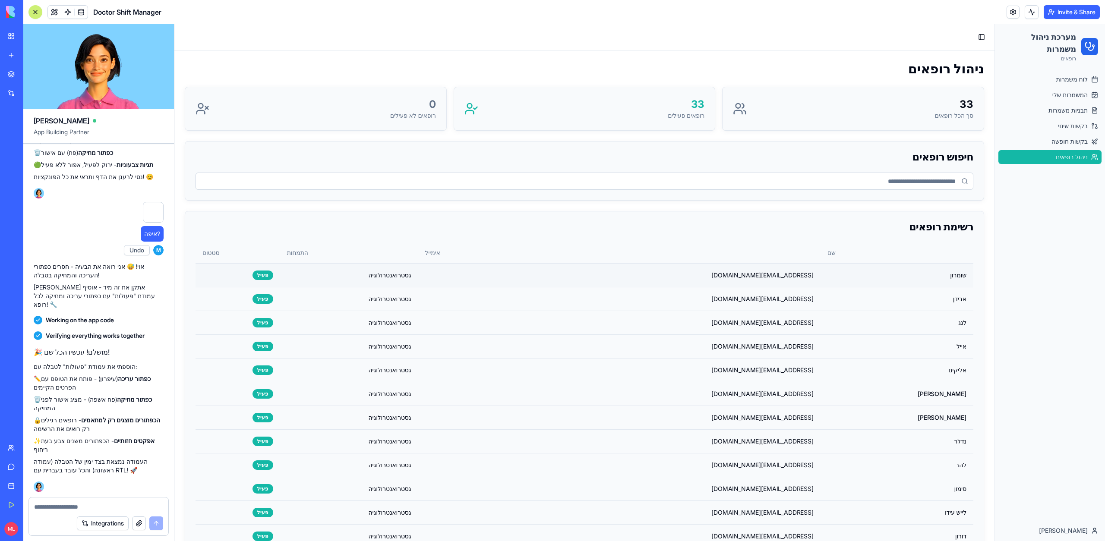
click at [956, 282] on td "שומרון" at bounding box center [897, 275] width 153 height 24
click at [969, 269] on td "שומרון" at bounding box center [897, 275] width 153 height 24
click at [967, 288] on td "אבידן" at bounding box center [897, 299] width 153 height 24
click at [71, 507] on textarea at bounding box center [98, 507] width 129 height 9
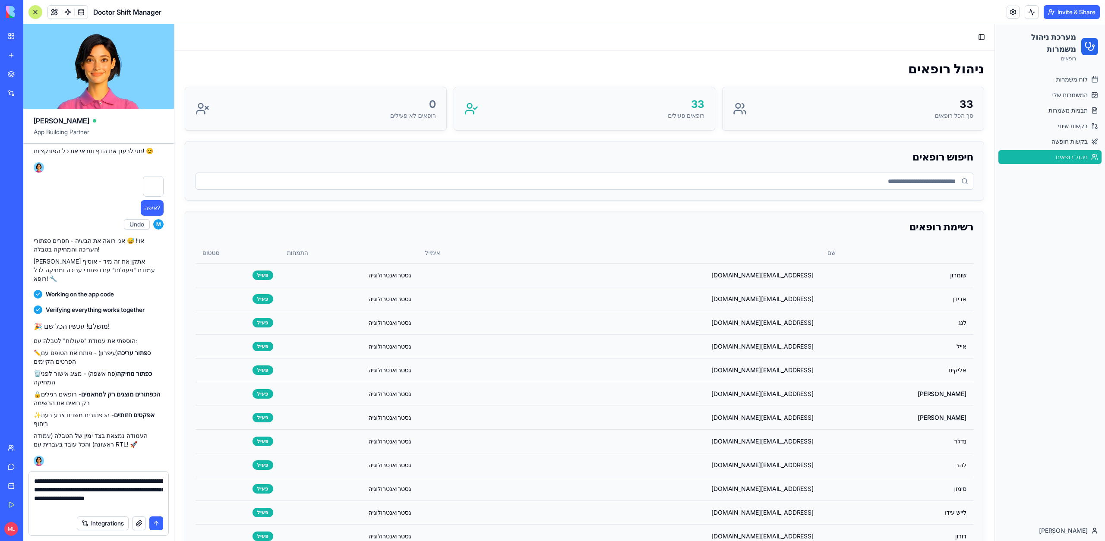
type textarea "**********"
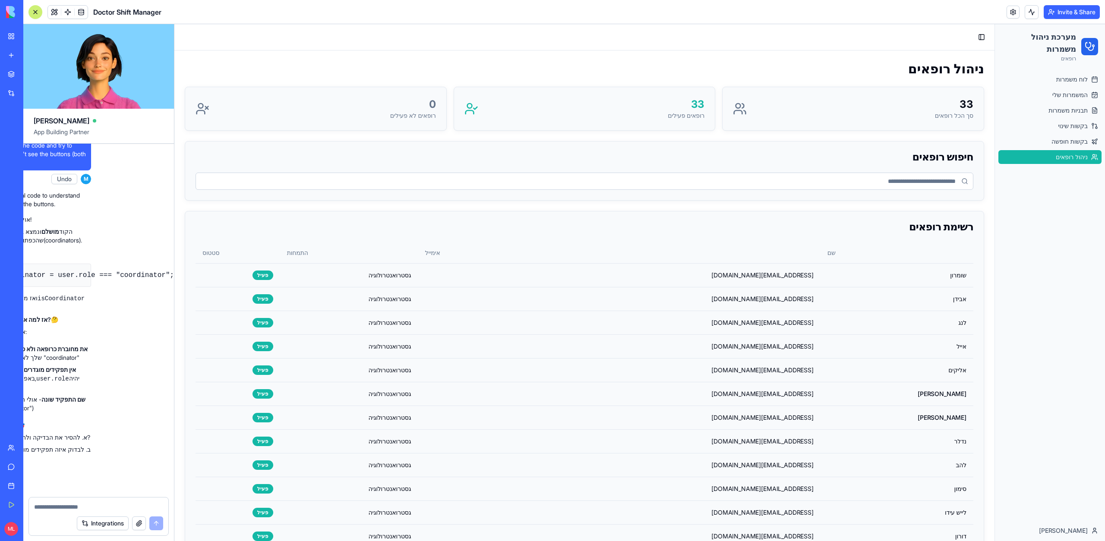
scroll to position [6559, 0]
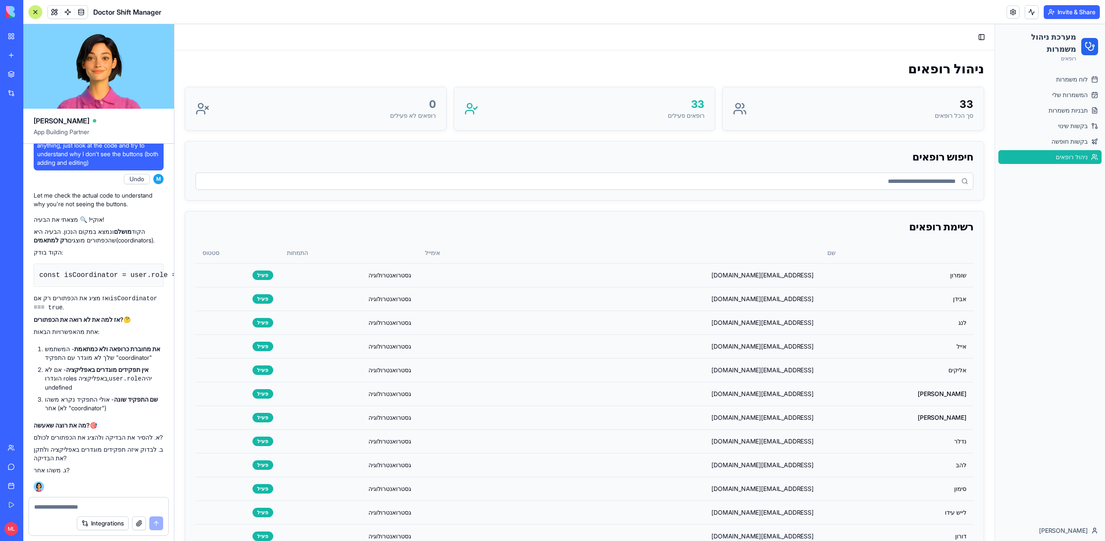
click at [63, 513] on div "Integrations" at bounding box center [98, 524] width 139 height 24
click at [63, 508] on textarea at bounding box center [98, 507] width 129 height 9
type textarea "*"
type textarea "**********"
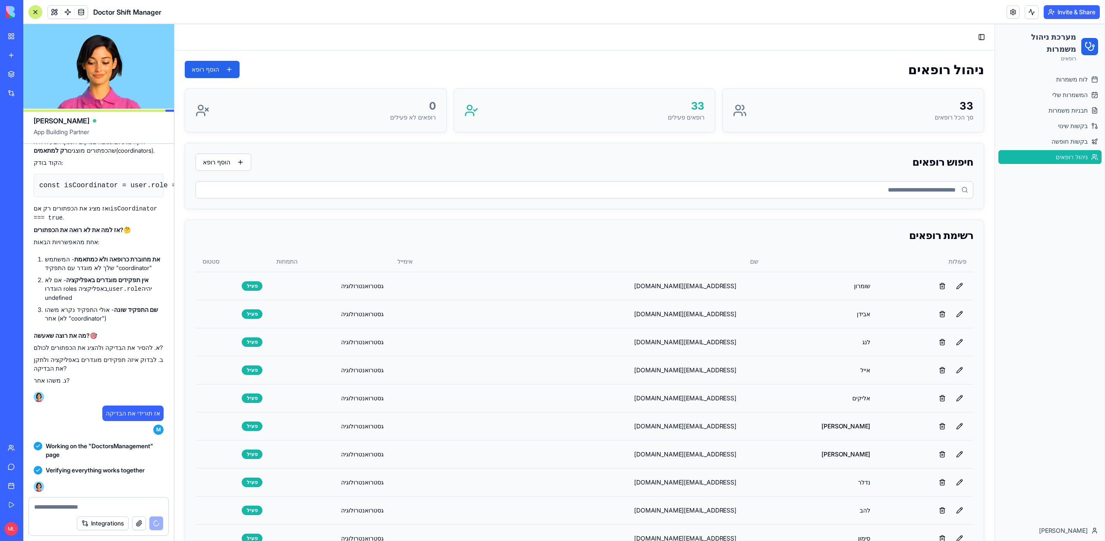
scroll to position [6768, 0]
